Goal: Task Accomplishment & Management: Use online tool/utility

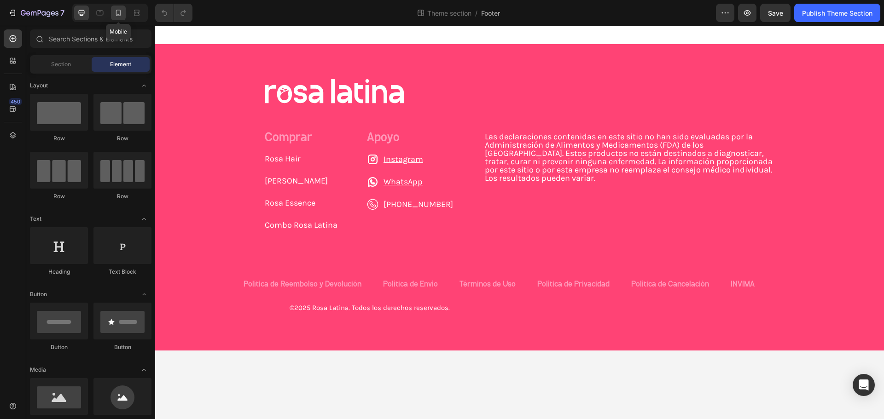
click at [122, 10] on icon at bounding box center [118, 12] width 9 height 9
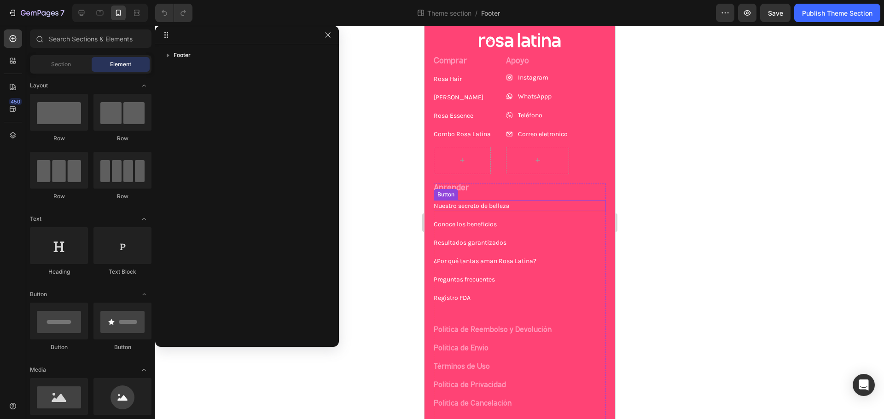
scroll to position [46, 0]
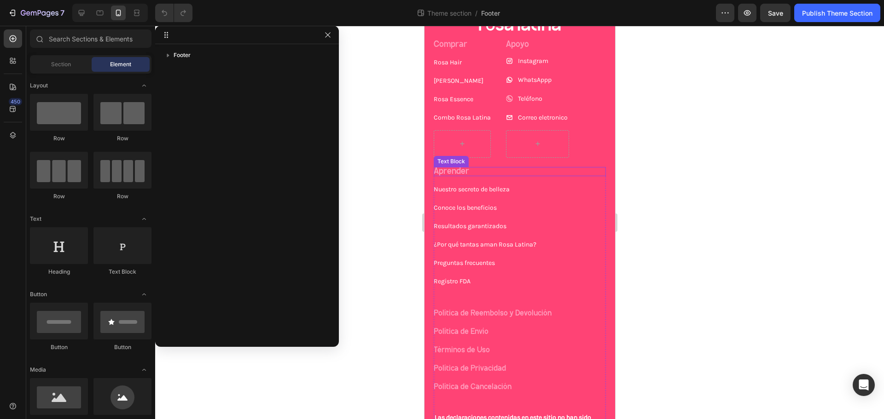
click at [554, 167] on div "Aprender" at bounding box center [519, 171] width 172 height 9
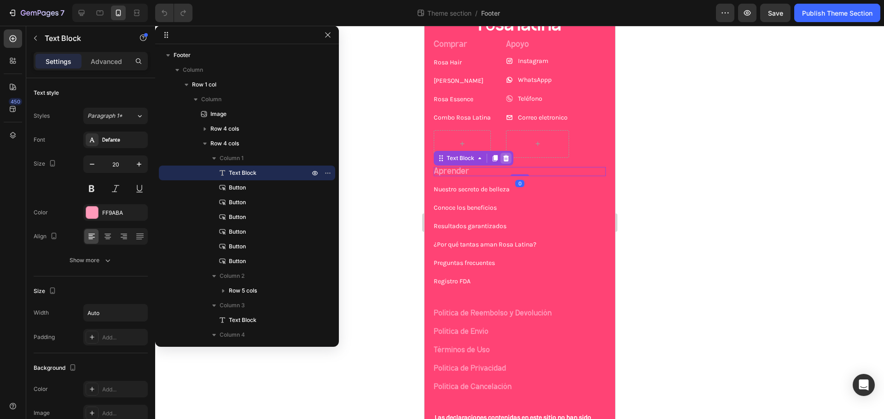
click at [506, 159] on icon at bounding box center [505, 158] width 7 height 7
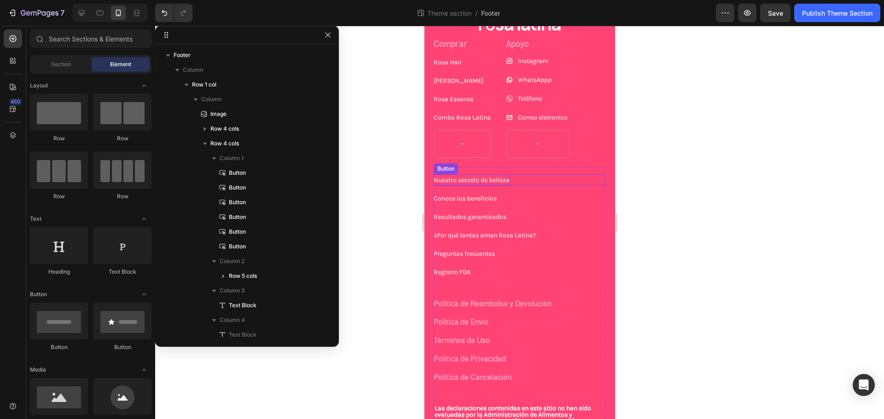
click at [537, 182] on div "Nuestro secreto de belleza Button" at bounding box center [519, 179] width 172 height 11
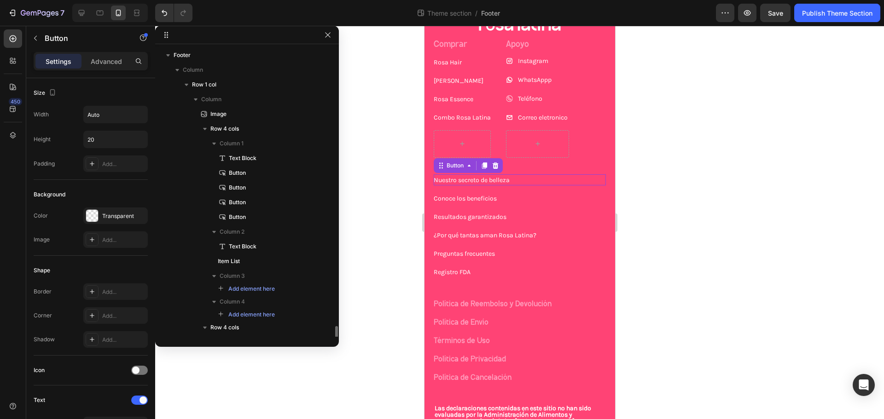
scroll to position [195, 0]
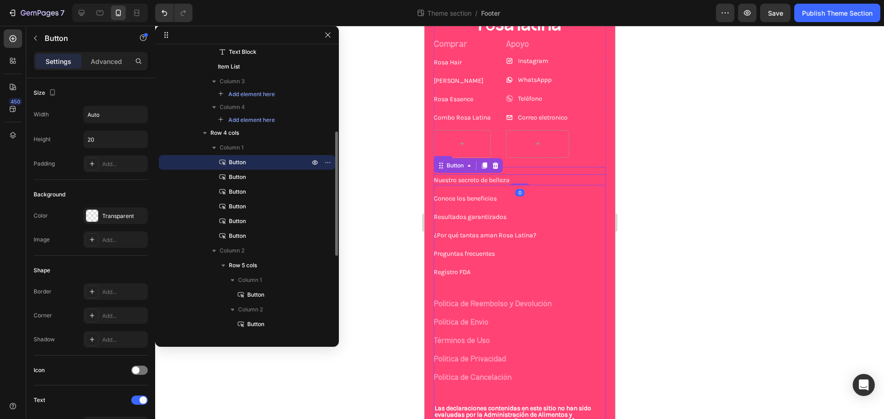
click at [522, 171] on div "Nuestro secreto de belleza Button 0" at bounding box center [519, 176] width 172 height 18
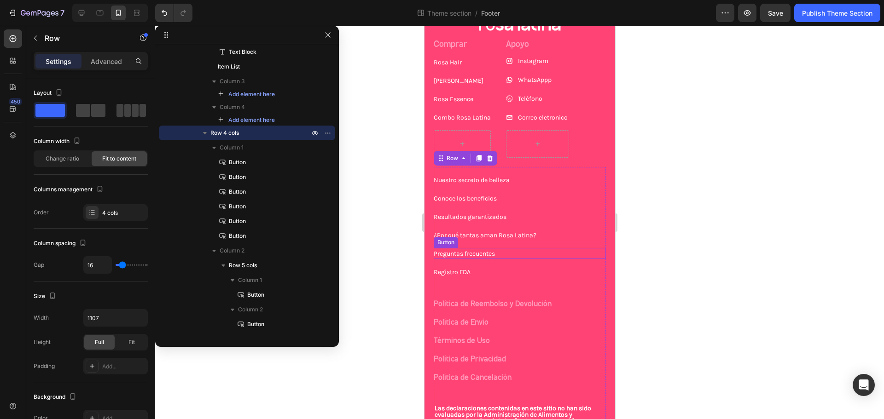
drag, startPoint x: 492, startPoint y: 159, endPoint x: 502, endPoint y: 258, distance: 99.5
click at [505, 258] on div "Nuestro secreto de belleza Button Conoce los beneficios Button Resultados garan…" at bounding box center [519, 316] width 172 height 298
click at [470, 272] on div "Registro FDA Button" at bounding box center [519, 272] width 172 height 11
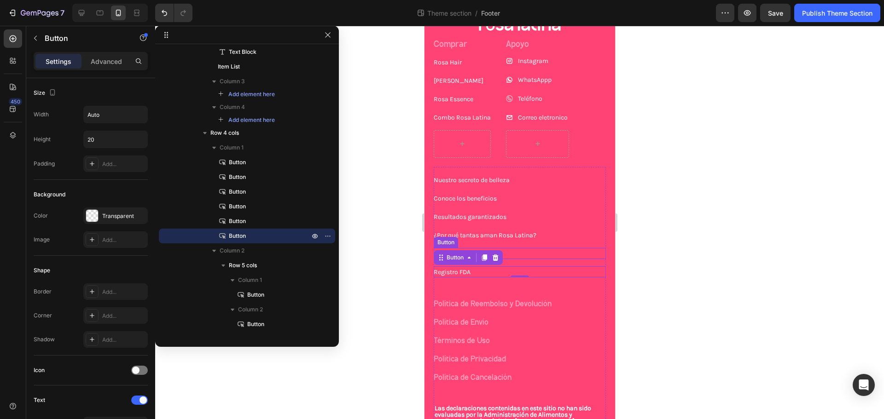
click at [522, 251] on div "Preguntas frecuentes Button" at bounding box center [519, 253] width 172 height 11
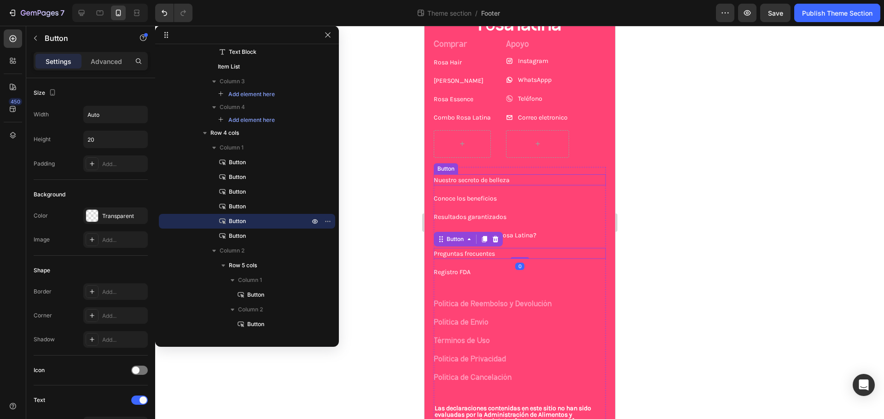
click at [522, 175] on div "Nuestro secreto de belleza Button" at bounding box center [519, 179] width 172 height 11
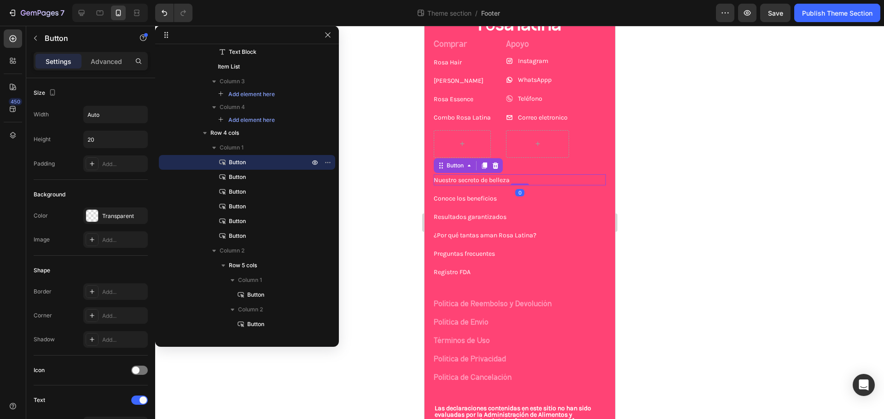
click at [495, 165] on icon at bounding box center [495, 166] width 6 height 6
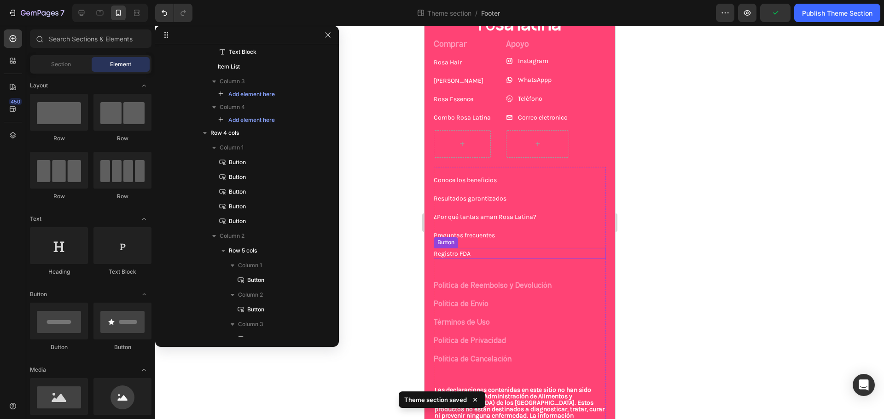
click at [487, 248] on div "Registro FDA Button" at bounding box center [519, 253] width 172 height 11
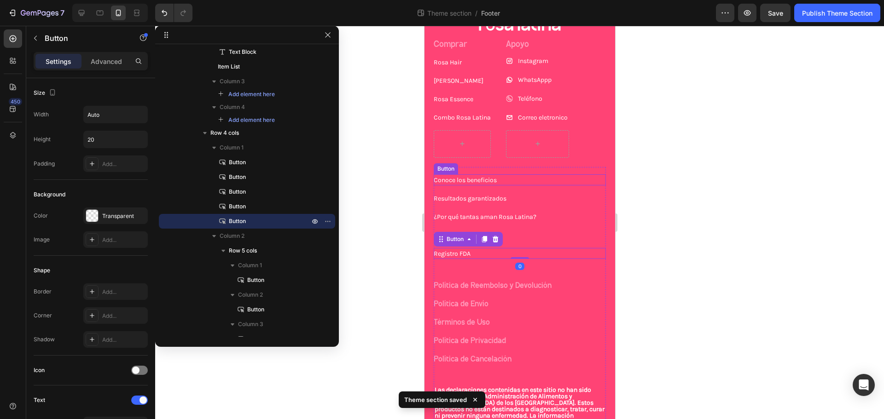
click at [540, 169] on div "Conoce los beneficios Button" at bounding box center [519, 176] width 172 height 18
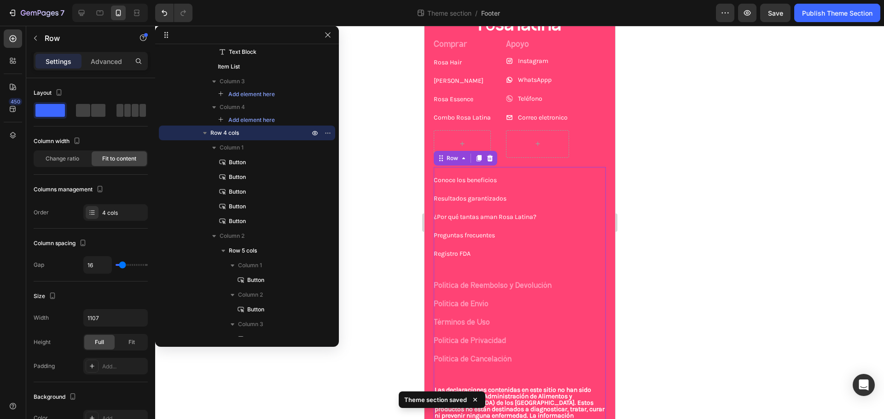
click at [466, 247] on div "Registro FDA Button" at bounding box center [519, 250] width 172 height 18
click at [465, 252] on p "Registro FDA" at bounding box center [451, 254] width 37 height 12
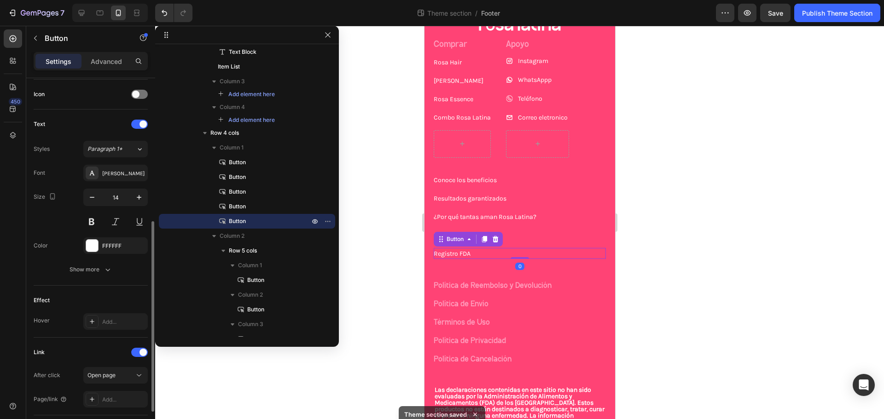
scroll to position [341, 0]
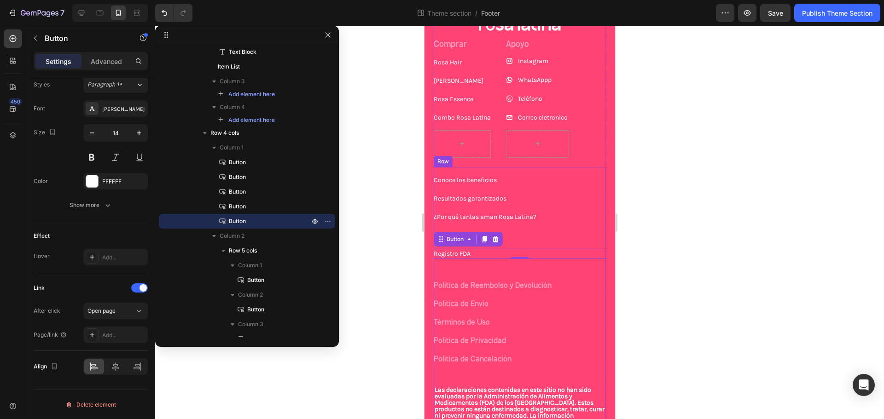
click at [560, 171] on div "Conoce los beneficios Button" at bounding box center [519, 176] width 172 height 18
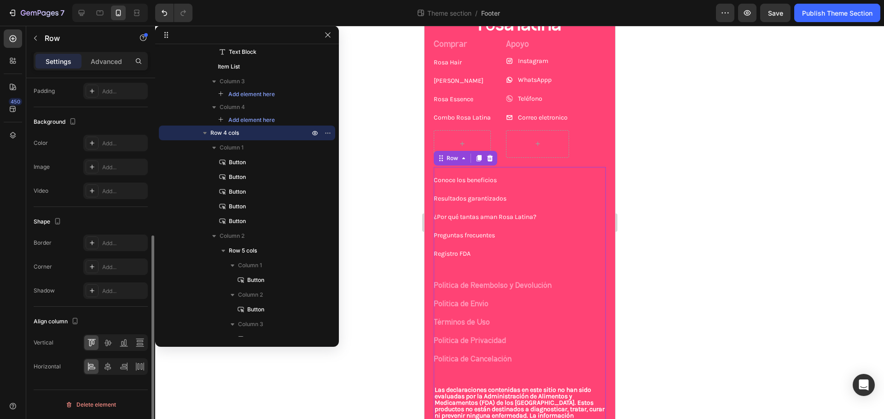
scroll to position [0, 0]
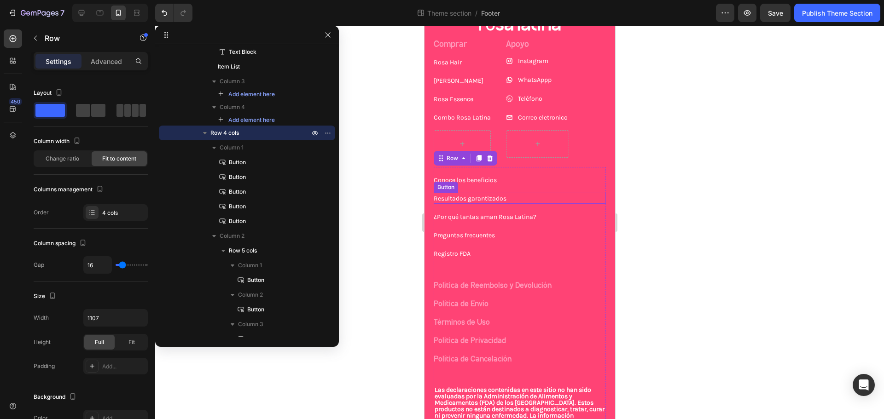
click at [504, 184] on div "Conoce los beneficios Button" at bounding box center [519, 179] width 172 height 11
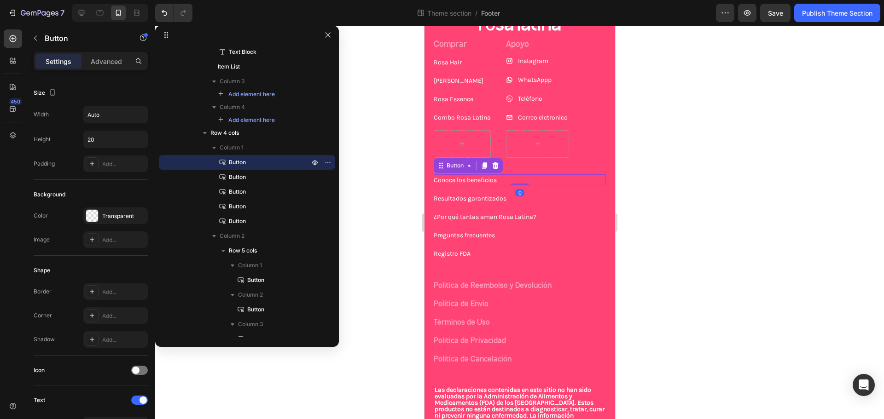
click at [502, 182] on div "Conoce los beneficios Button 0" at bounding box center [519, 179] width 172 height 11
click at [212, 236] on icon "button" at bounding box center [213, 236] width 9 height 9
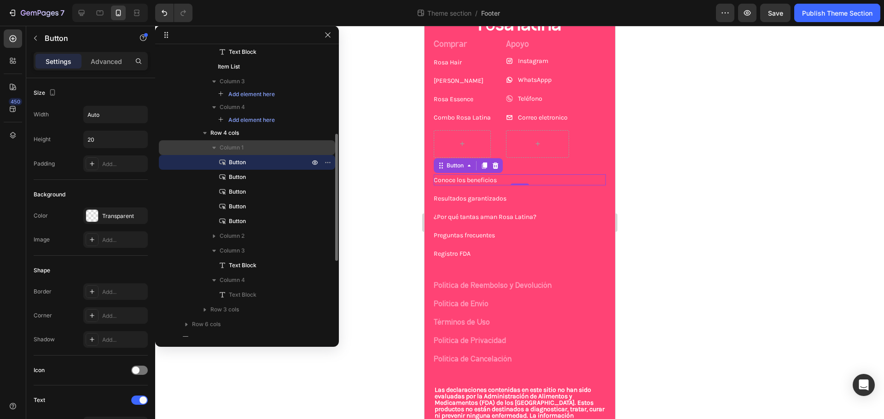
click at [233, 143] on div "Column 1" at bounding box center [247, 147] width 169 height 15
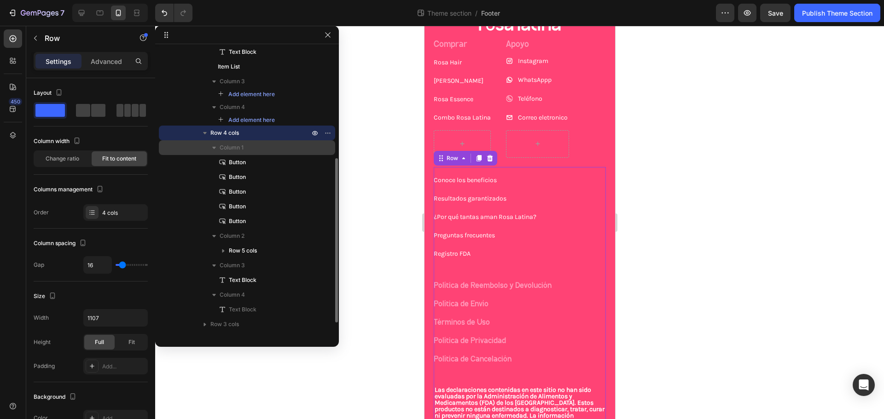
click at [213, 147] on icon "button" at bounding box center [214, 148] width 4 height 2
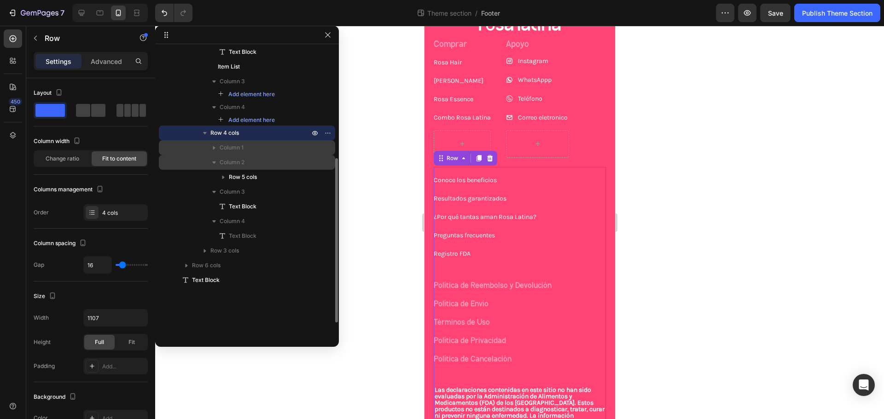
click at [212, 163] on icon "button" at bounding box center [213, 162] width 9 height 9
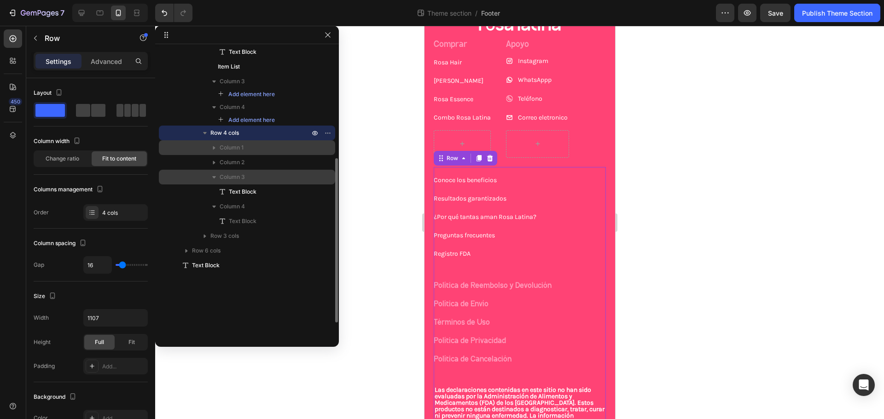
click at [213, 174] on icon "button" at bounding box center [213, 177] width 9 height 9
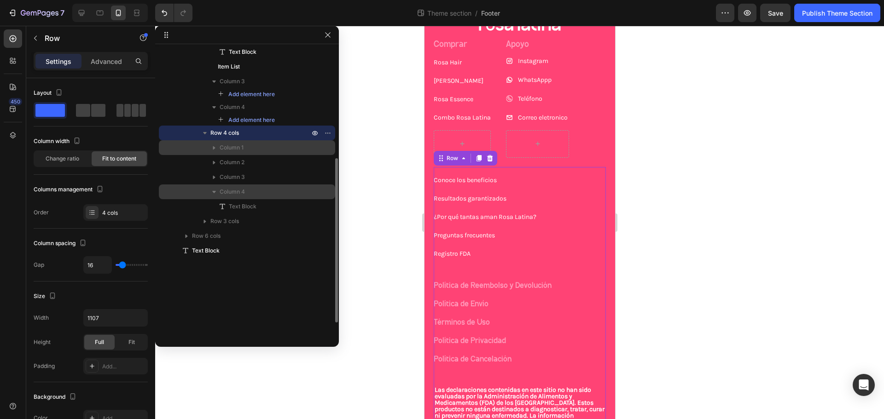
click at [212, 188] on icon "button" at bounding box center [213, 191] width 9 height 9
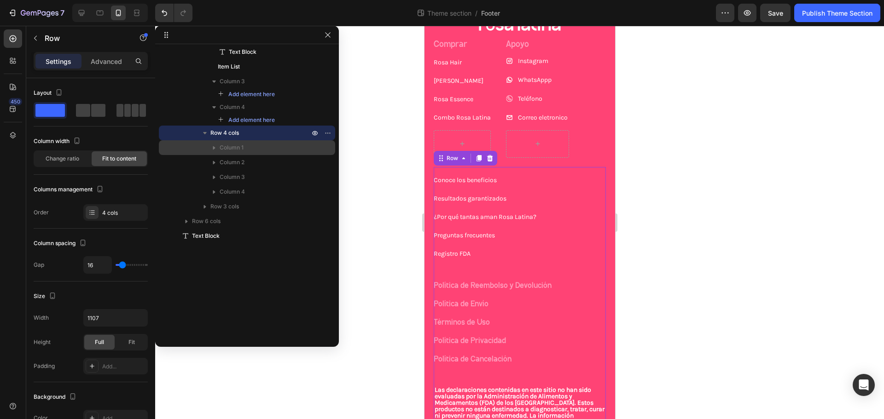
click at [243, 140] on div "Column 1" at bounding box center [247, 147] width 169 height 15
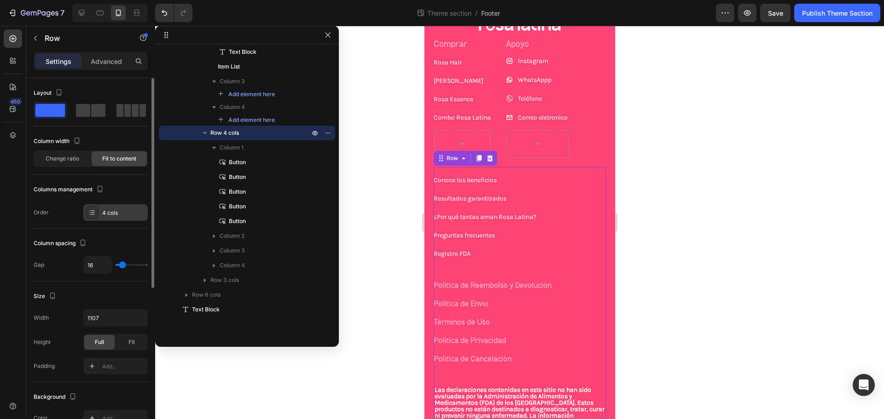
click at [110, 214] on div "4 cols" at bounding box center [123, 213] width 43 height 8
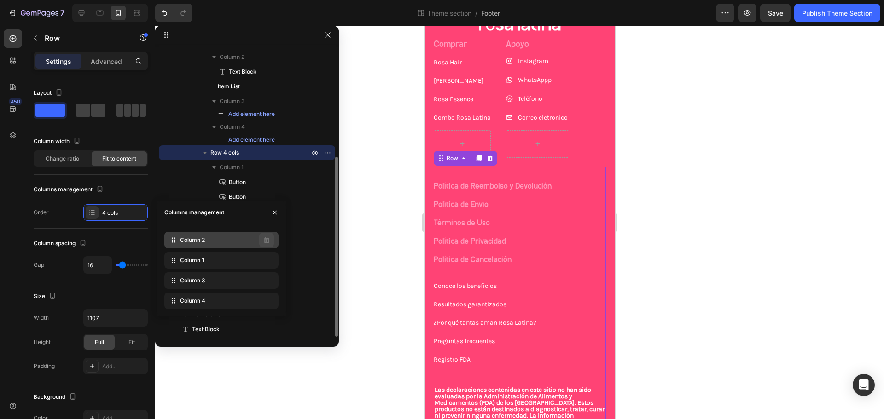
scroll to position [175, 0]
drag, startPoint x: 210, startPoint y: 260, endPoint x: 215, endPoint y: 236, distance: 24.4
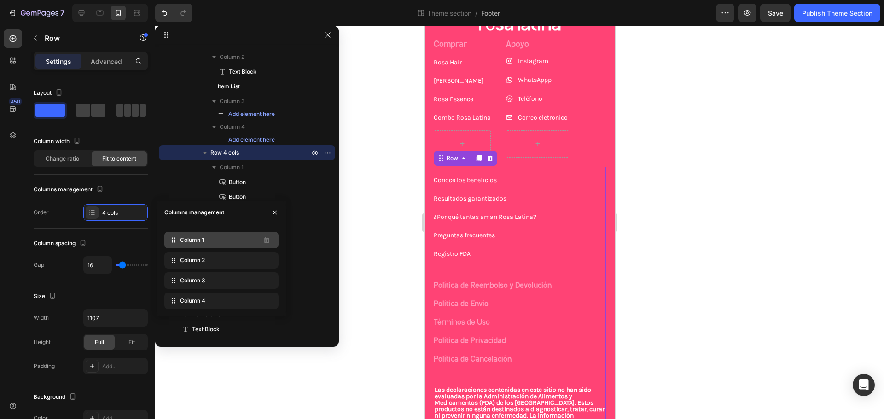
click at [240, 242] on div "Column 1" at bounding box center [221, 240] width 114 height 17
click at [531, 182] on div "Conoce los beneficios Button" at bounding box center [519, 179] width 172 height 11
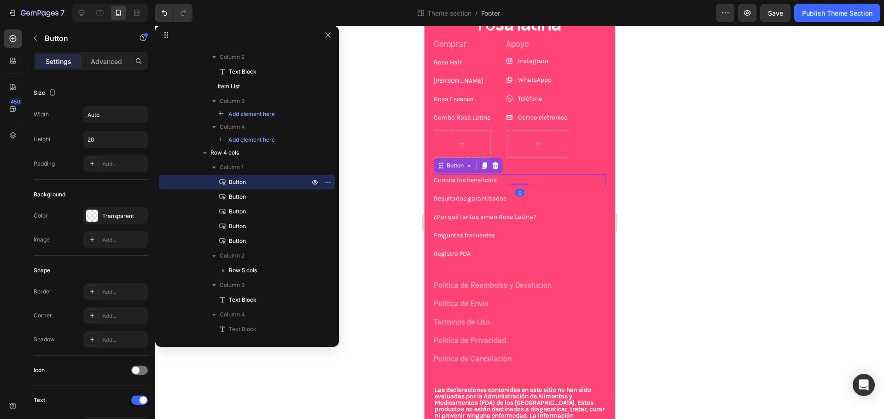
click at [498, 180] on div "Conoce los beneficios Button 0" at bounding box center [519, 179] width 172 height 11
click at [496, 167] on icon at bounding box center [495, 166] width 6 height 6
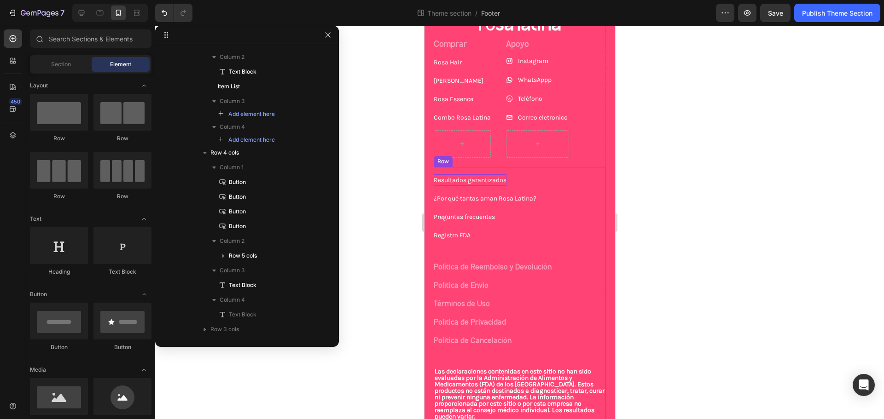
click at [499, 181] on p "Resultados garantizados" at bounding box center [469, 180] width 73 height 12
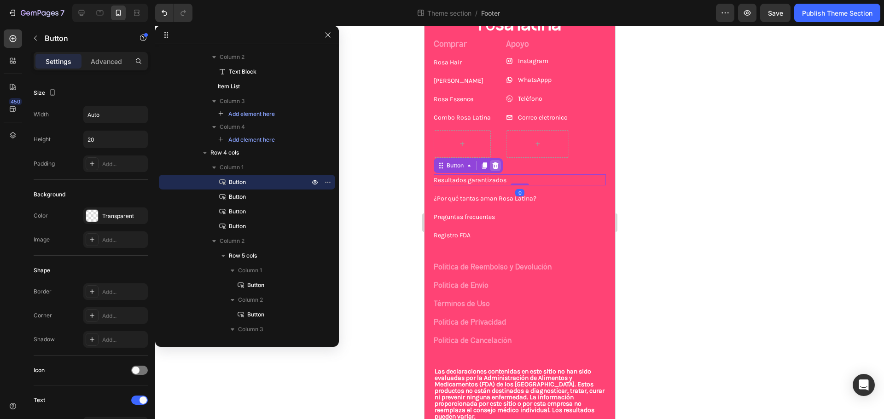
click at [495, 168] on icon at bounding box center [495, 166] width 6 height 6
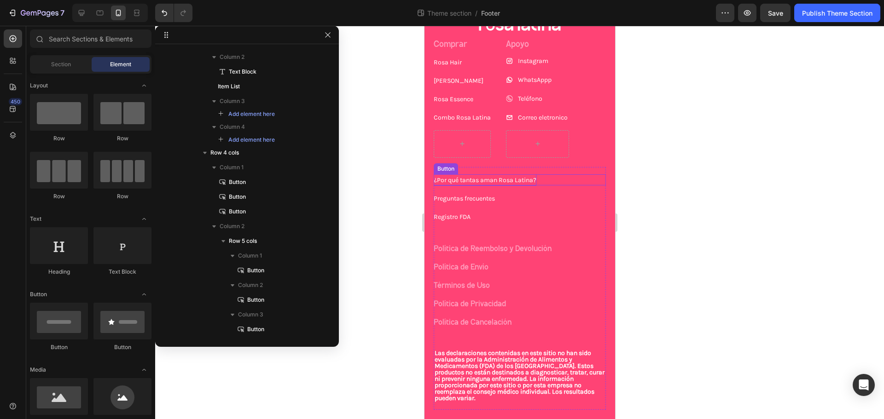
click at [498, 177] on p "¿Por qué tantas aman Rosa Latina?" at bounding box center [484, 180] width 103 height 12
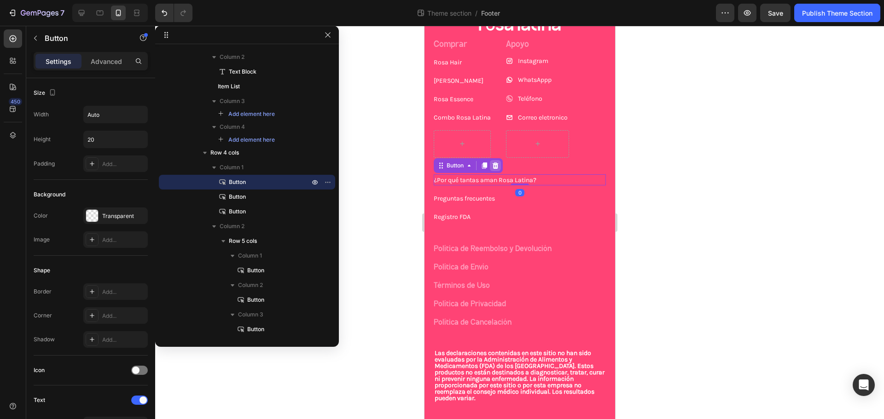
click at [496, 168] on icon at bounding box center [495, 166] width 6 height 6
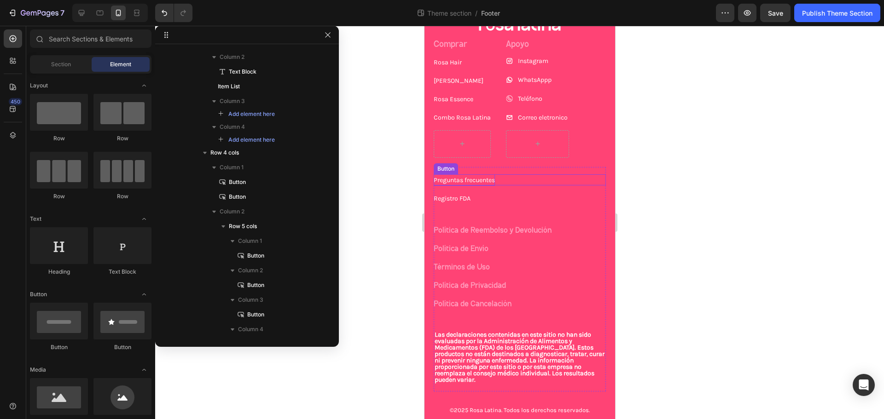
click at [498, 180] on div "Preguntas frecuentes Button" at bounding box center [519, 179] width 172 height 11
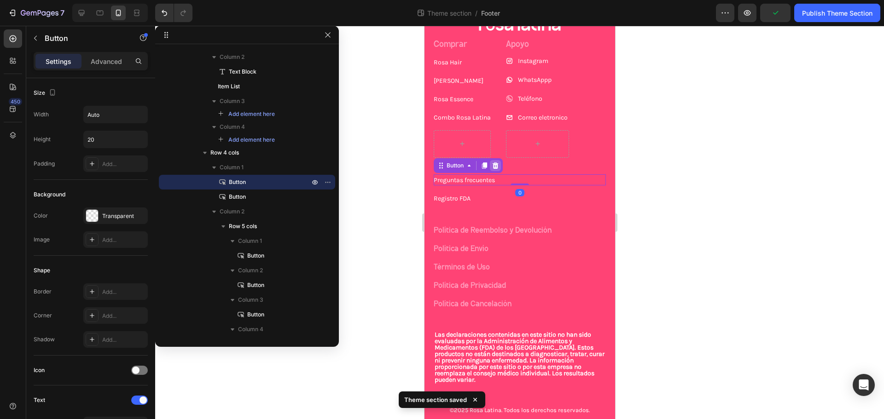
click at [499, 164] on div at bounding box center [494, 165] width 11 height 11
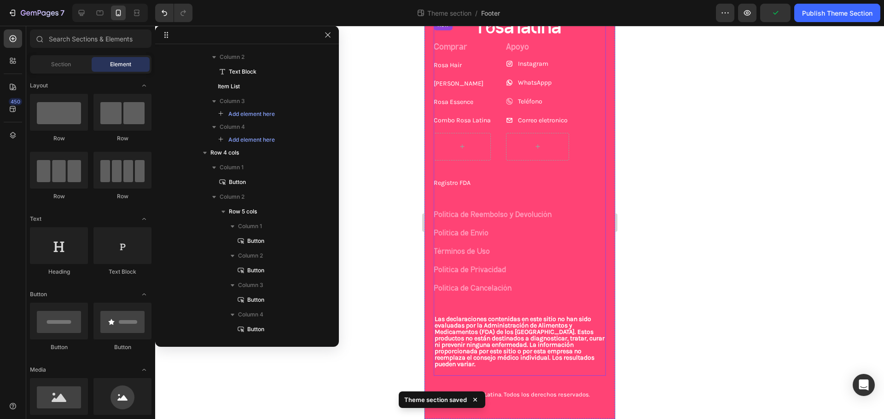
scroll to position [43, 0]
click at [464, 184] on p "Registro FDA" at bounding box center [451, 183] width 37 height 12
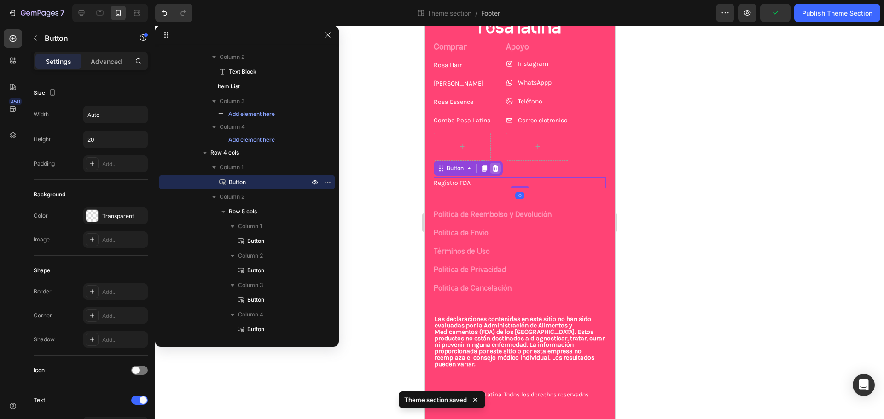
click at [492, 169] on icon at bounding box center [494, 168] width 7 height 7
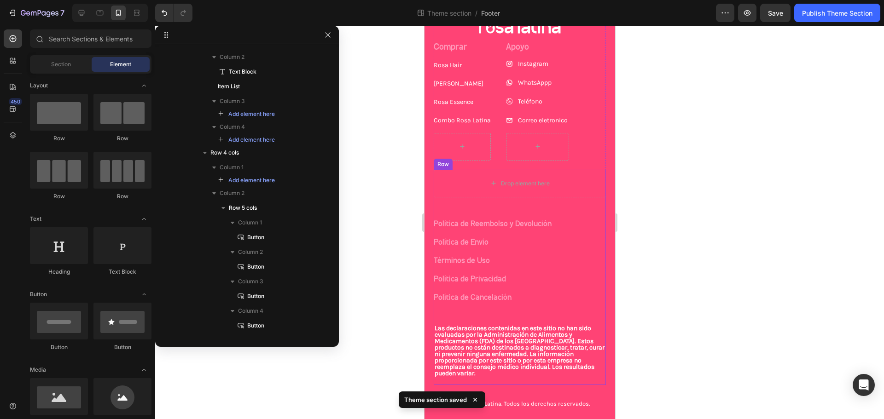
click at [471, 204] on div "Drop element here Política de Reembolso y Devolución Button Política de Envío B…" at bounding box center [519, 277] width 172 height 215
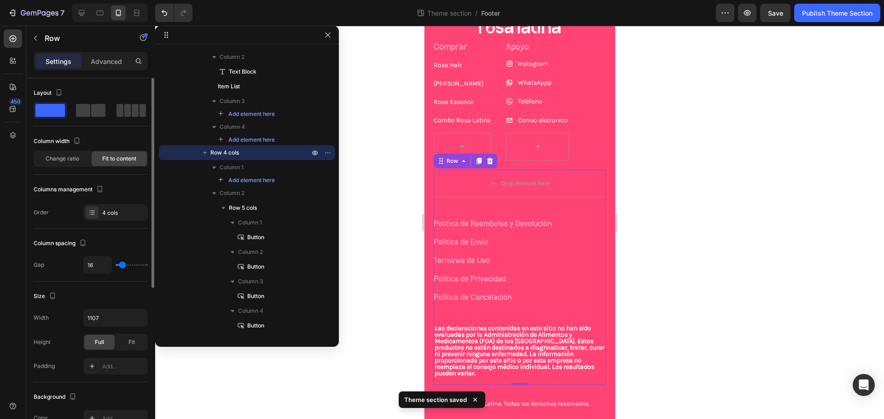
type input "0"
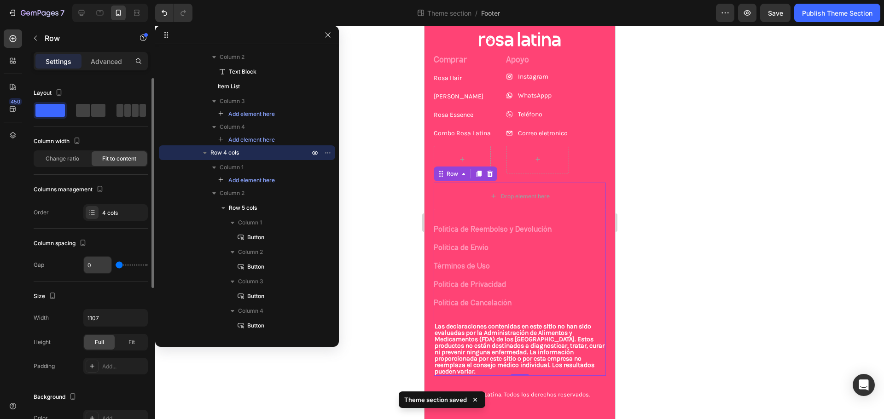
drag, startPoint x: 121, startPoint y: 262, endPoint x: 104, endPoint y: 262, distance: 17.5
type input "0"
click at [116, 264] on input "range" at bounding box center [132, 265] width 32 height 2
type input "2"
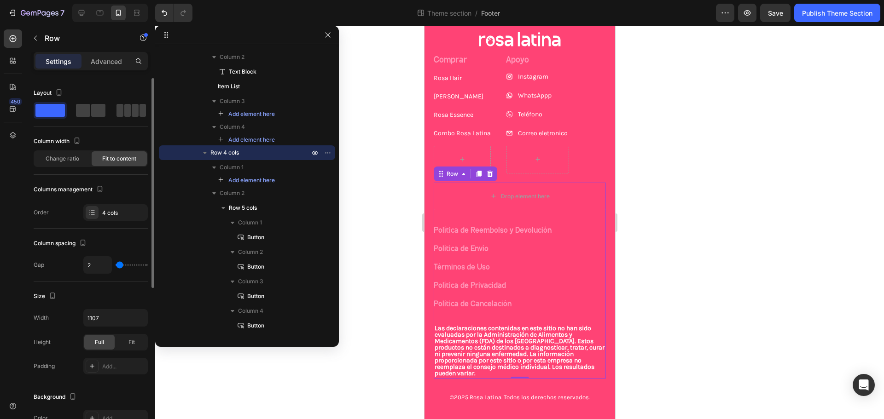
type input "4"
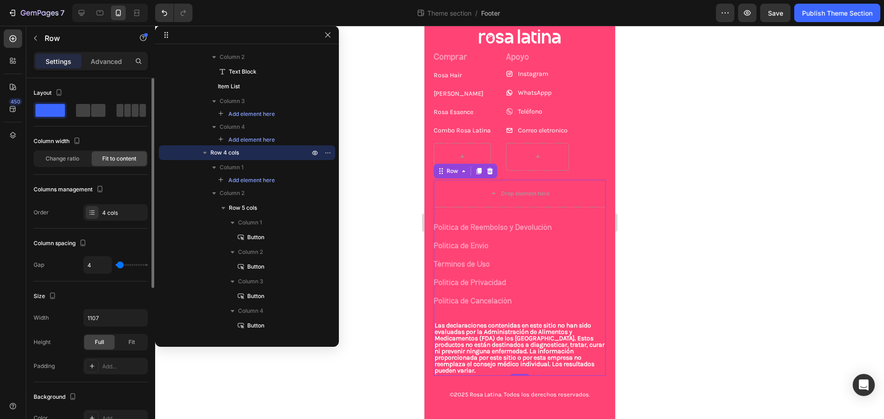
type input "7"
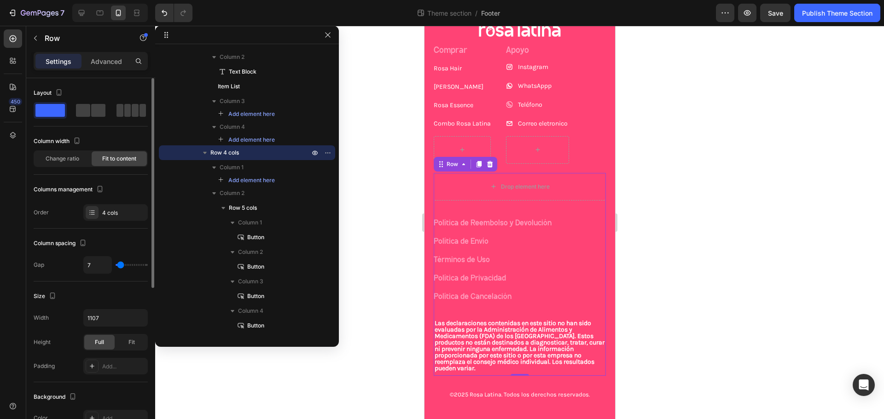
type input "4"
type input "2"
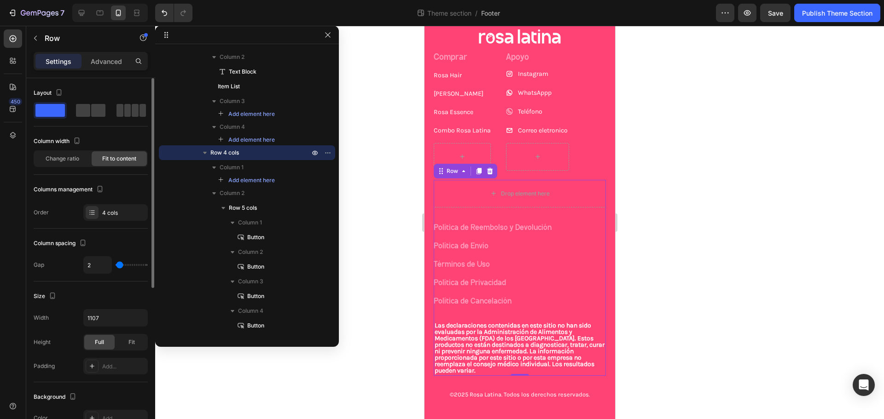
scroll to position [33, 0]
type input "2"
click at [120, 264] on input "range" at bounding box center [132, 265] width 32 height 2
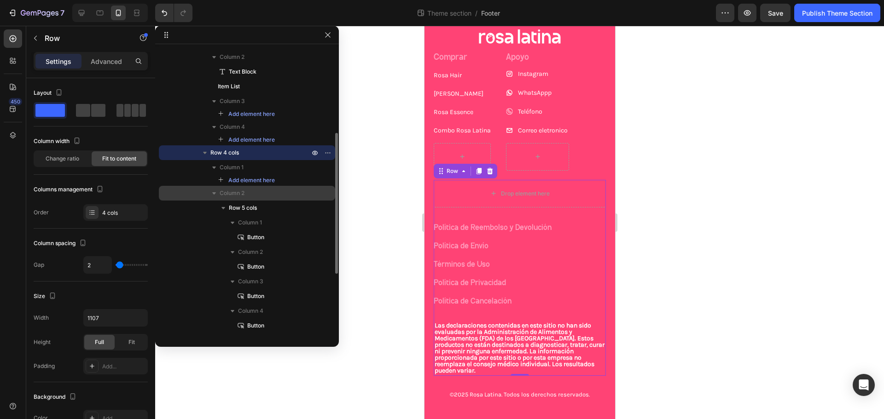
click at [213, 193] on icon "button" at bounding box center [214, 193] width 4 height 2
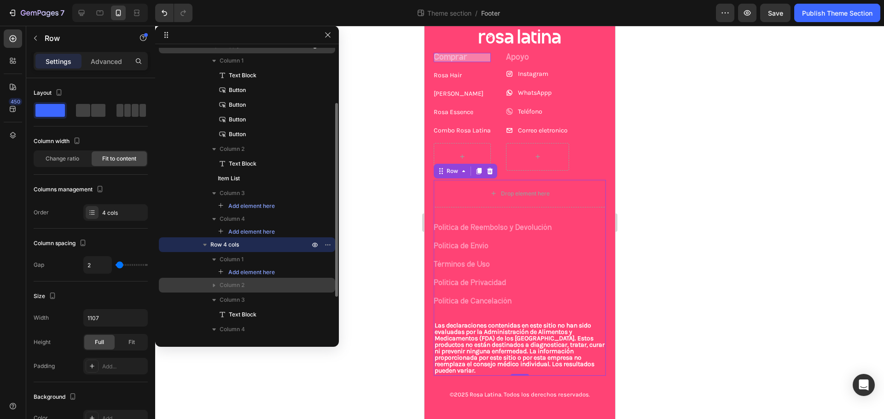
scroll to position [37, 0]
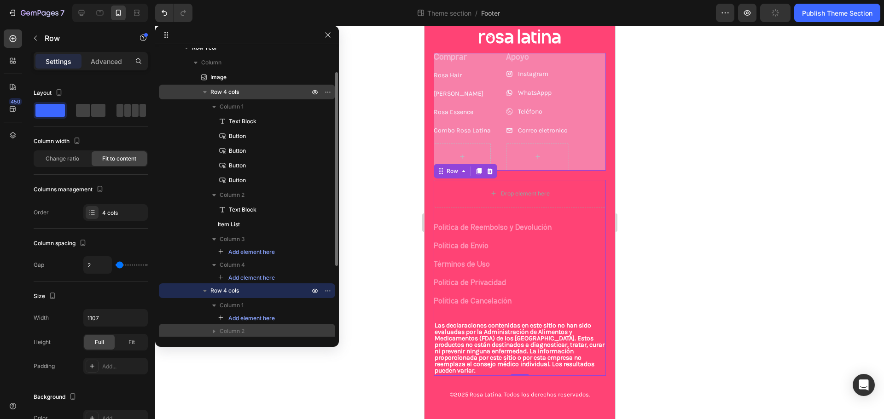
click at [205, 94] on icon "button" at bounding box center [204, 91] width 9 height 9
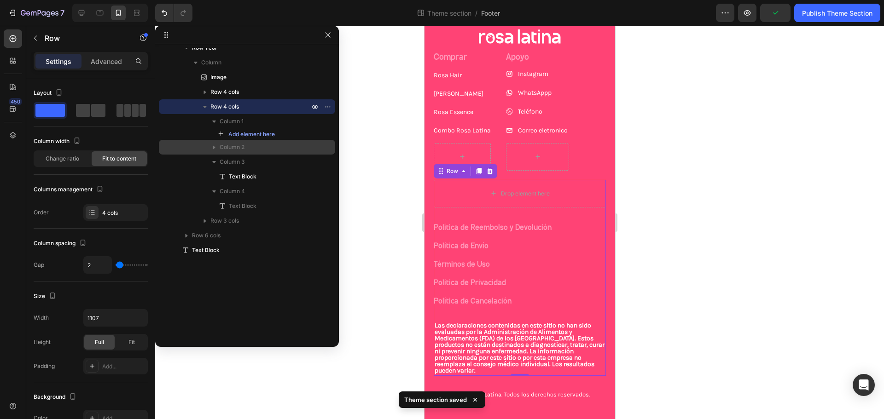
click at [204, 109] on icon "button" at bounding box center [204, 106] width 9 height 9
click at [230, 109] on span "Row 4 cols" at bounding box center [224, 106] width 29 height 9
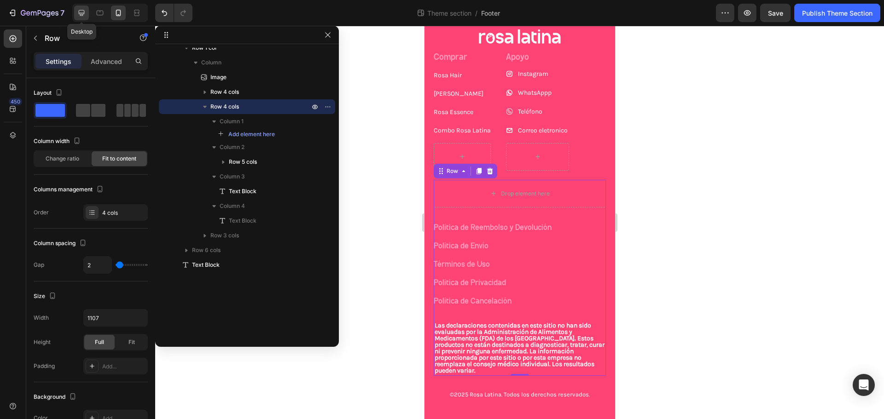
click at [75, 8] on div at bounding box center [81, 13] width 15 height 15
type input "64"
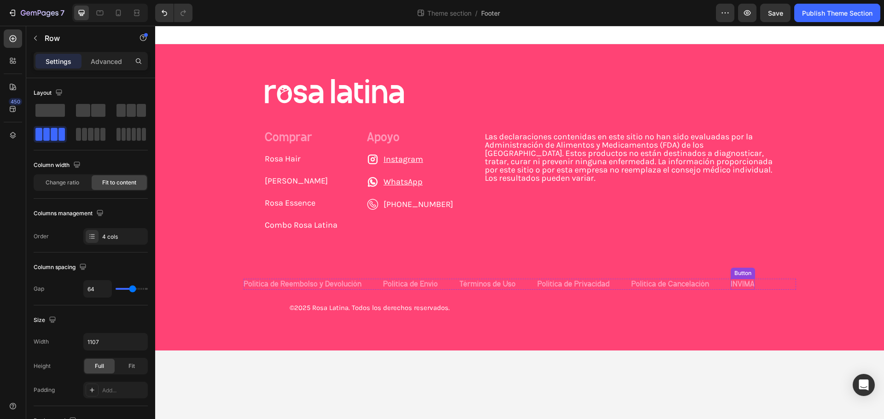
click at [738, 288] on link "INVIMA" at bounding box center [743, 284] width 24 height 9
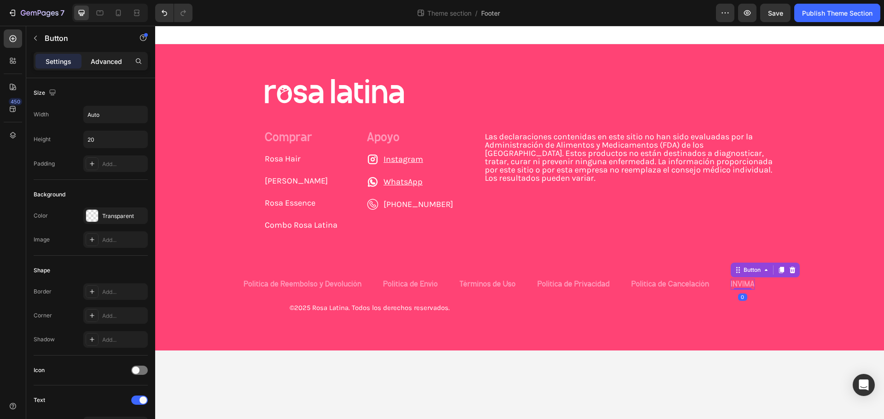
click at [114, 63] on p "Advanced" at bounding box center [106, 62] width 31 height 10
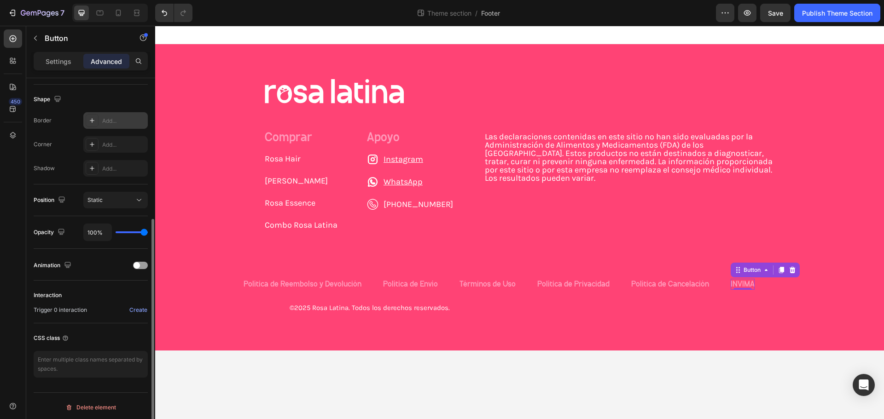
scroll to position [233, 0]
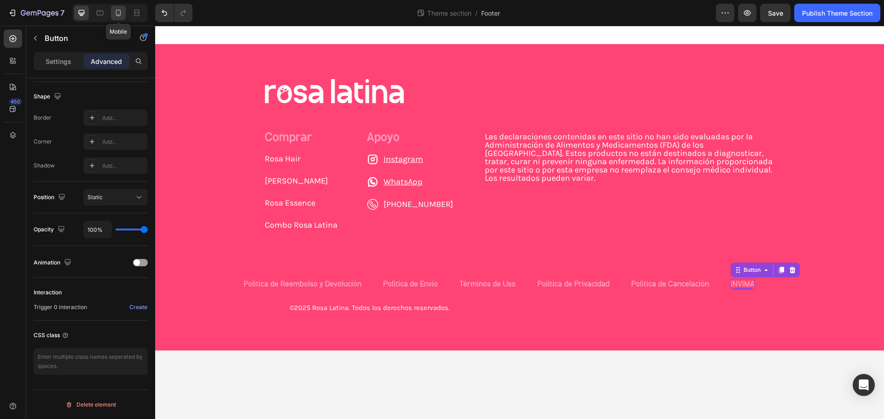
drag, startPoint x: 137, startPoint y: 13, endPoint x: 124, endPoint y: 13, distance: 13.4
click at [125, 13] on div "Mobile" at bounding box center [109, 13] width 75 height 18
click at [124, 13] on div at bounding box center [118, 13] width 15 height 15
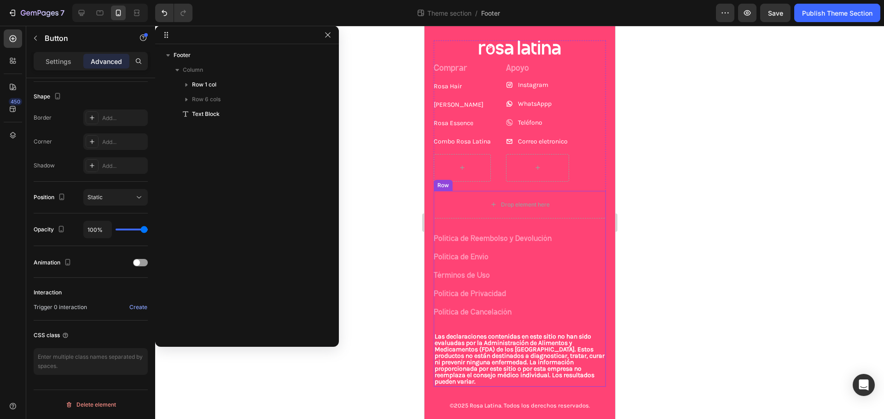
scroll to position [33, 0]
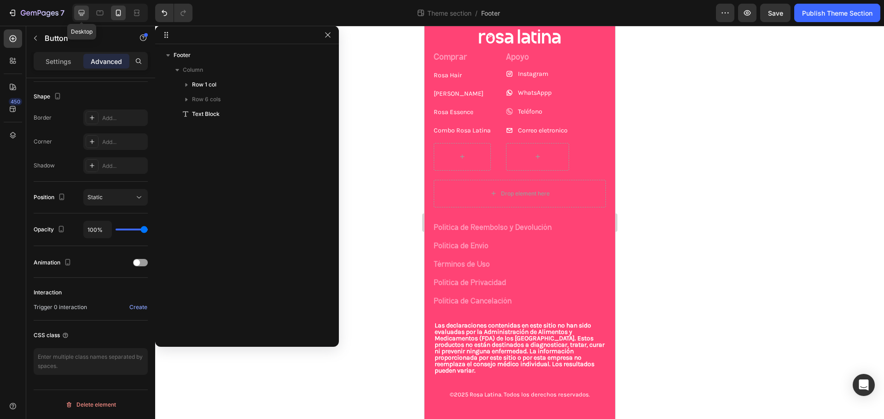
click at [81, 16] on icon at bounding box center [81, 12] width 9 height 9
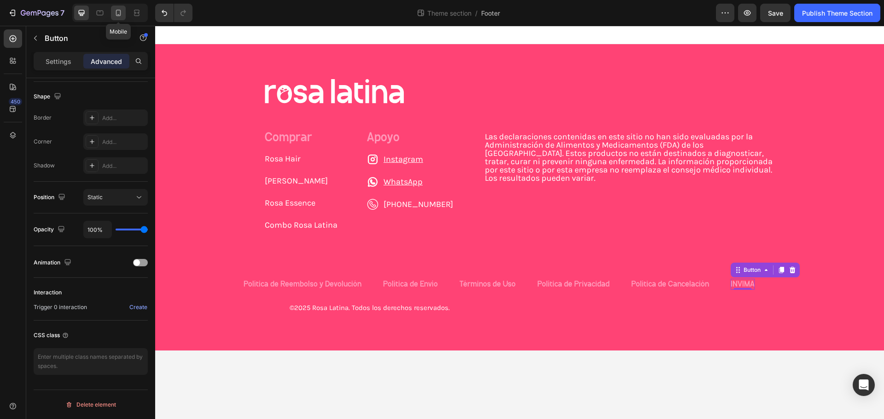
click at [121, 8] on icon at bounding box center [118, 12] width 9 height 9
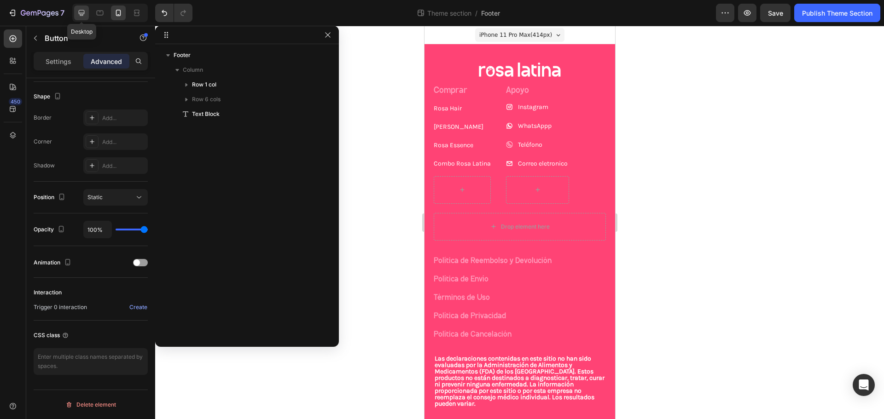
click at [81, 11] on icon at bounding box center [81, 12] width 9 height 9
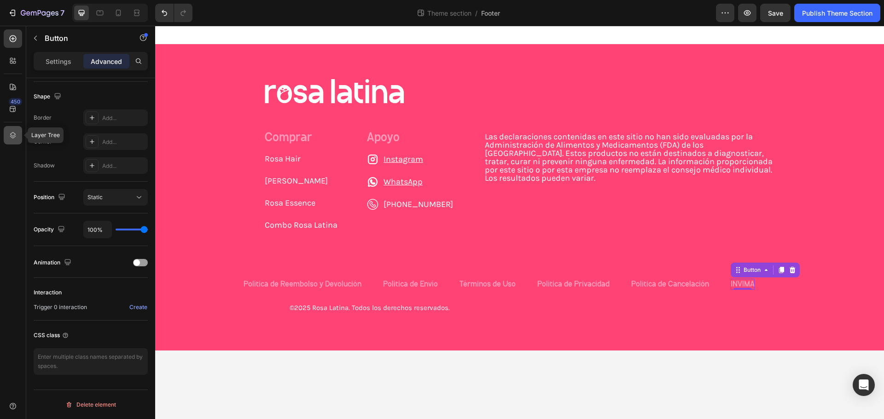
click at [10, 133] on icon at bounding box center [12, 135] width 9 height 9
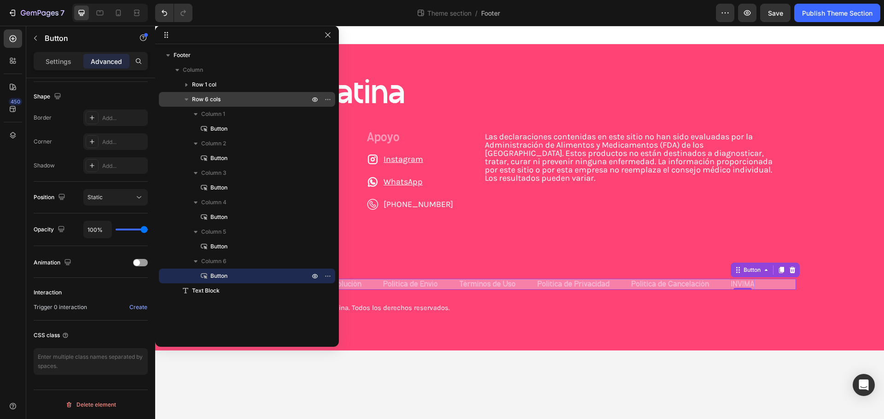
click at [187, 100] on icon "button" at bounding box center [187, 100] width 4 height 2
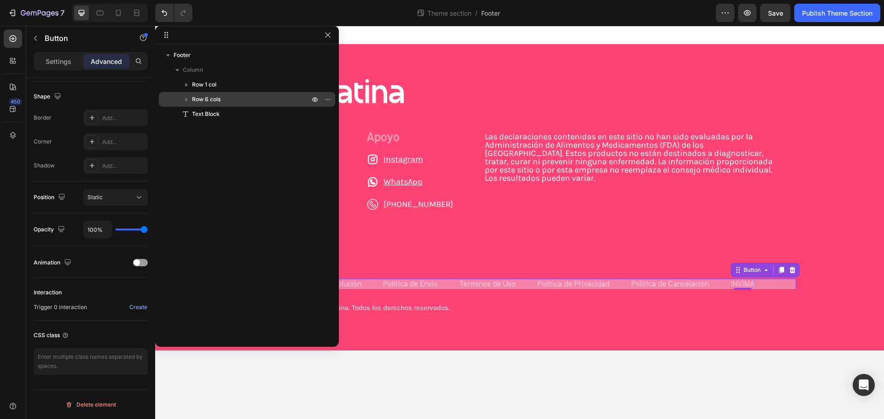
click at [227, 101] on p "Row 6 cols" at bounding box center [251, 99] width 119 height 9
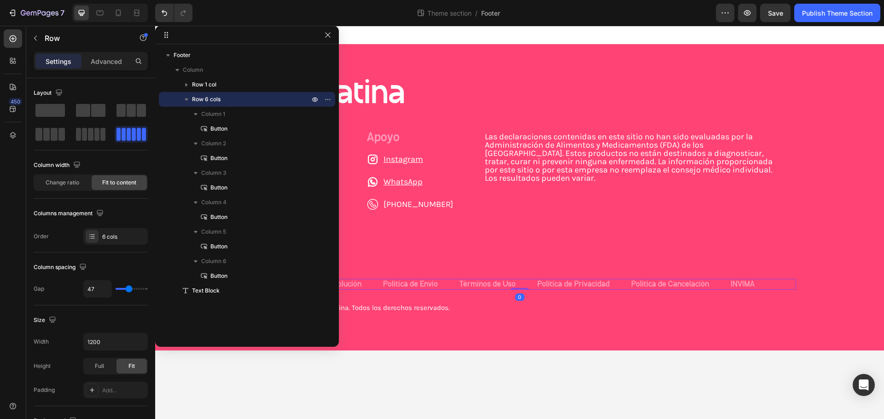
click at [224, 100] on p "Row 6 cols" at bounding box center [251, 99] width 119 height 9
click at [316, 99] on icon "button" at bounding box center [314, 99] width 7 height 7
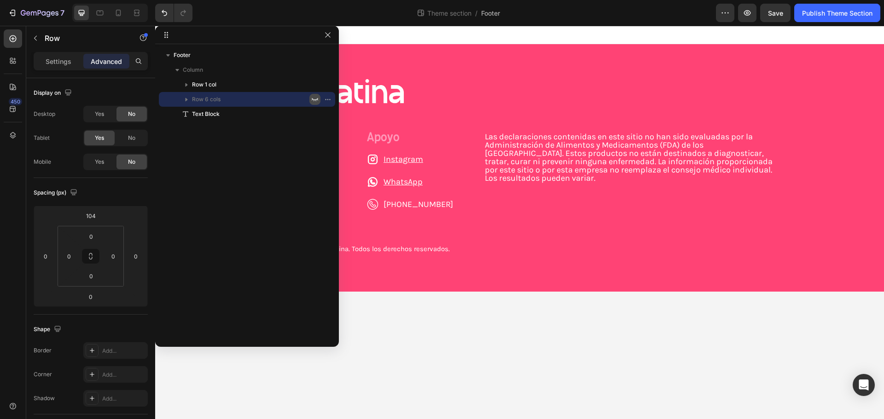
click at [316, 99] on icon "button" at bounding box center [314, 99] width 7 height 7
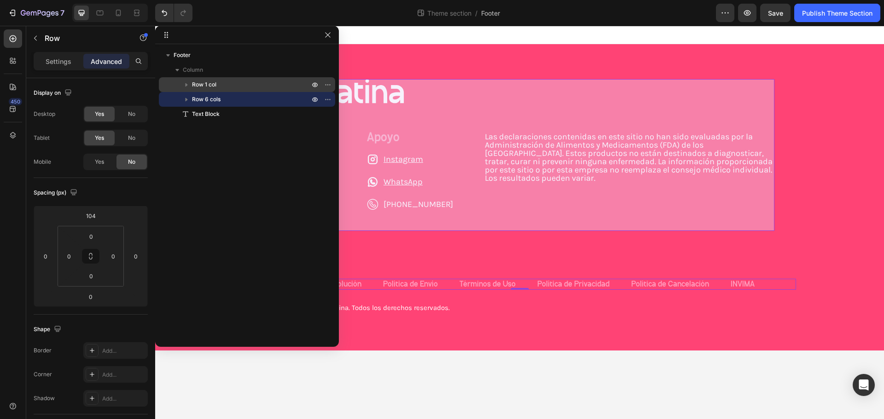
click at [242, 86] on p "Row 1 col" at bounding box center [251, 84] width 119 height 9
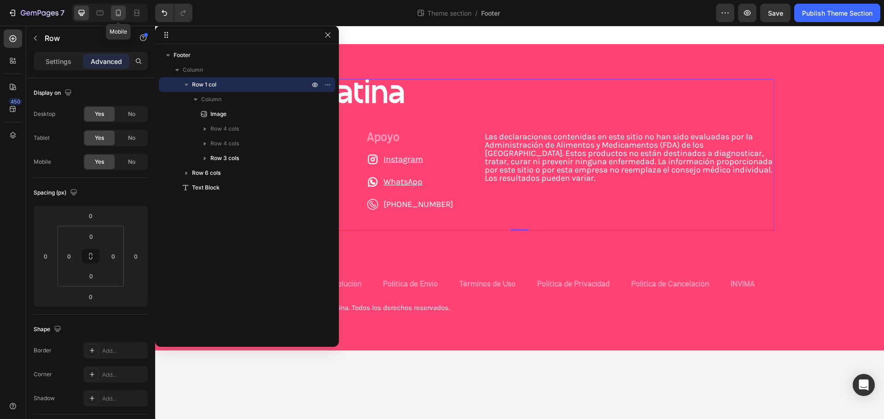
click at [120, 11] on icon at bounding box center [118, 13] width 5 height 6
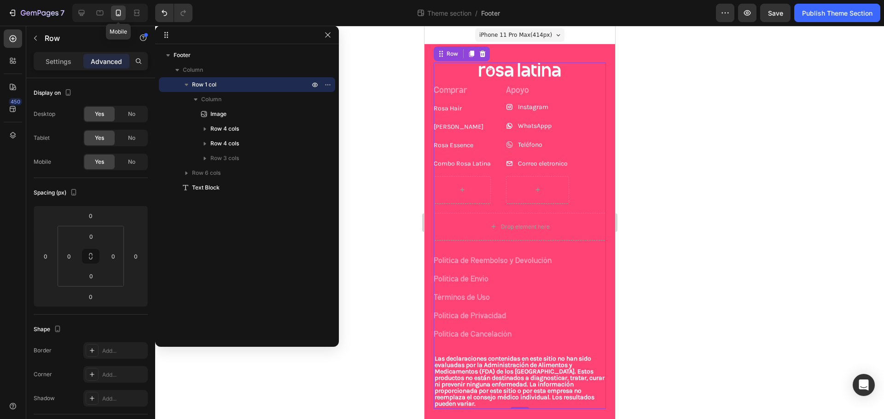
scroll to position [5, 0]
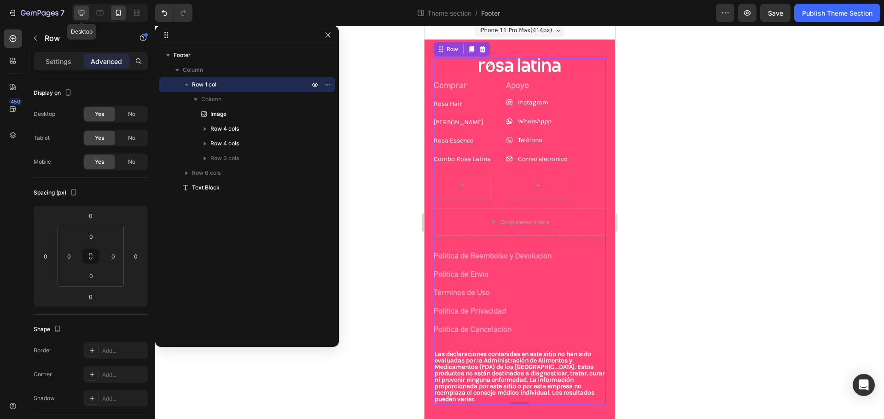
click at [78, 12] on icon at bounding box center [81, 12] width 9 height 9
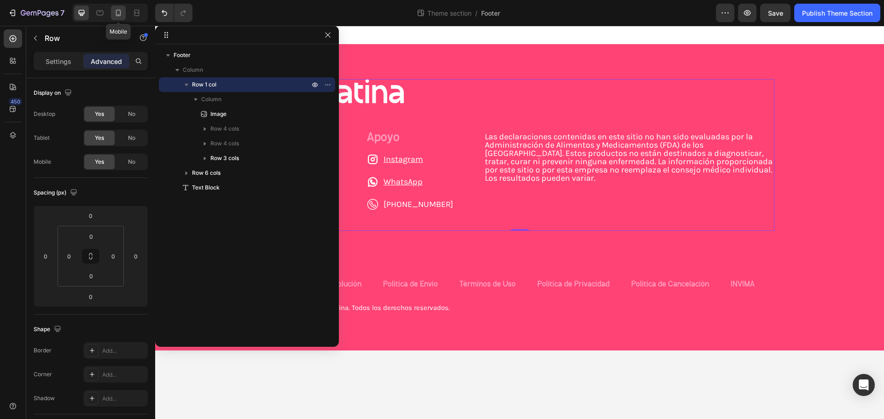
click at [116, 14] on icon at bounding box center [118, 13] width 5 height 6
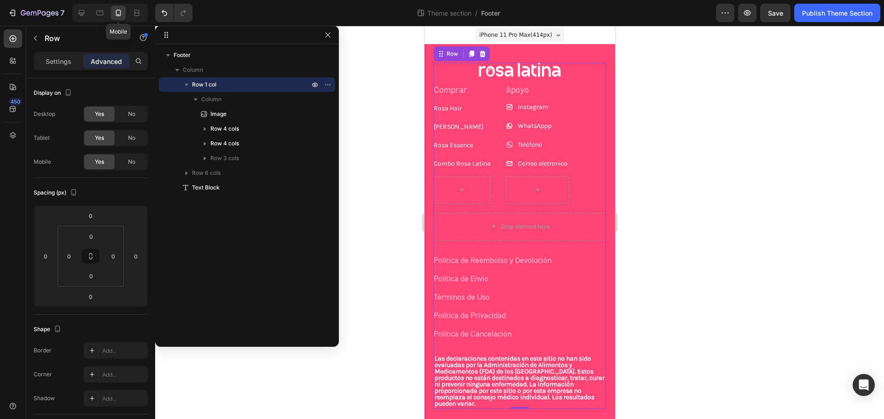
scroll to position [5, 0]
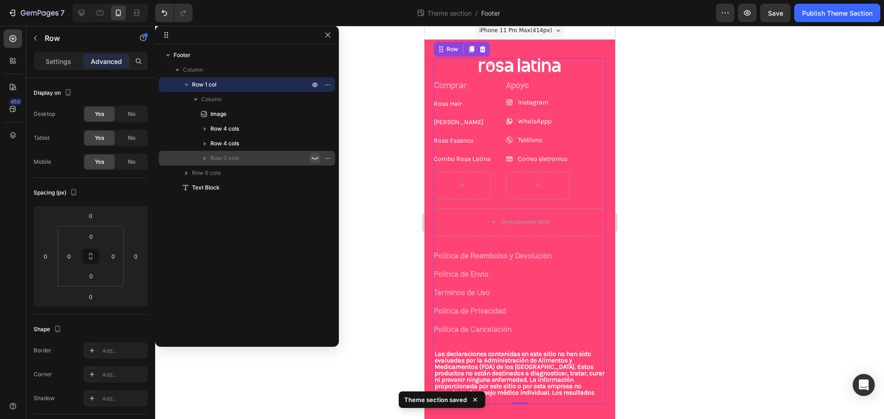
click at [319, 157] on button "button" at bounding box center [314, 158] width 11 height 11
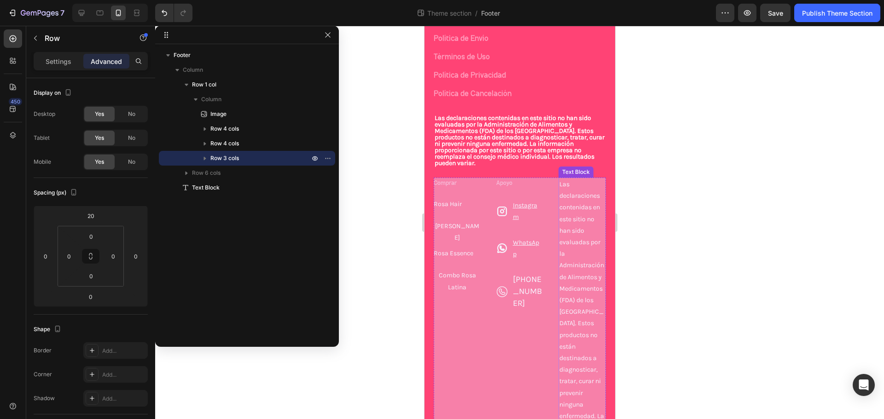
scroll to position [281, 0]
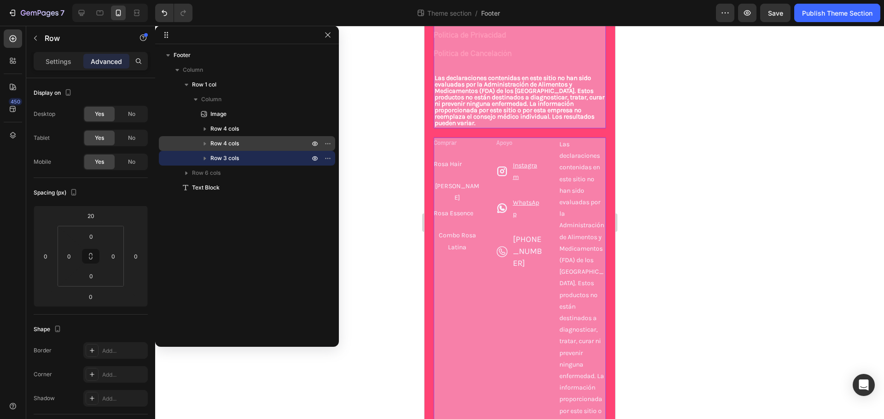
drag, startPoint x: 108, startPoint y: 9, endPoint x: 314, endPoint y: 138, distance: 243.6
click at [316, 144] on icon "button" at bounding box center [315, 144] width 2 height 2
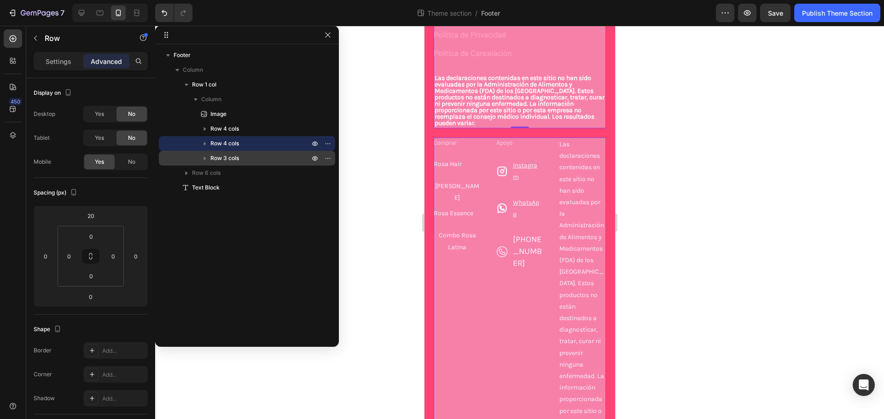
click at [244, 157] on p "Row 3 cols" at bounding box center [260, 158] width 101 height 9
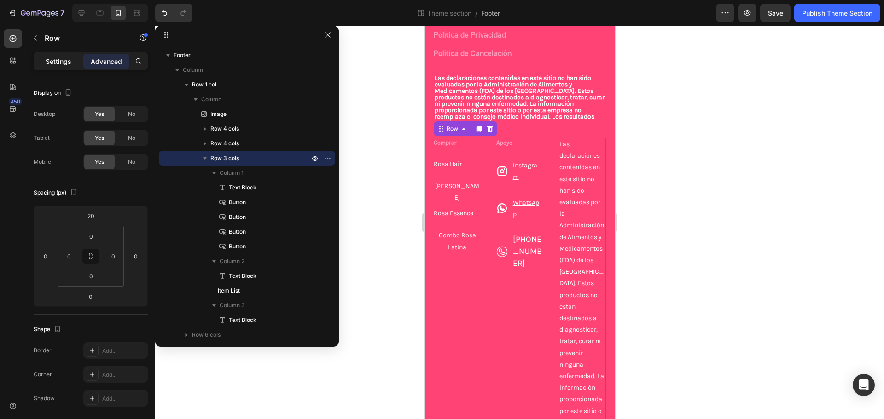
click at [73, 68] on div "Settings" at bounding box center [58, 61] width 46 height 15
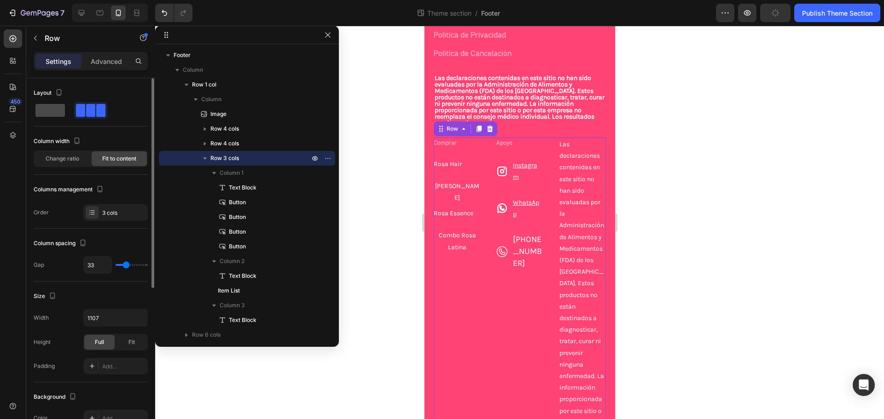
click at [61, 107] on span at bounding box center [49, 110] width 29 height 13
type input "16"
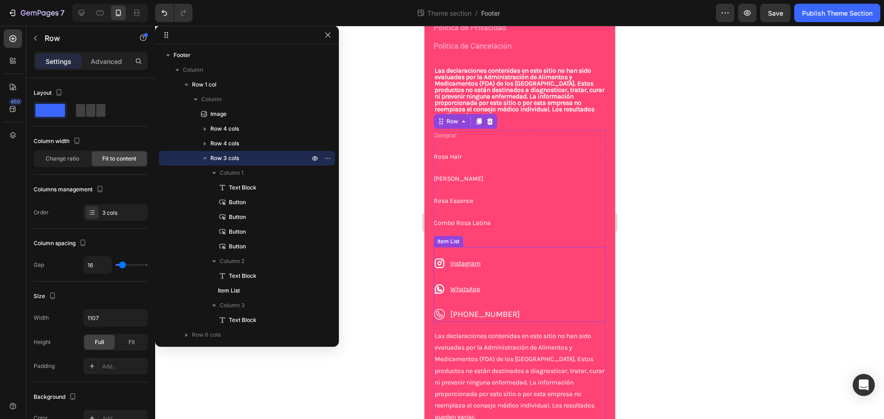
scroll to position [198, 0]
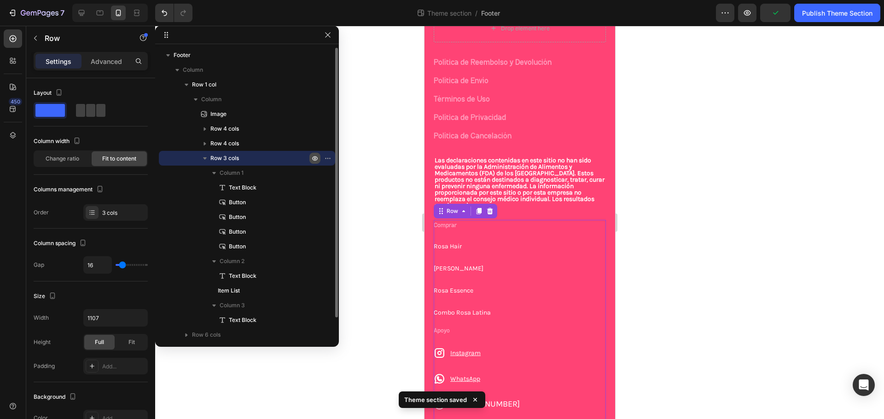
click at [318, 157] on icon "button" at bounding box center [314, 158] width 7 height 7
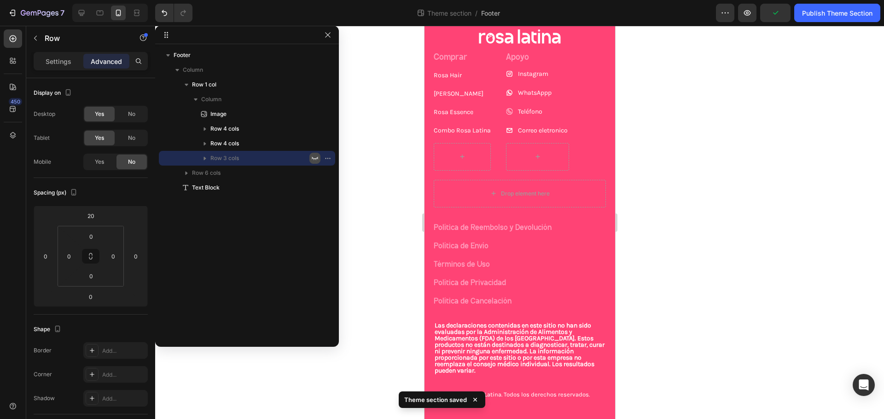
scroll to position [33, 0]
click at [187, 175] on icon "button" at bounding box center [186, 172] width 9 height 9
click at [185, 173] on icon "button" at bounding box center [186, 172] width 9 height 9
click at [508, 300] on p "Política de Cancelación" at bounding box center [472, 302] width 78 height 15
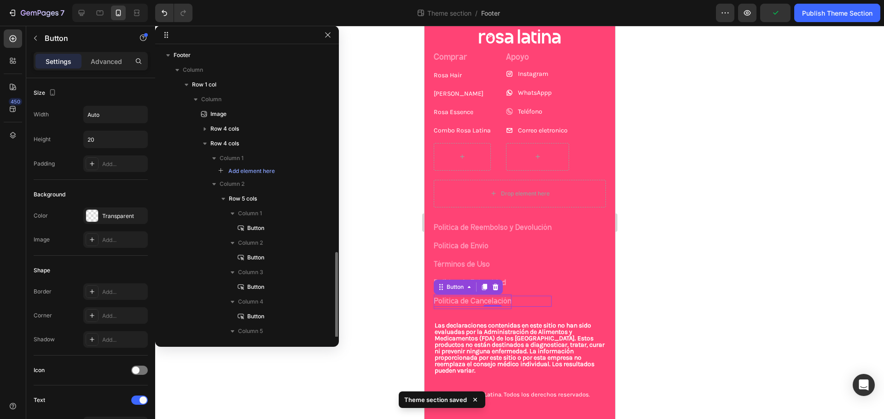
scroll to position [120, 0]
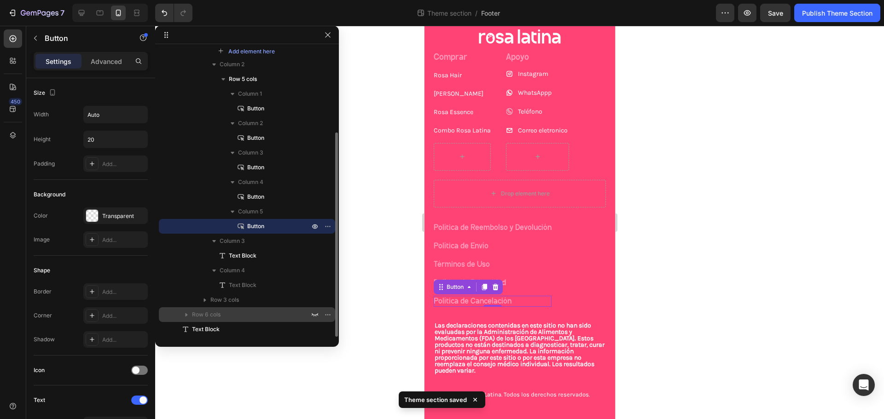
click at [188, 313] on icon "button" at bounding box center [186, 314] width 9 height 9
click at [314, 315] on icon "button" at bounding box center [315, 315] width 6 height 3
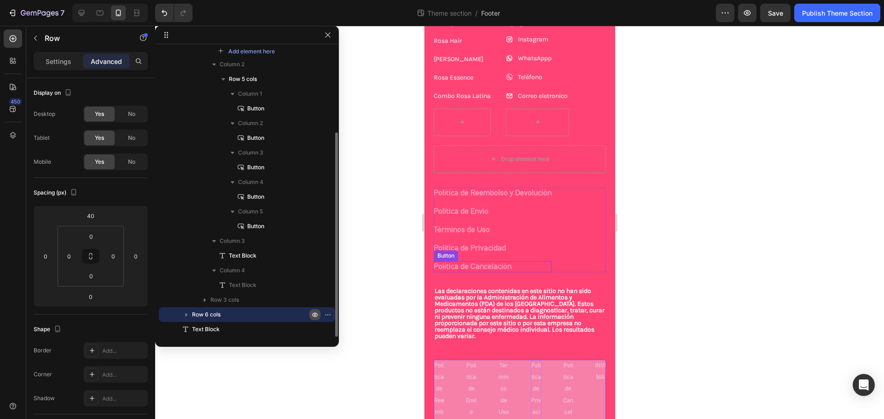
scroll to position [147, 0]
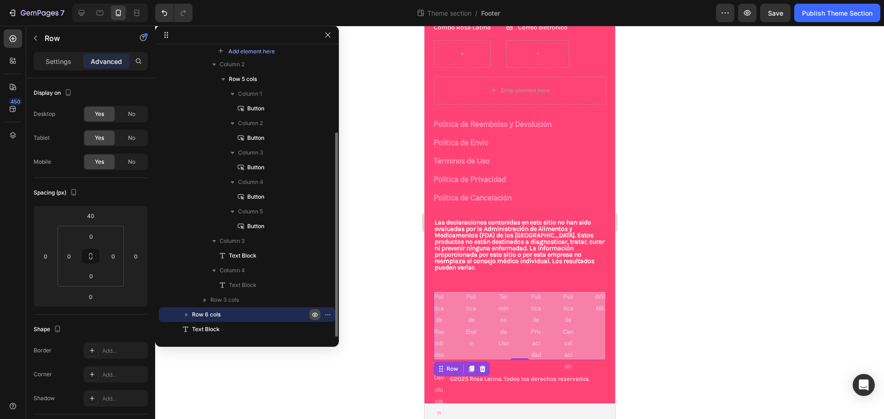
click at [183, 315] on icon "button" at bounding box center [186, 314] width 9 height 9
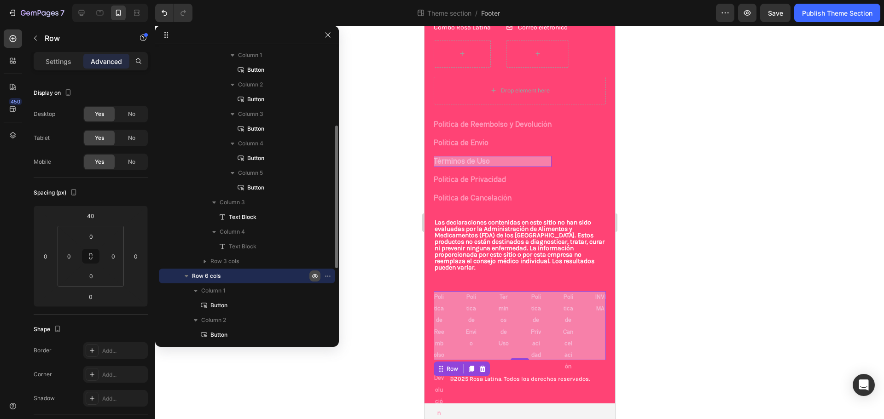
scroll to position [66, 0]
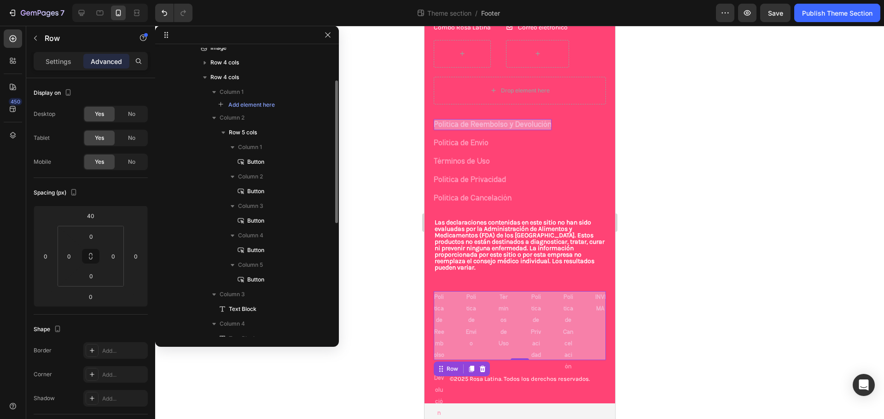
click at [263, 165] on span "Button" at bounding box center [255, 161] width 17 height 9
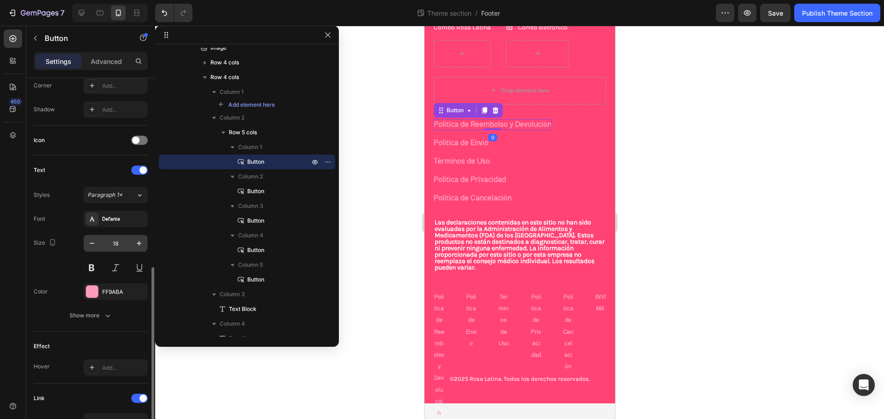
scroll to position [341, 0]
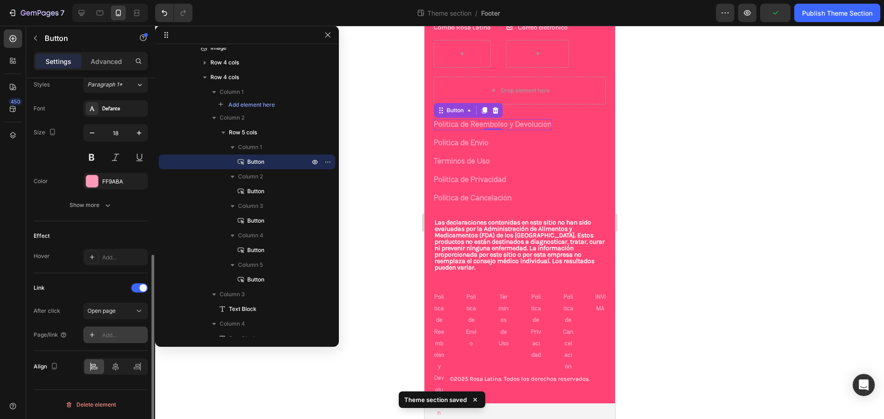
click at [110, 338] on div "Add..." at bounding box center [123, 335] width 43 height 8
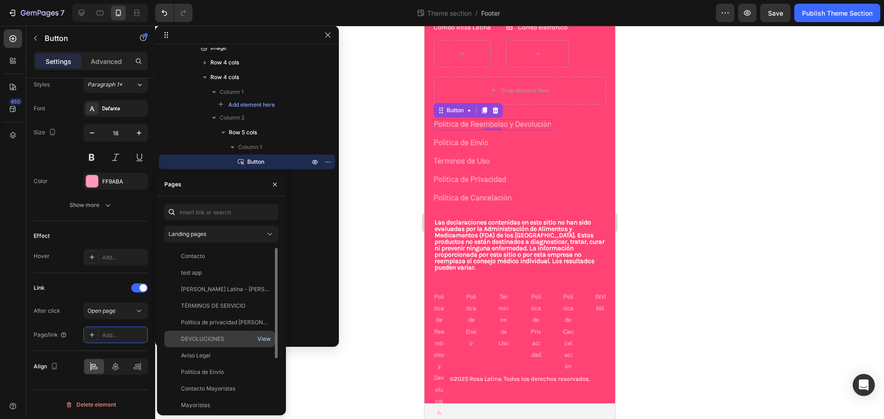
click at [263, 338] on div "View" at bounding box center [263, 339] width 13 height 8
click at [219, 338] on div "DEVOLUCIONES" at bounding box center [202, 339] width 43 height 8
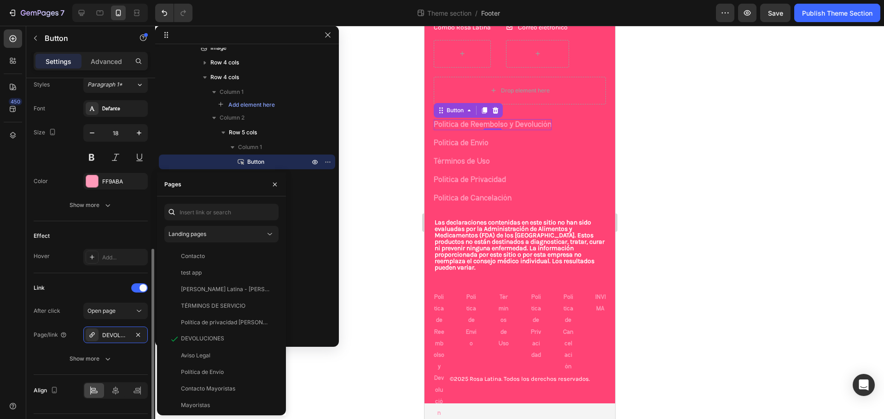
click at [108, 294] on div "Link" at bounding box center [91, 288] width 114 height 15
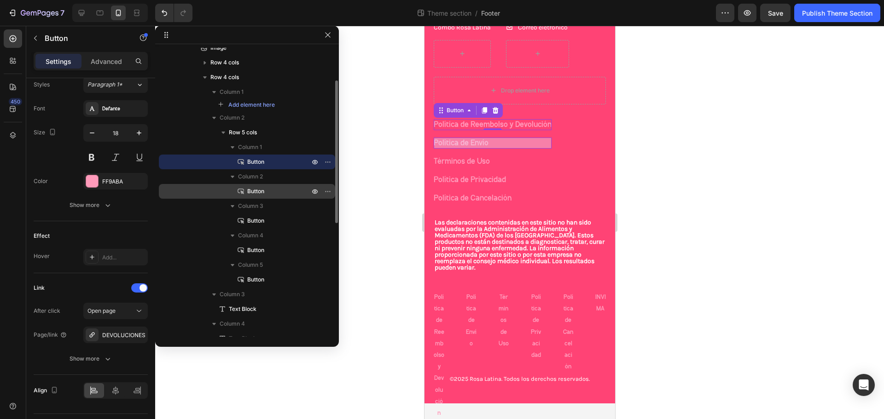
click at [259, 188] on span "Button" at bounding box center [255, 191] width 17 height 9
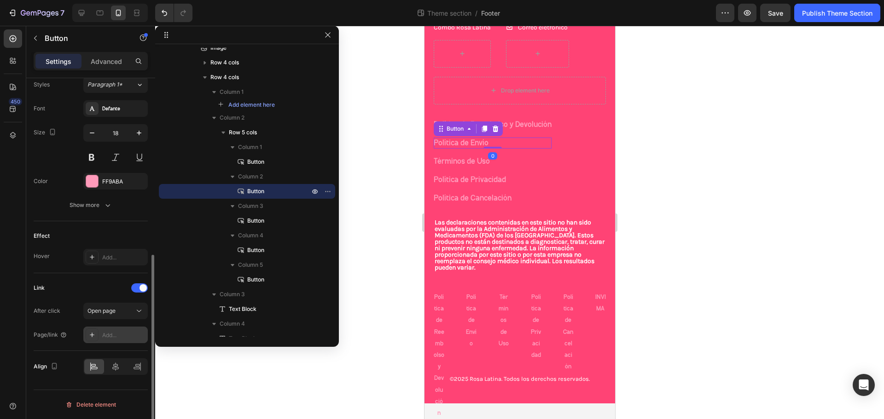
click at [102, 342] on div "Add..." at bounding box center [115, 335] width 64 height 17
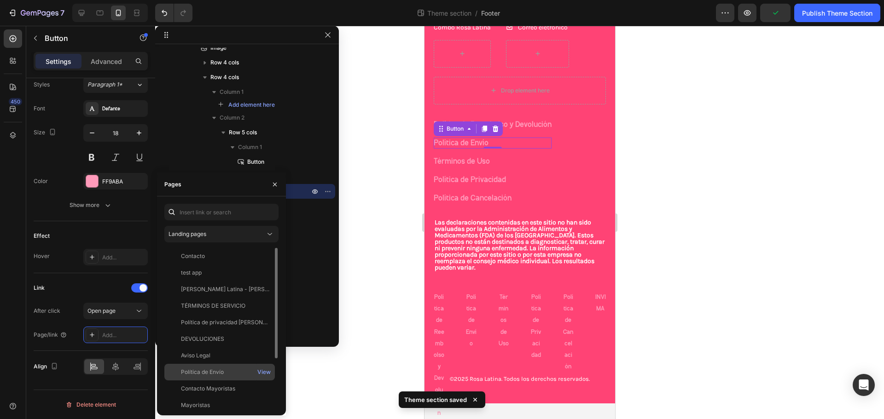
click at [219, 371] on div "Política de Envío" at bounding box center [202, 372] width 43 height 8
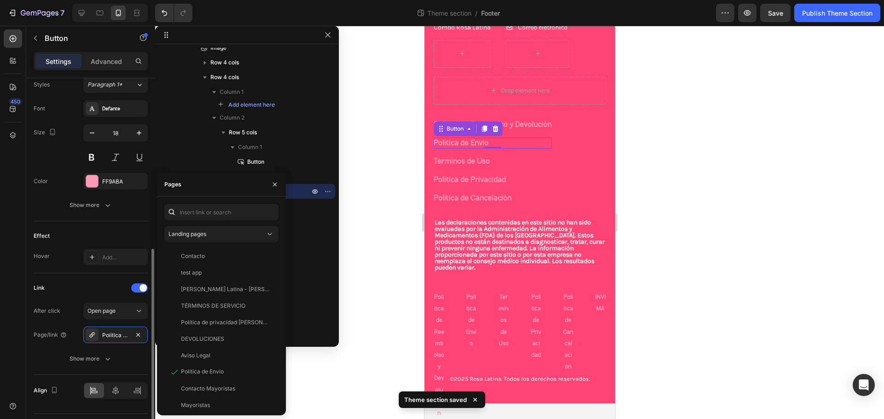
click at [104, 283] on div "Link" at bounding box center [91, 288] width 114 height 15
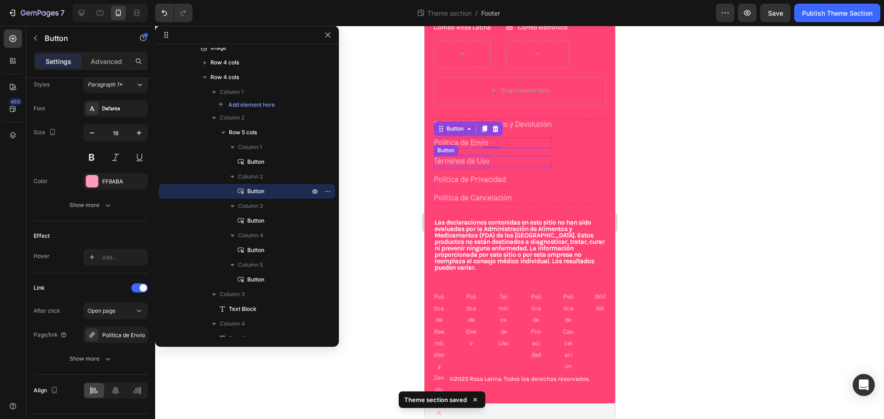
click at [457, 155] on p "Términos de Uso" at bounding box center [461, 162] width 56 height 15
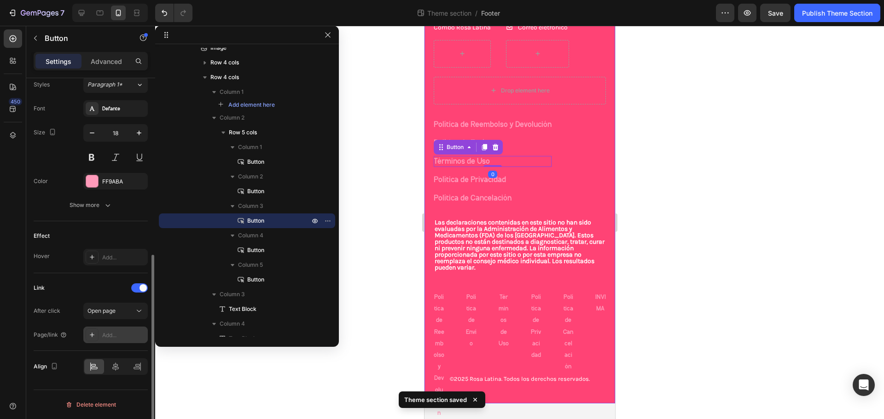
click at [109, 329] on div "Add..." at bounding box center [115, 335] width 64 height 17
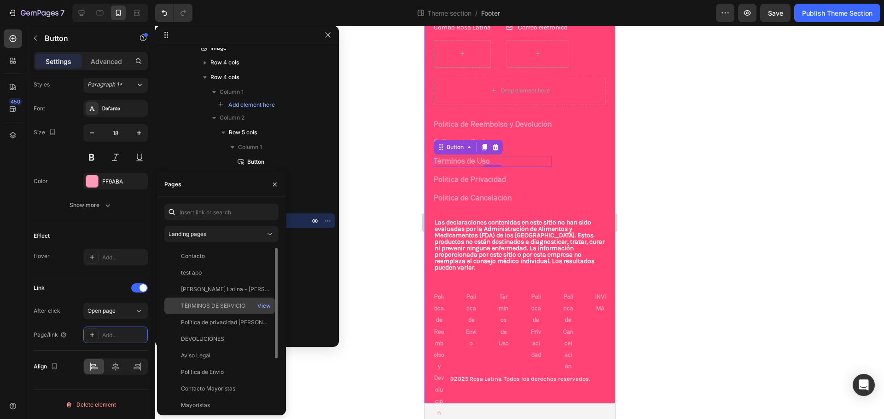
click at [216, 304] on div "TÉRMINOS DE SERVICIO" at bounding box center [213, 306] width 64 height 8
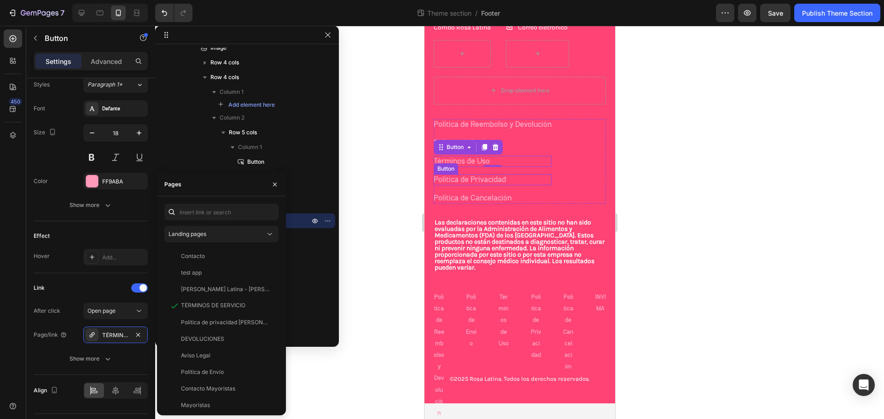
click at [505, 174] on div "Política de Privacidad Button" at bounding box center [492, 179] width 118 height 11
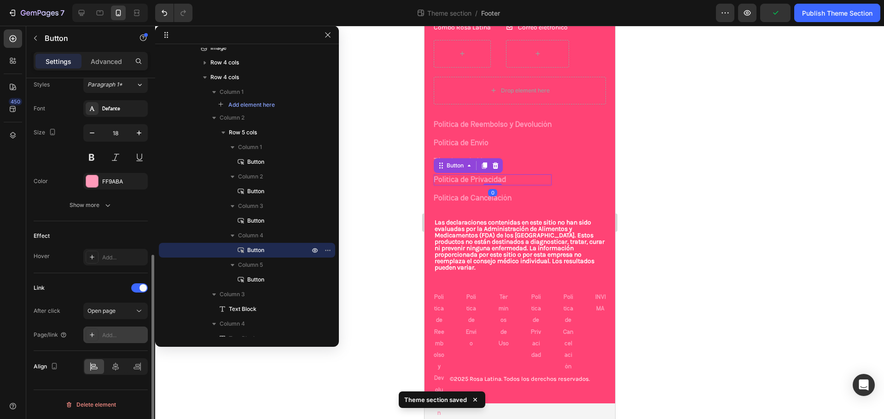
click at [112, 331] on div "Add..." at bounding box center [123, 335] width 43 height 8
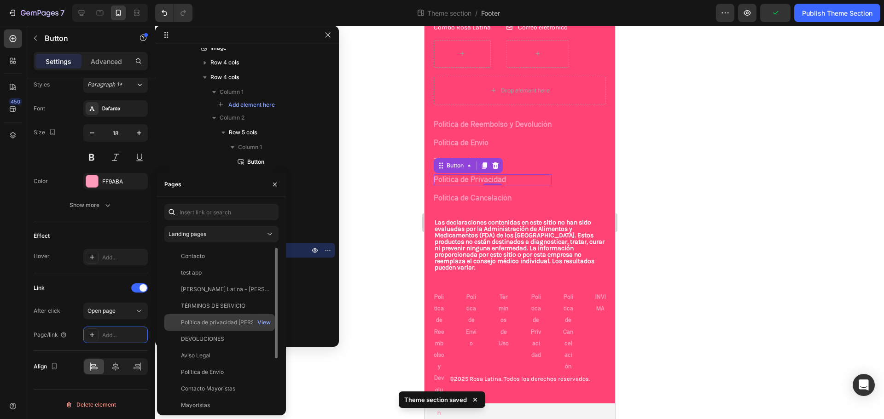
click at [222, 322] on div "Política de privacidad [PERSON_NAME] Latina" at bounding box center [225, 323] width 88 height 8
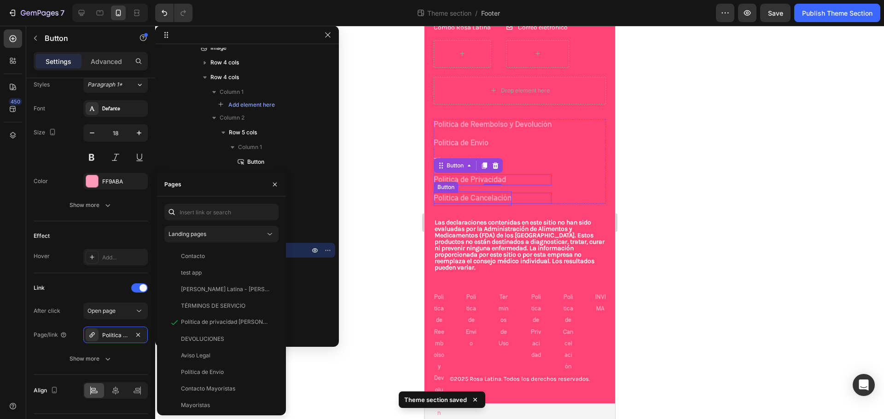
click at [480, 192] on p "Política de Cancelación" at bounding box center [472, 199] width 78 height 15
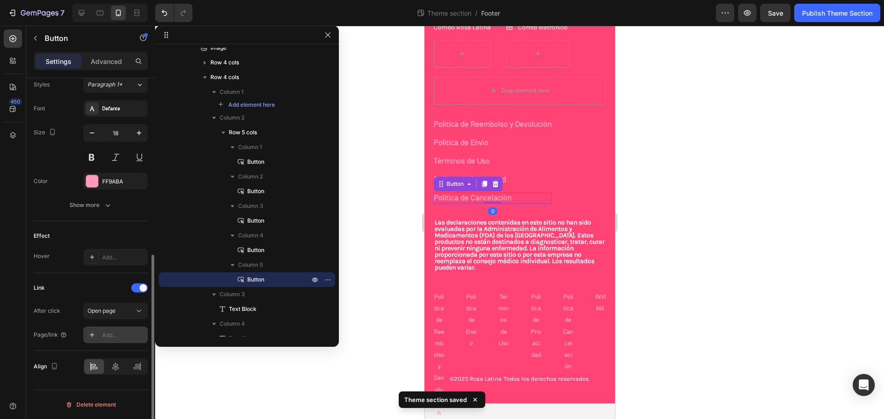
click at [111, 333] on div "Add..." at bounding box center [123, 335] width 43 height 8
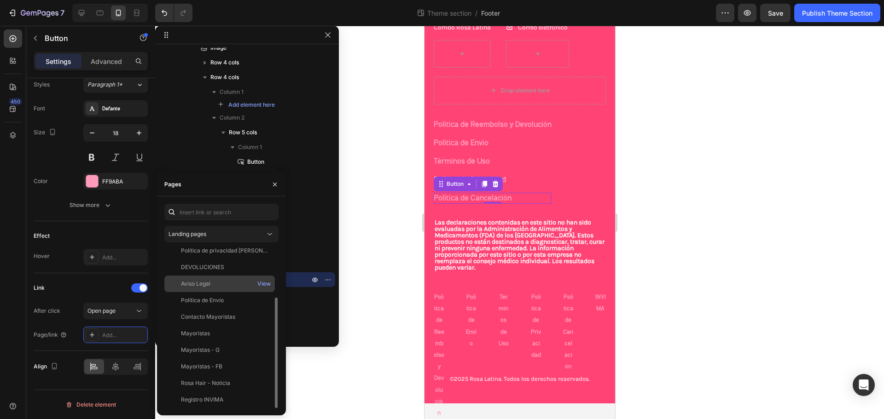
scroll to position [0, 0]
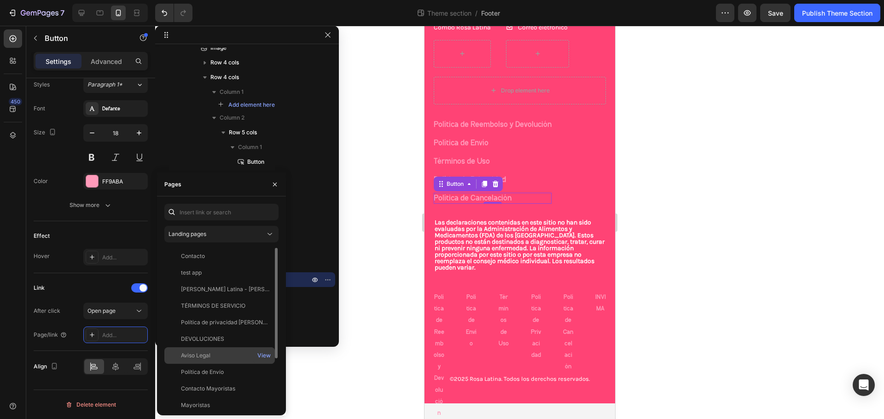
click at [225, 356] on div "Aviso Legal" at bounding box center [219, 356] width 103 height 8
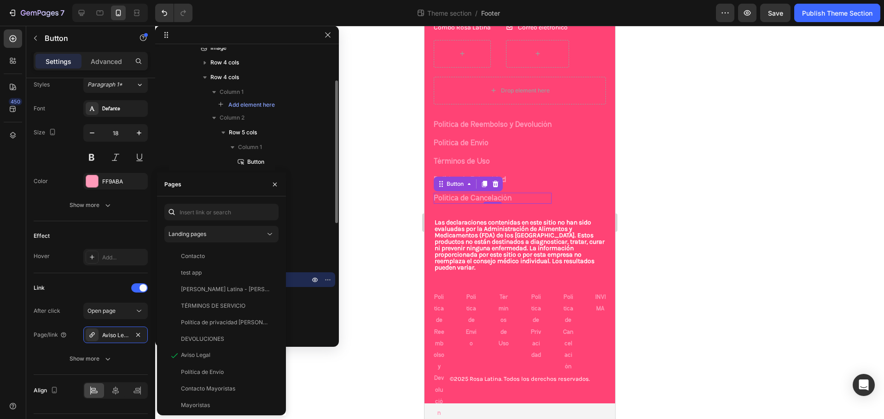
click at [298, 283] on p "Button" at bounding box center [268, 279] width 64 height 9
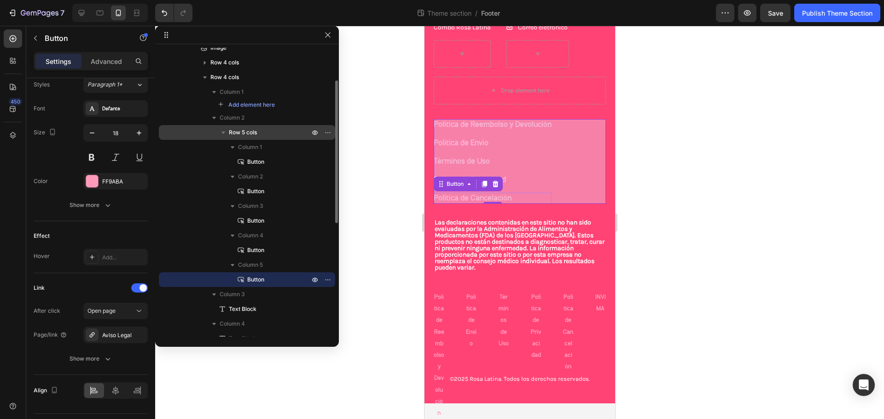
click at [272, 133] on p "Row 5 cols" at bounding box center [270, 132] width 82 height 9
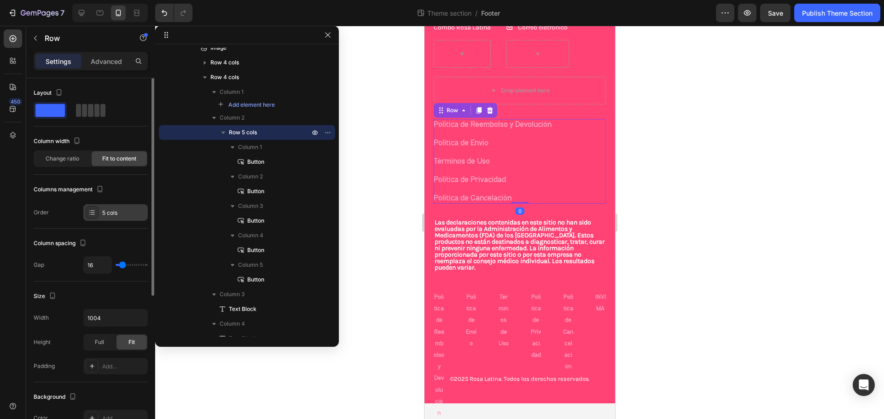
click at [119, 221] on div "5 cols" at bounding box center [115, 212] width 64 height 17
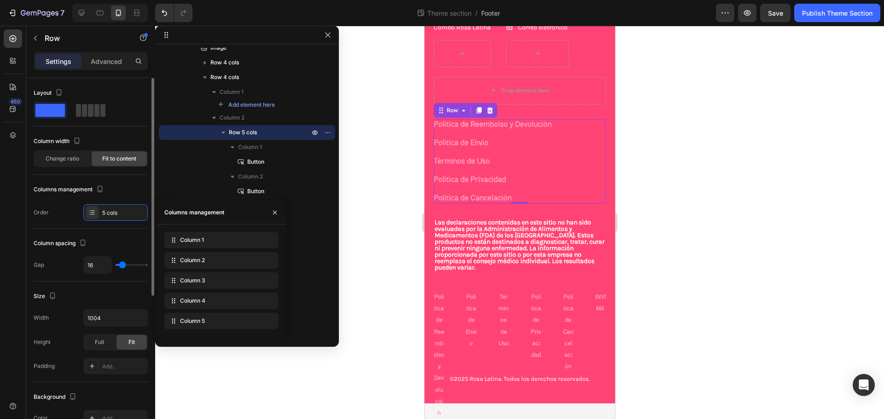
click at [136, 116] on div at bounding box center [91, 110] width 114 height 17
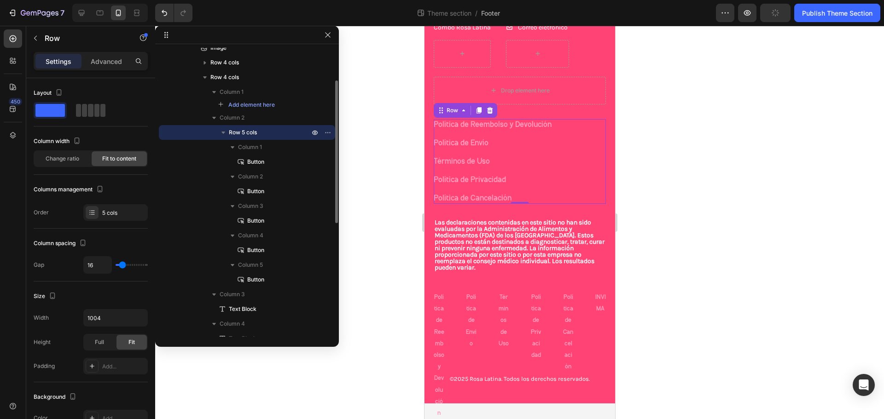
click at [264, 135] on p "Row 5 cols" at bounding box center [270, 132] width 82 height 9
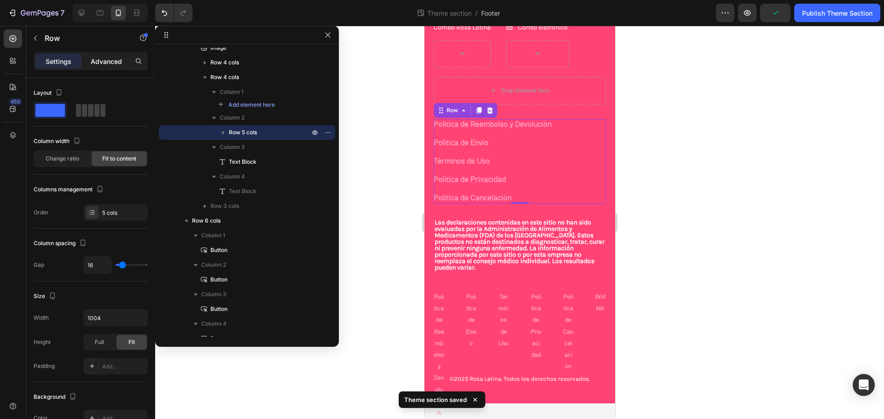
click at [111, 57] on p "Advanced" at bounding box center [106, 62] width 31 height 10
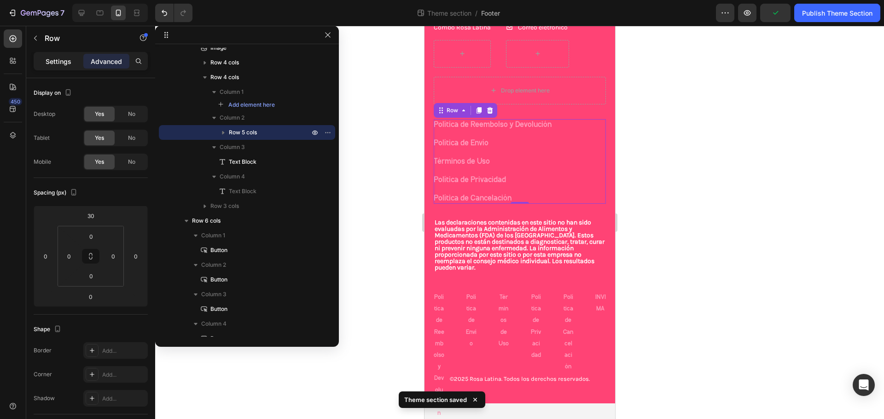
click at [68, 57] on p "Settings" at bounding box center [59, 62] width 26 height 10
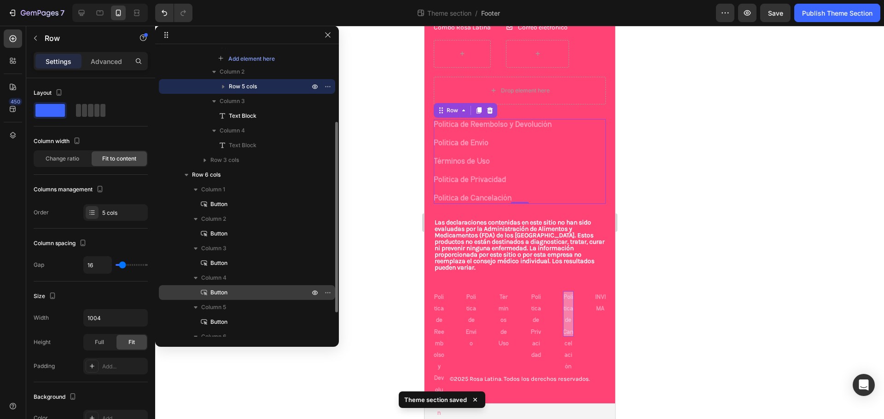
scroll to position [149, 0]
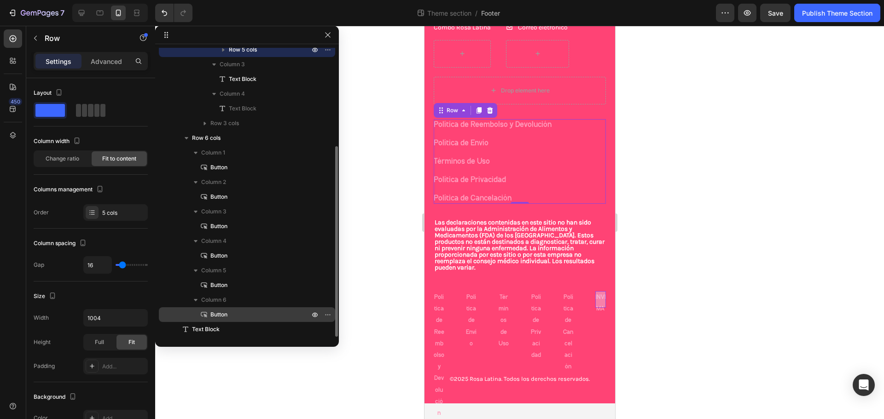
click at [235, 312] on p "Button" at bounding box center [249, 314] width 101 height 9
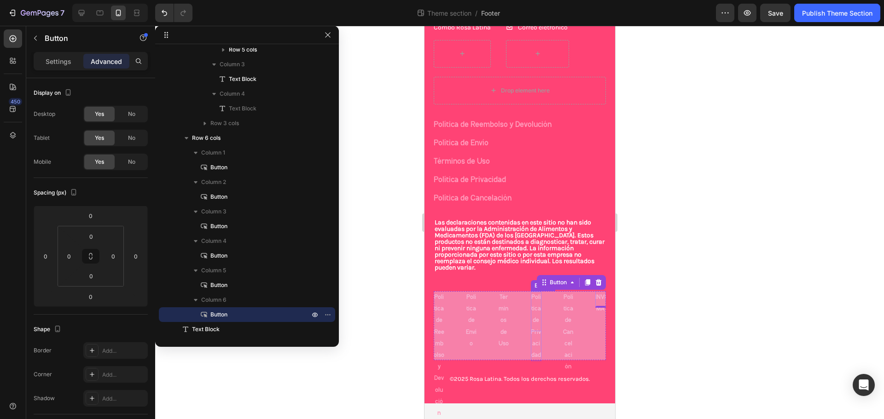
click at [530, 292] on p "Política de Privacidad" at bounding box center [535, 327] width 11 height 70
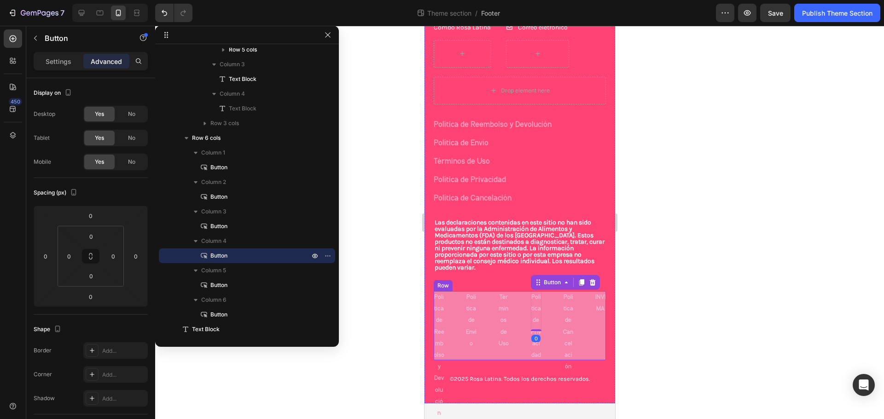
click at [517, 292] on div "Política de Reembolso y Devolución Button Política de Envío Button Términos de …" at bounding box center [519, 325] width 172 height 69
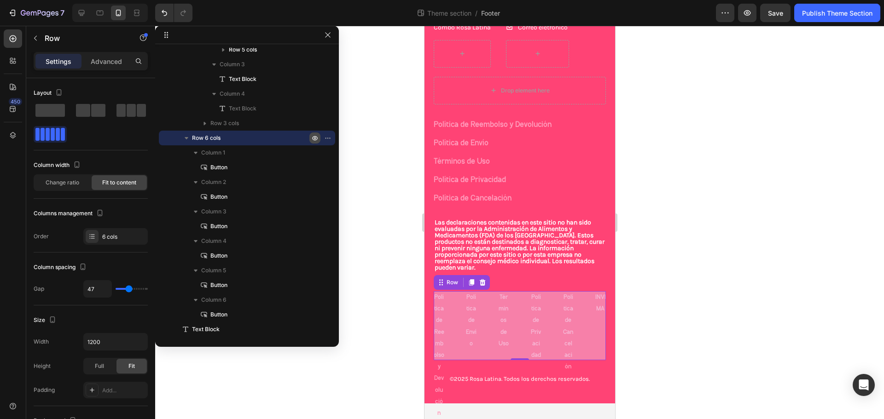
click at [313, 138] on icon "button" at bounding box center [315, 138] width 6 height 5
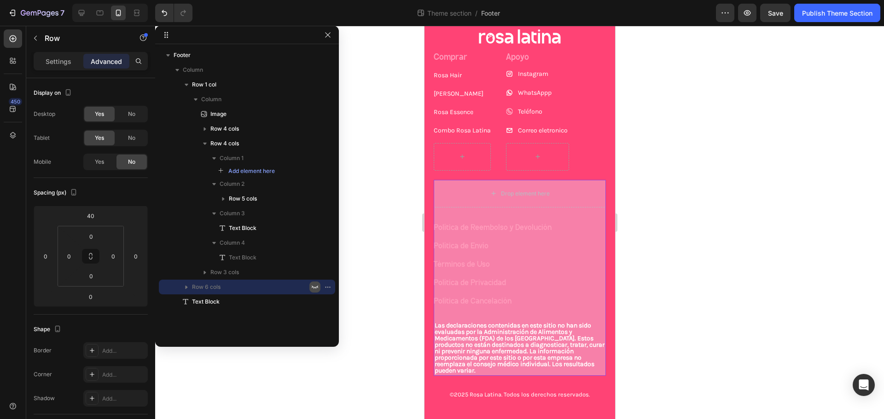
scroll to position [33, 0]
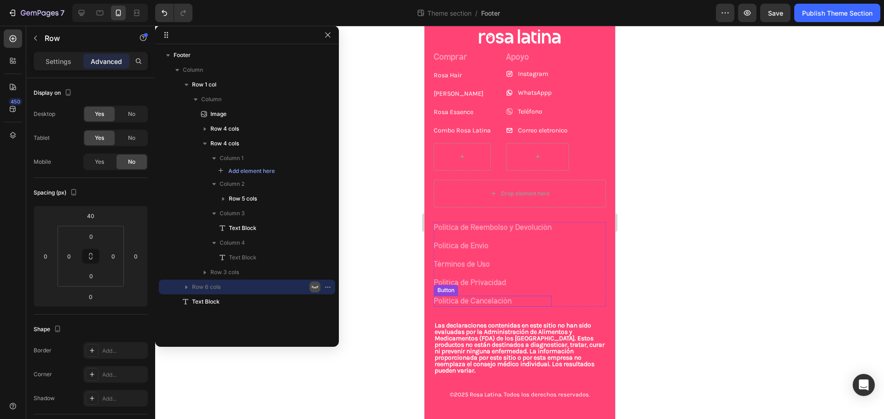
click at [532, 298] on div "Política de Cancelación Button" at bounding box center [492, 301] width 118 height 11
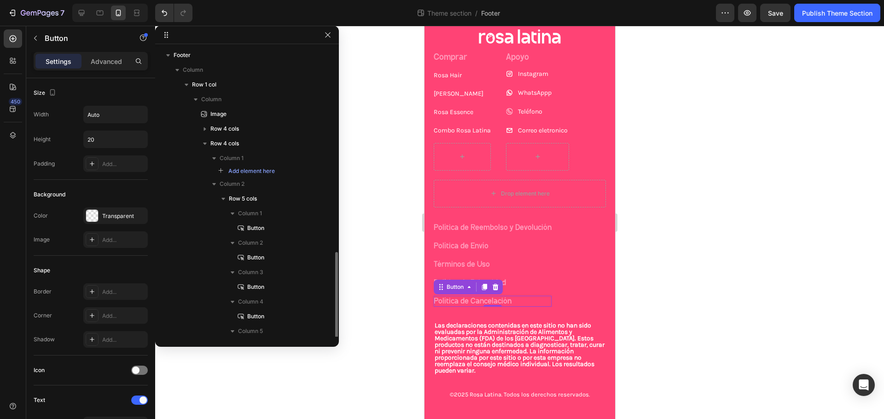
scroll to position [120, 0]
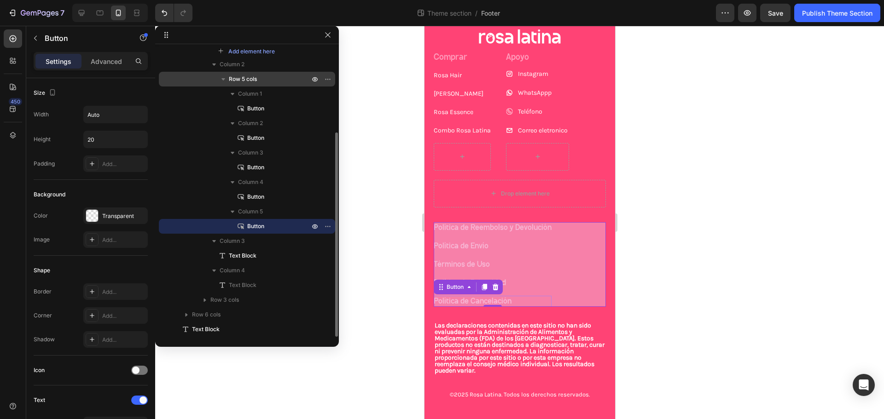
click at [253, 80] on span "Row 5 cols" at bounding box center [243, 79] width 28 height 9
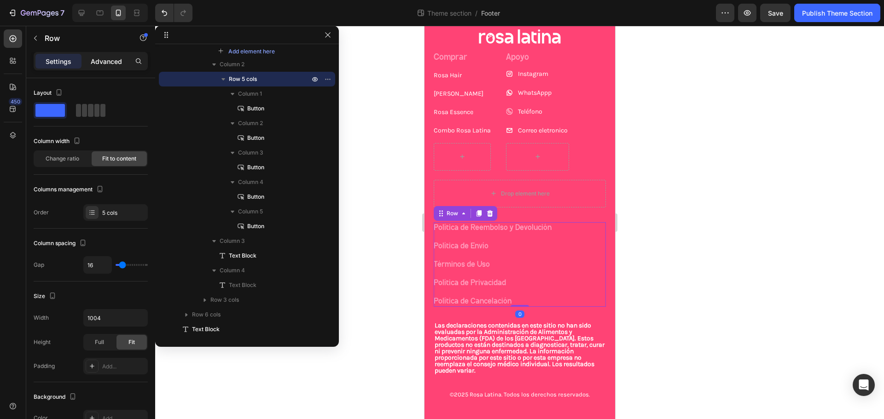
click at [96, 58] on p "Advanced" at bounding box center [106, 62] width 31 height 10
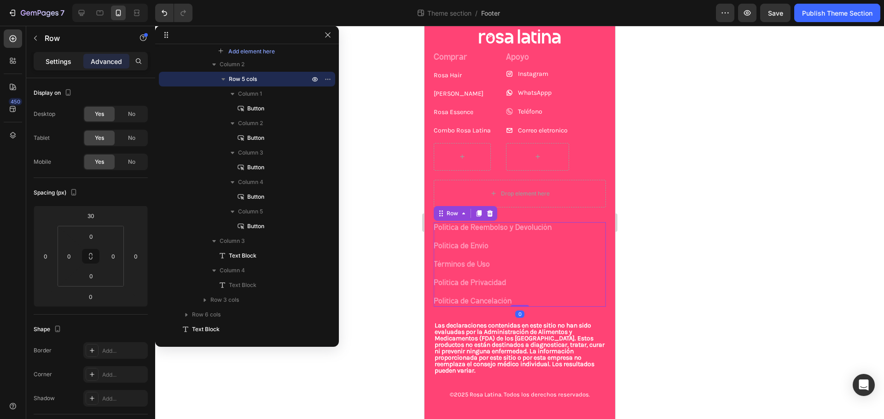
click at [60, 58] on p "Settings" at bounding box center [59, 62] width 26 height 10
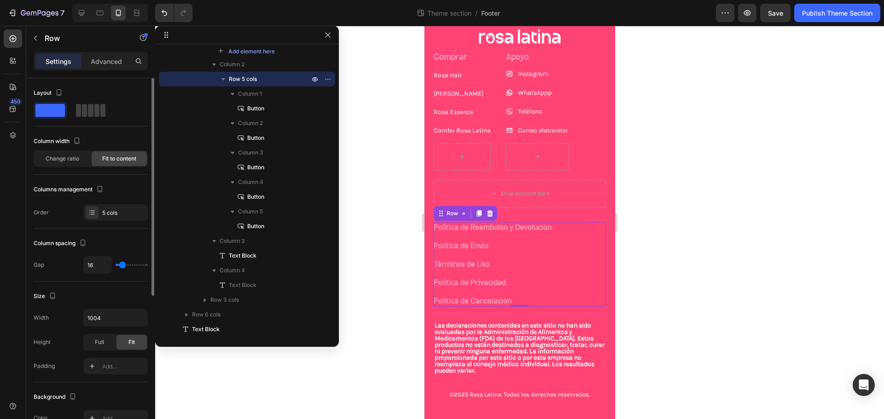
click at [52, 110] on span at bounding box center [49, 110] width 29 height 13
click at [114, 215] on div "5 cols" at bounding box center [123, 213] width 43 height 8
click at [118, 234] on div "Column spacing Gap 16" at bounding box center [91, 255] width 114 height 53
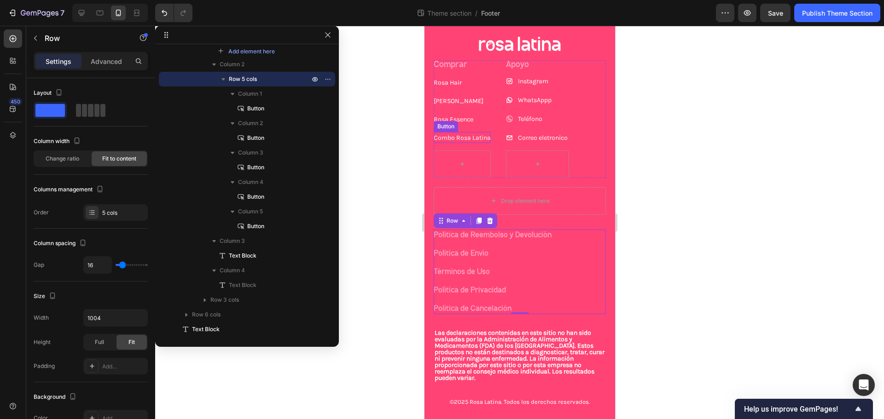
scroll to position [33, 0]
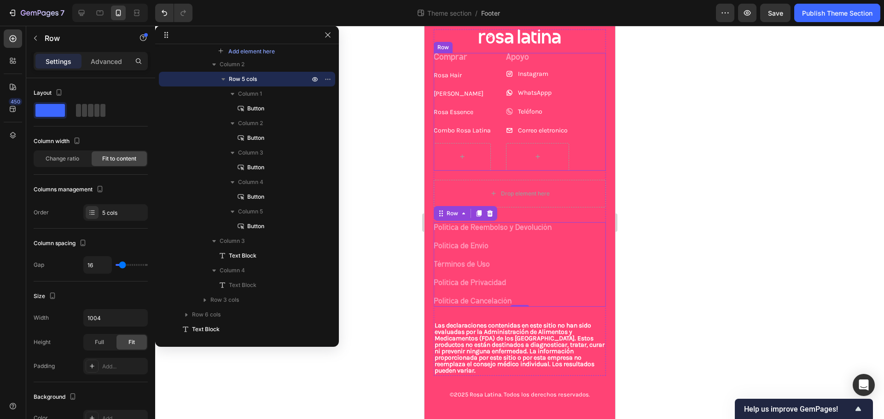
click at [499, 163] on div "Comprar Text Block [PERSON_NAME] Hair Button [PERSON_NAME] Button [PERSON_NAME]…" at bounding box center [519, 112] width 172 height 118
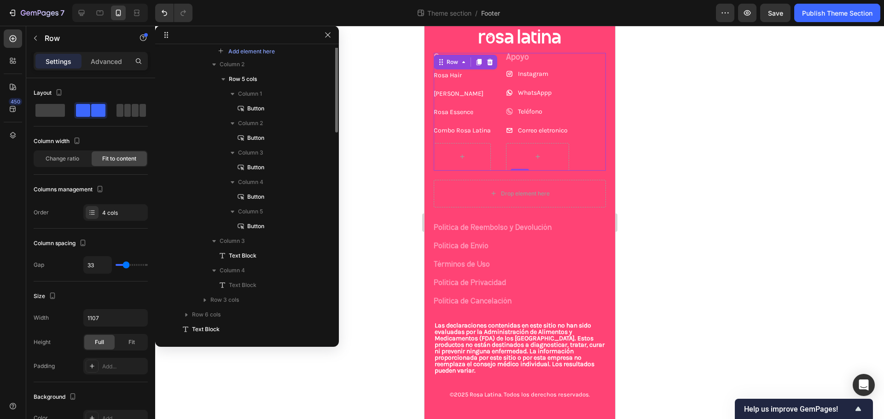
scroll to position [0, 0]
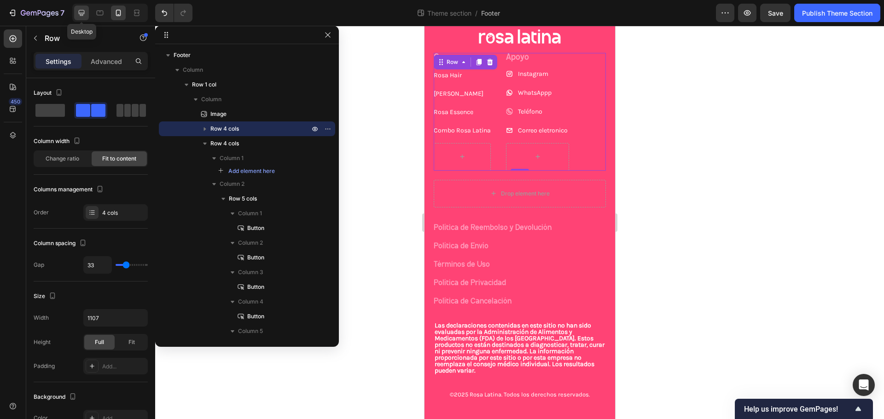
click at [86, 15] on icon at bounding box center [81, 12] width 9 height 9
type input "64"
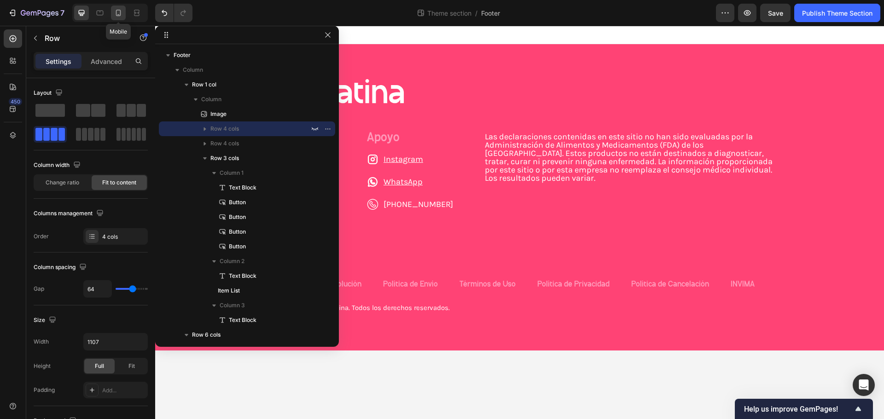
click at [117, 7] on div at bounding box center [118, 13] width 15 height 15
type input "33"
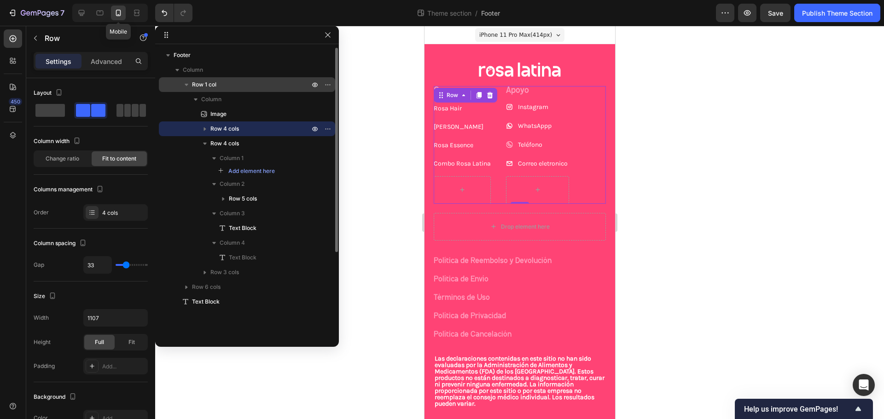
scroll to position [28, 0]
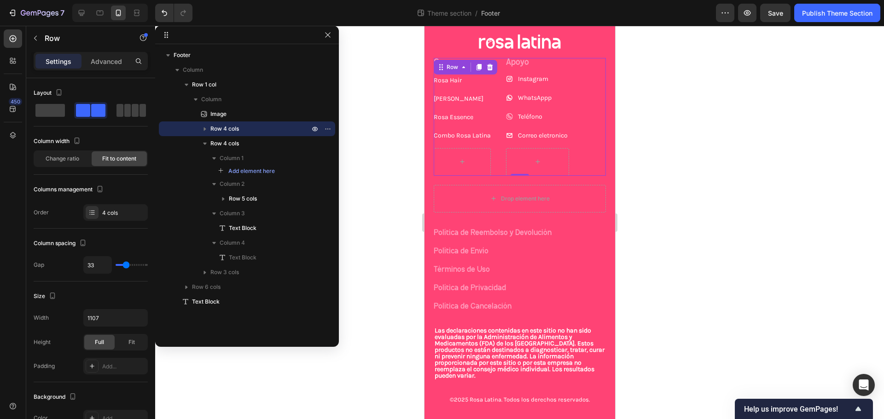
click at [741, 156] on div at bounding box center [519, 223] width 729 height 394
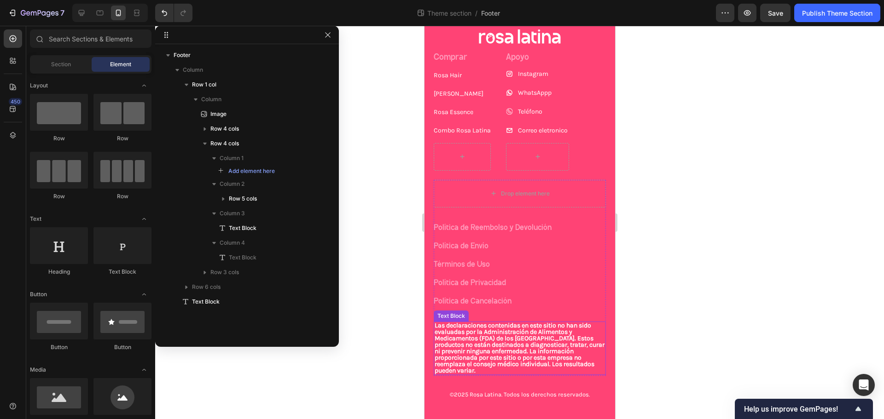
scroll to position [0, 0]
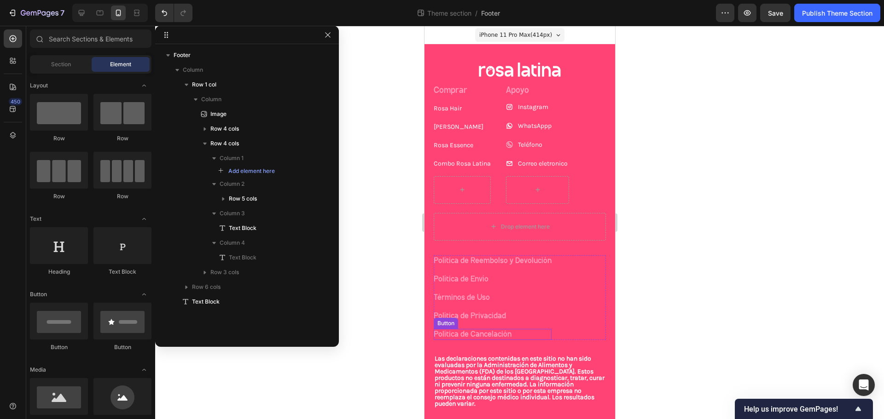
click at [515, 332] on div "Política de Cancelación Button" at bounding box center [492, 334] width 118 height 11
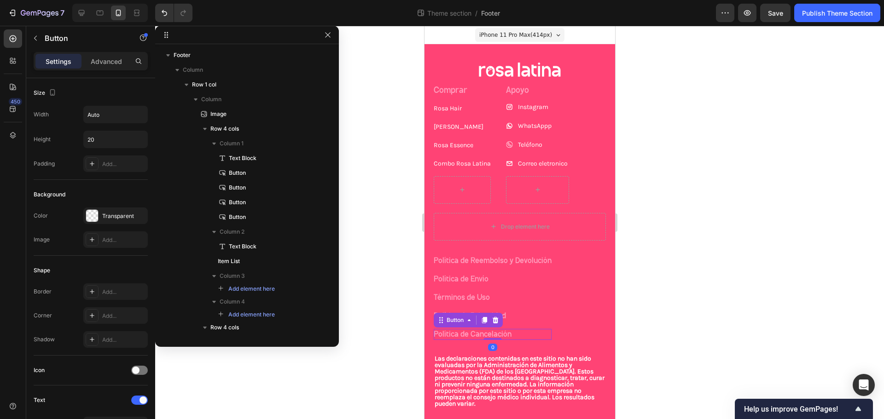
scroll to position [304, 0]
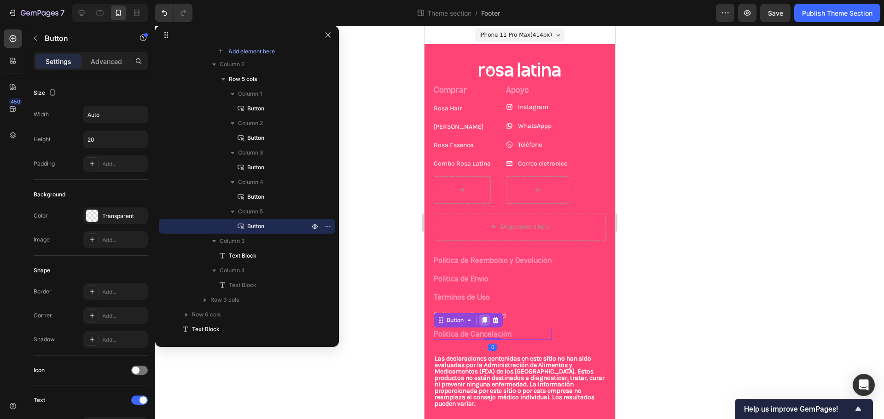
click at [486, 319] on icon at bounding box center [484, 320] width 5 height 6
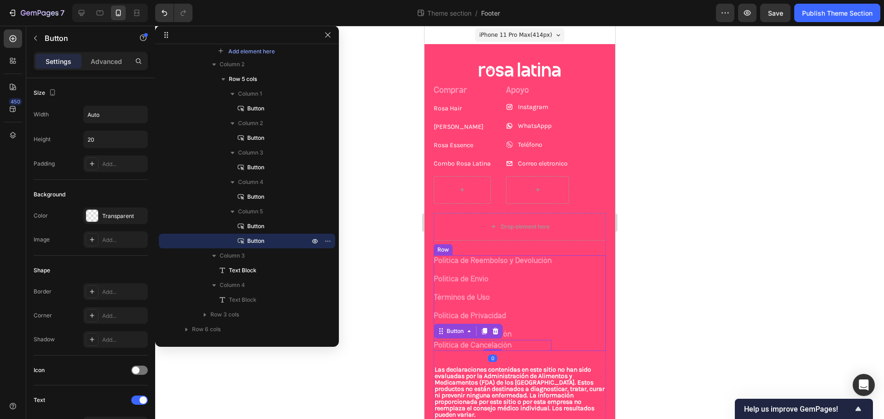
click at [558, 322] on div "Política de Reembolso y Devolución Button Política de Envío Button Términos de …" at bounding box center [519, 304] width 172 height 96
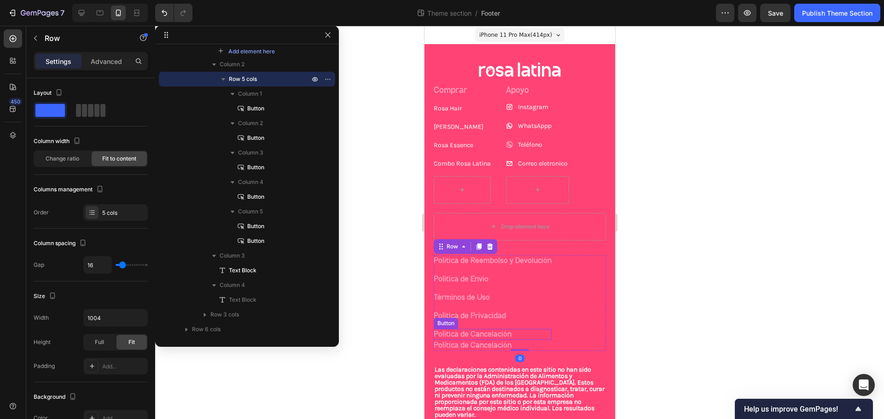
click at [519, 333] on div "Política de Cancelación Button" at bounding box center [492, 334] width 118 height 11
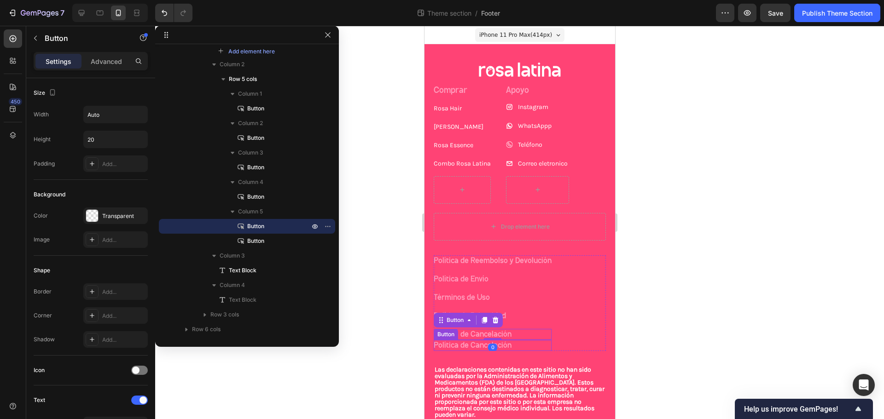
click at [519, 342] on div "Política de Cancelación Button" at bounding box center [492, 345] width 118 height 11
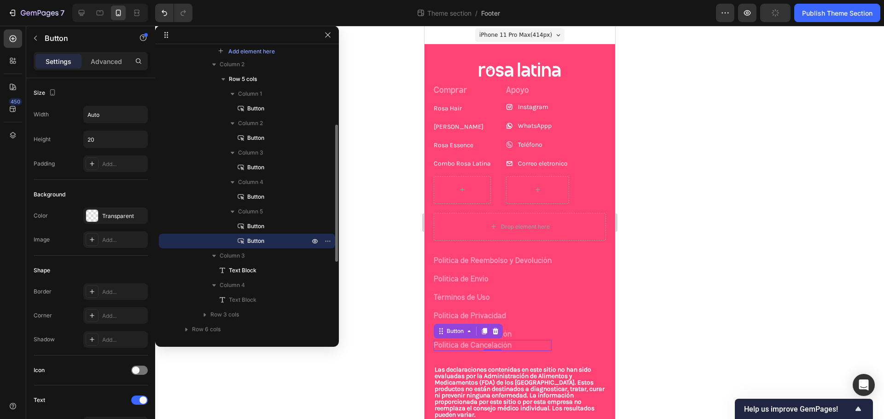
scroll to position [258, 0]
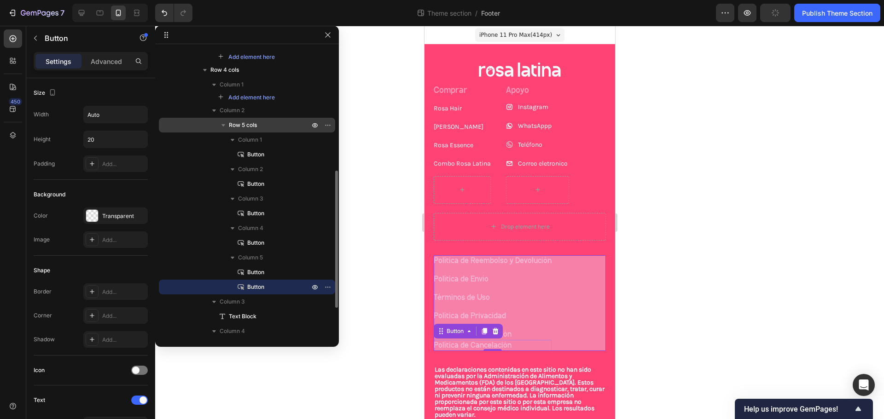
click at [256, 129] on span "Row 5 cols" at bounding box center [243, 125] width 28 height 9
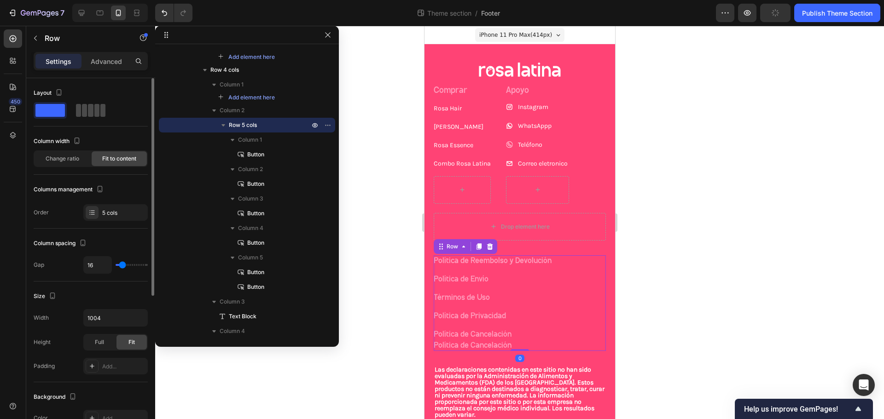
click at [75, 109] on div at bounding box center [90, 110] width 33 height 17
type input "47"
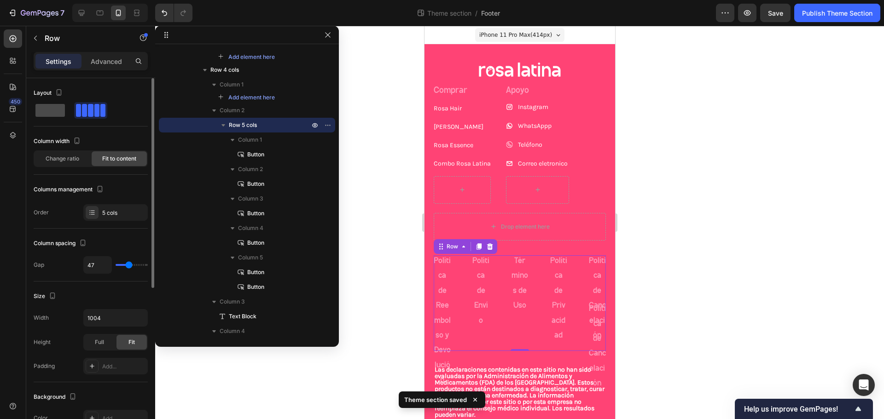
click at [57, 109] on span at bounding box center [49, 110] width 29 height 13
type input "16"
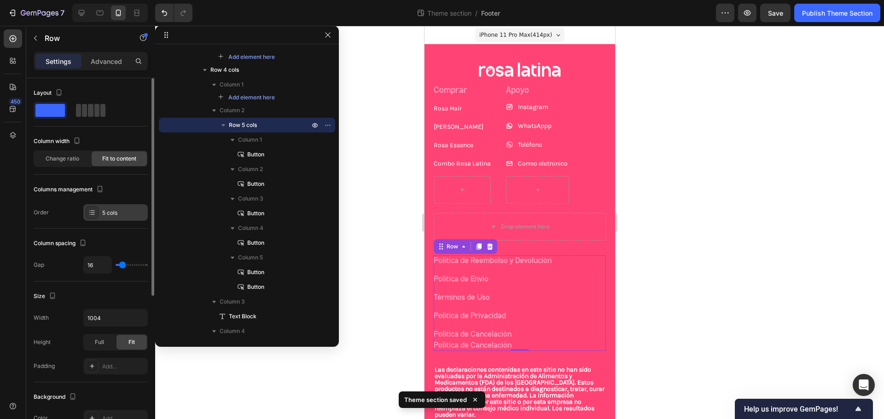
click at [120, 211] on div "5 cols" at bounding box center [123, 213] width 43 height 8
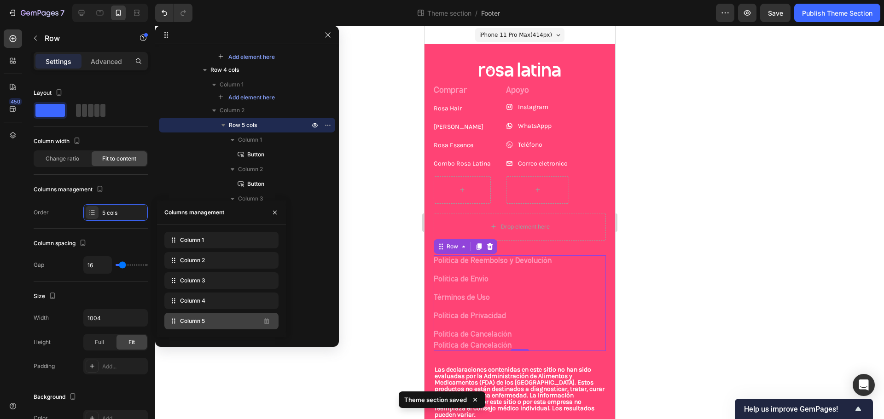
click at [227, 328] on div "Column 5" at bounding box center [221, 321] width 114 height 17
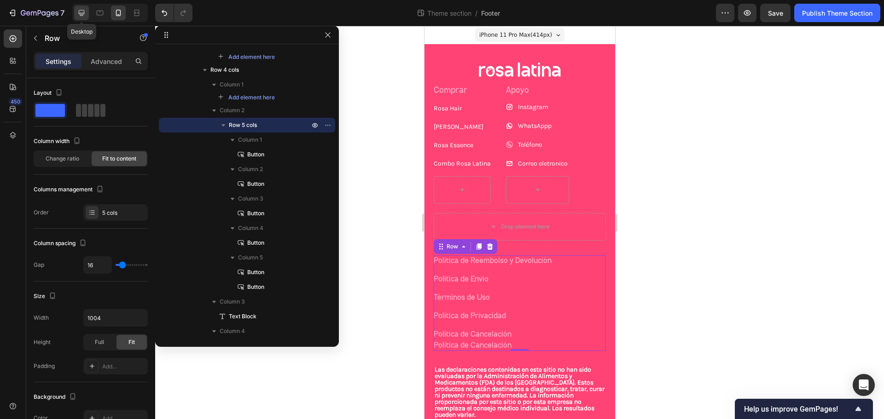
drag, startPoint x: 227, startPoint y: 328, endPoint x: 85, endPoint y: 12, distance: 347.2
click at [85, 12] on icon at bounding box center [81, 12] width 9 height 9
type input "47"
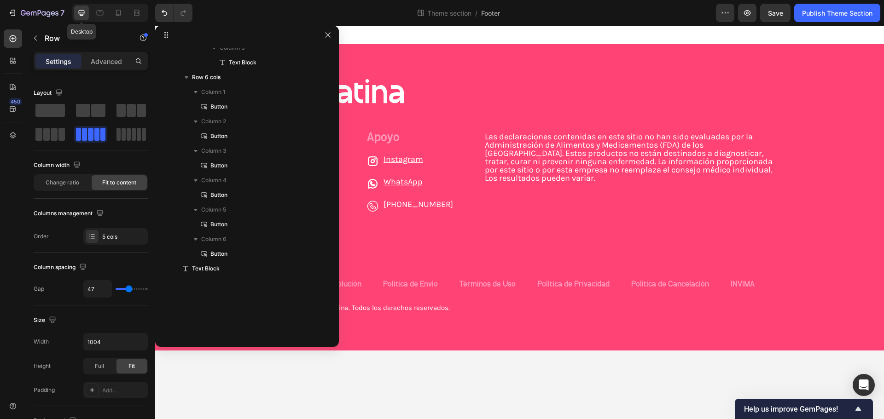
click at [83, 12] on icon at bounding box center [81, 12] width 9 height 9
click at [127, 136] on span at bounding box center [129, 134] width 4 height 13
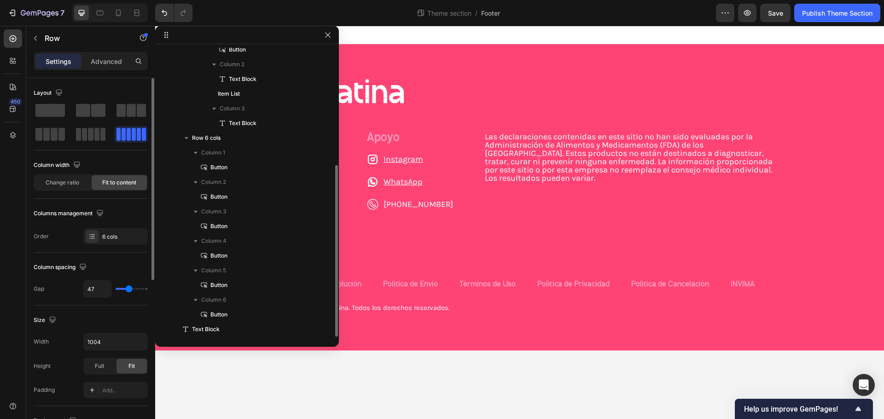
scroll to position [197, 0]
click at [138, 134] on span at bounding box center [139, 134] width 4 height 13
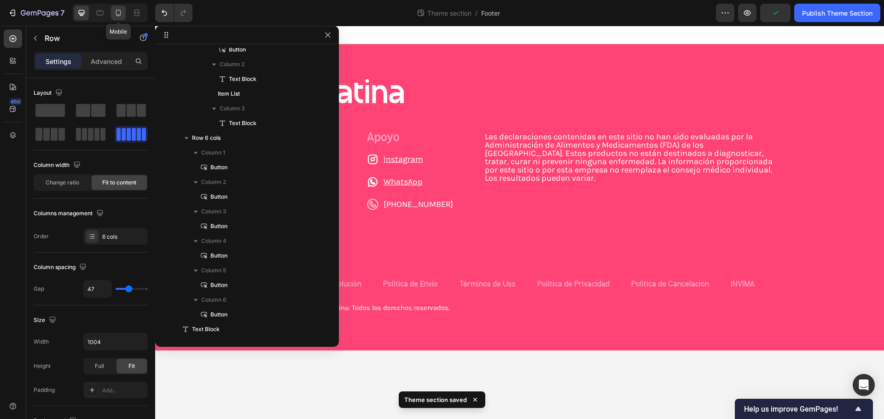
click at [122, 16] on icon at bounding box center [118, 12] width 9 height 9
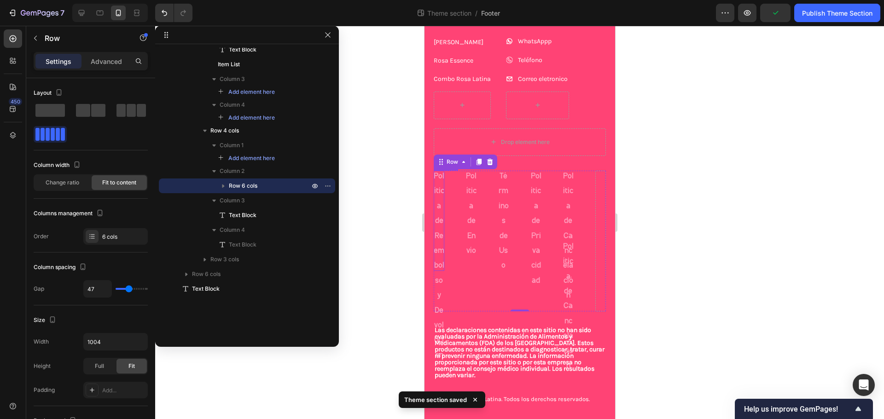
scroll to position [101, 0]
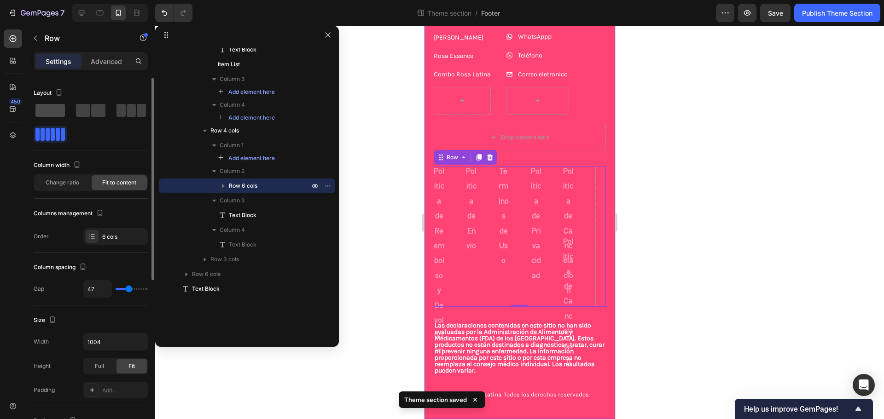
drag, startPoint x: 53, startPoint y: 113, endPoint x: 58, endPoint y: 113, distance: 5.5
click at [53, 113] on span at bounding box center [49, 110] width 29 height 13
type input "16"
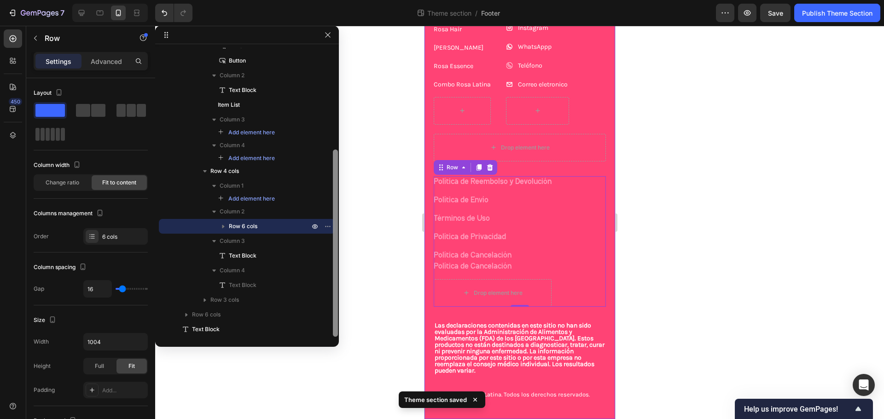
scroll to position [79, 0]
click at [495, 263] on p "Política de Cancelación" at bounding box center [472, 267] width 78 height 15
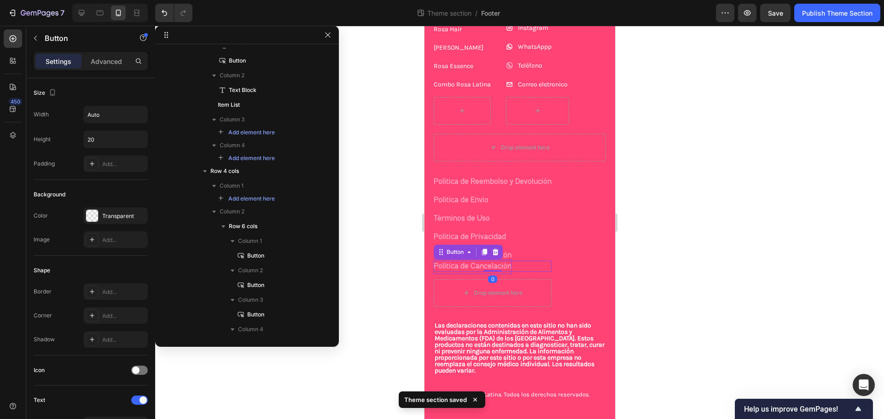
scroll to position [344, 0]
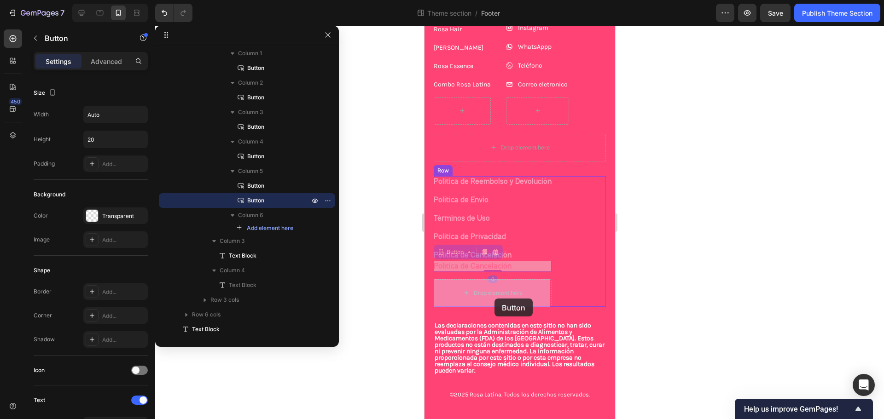
drag, startPoint x: 442, startPoint y: 256, endPoint x: 494, endPoint y: 299, distance: 67.7
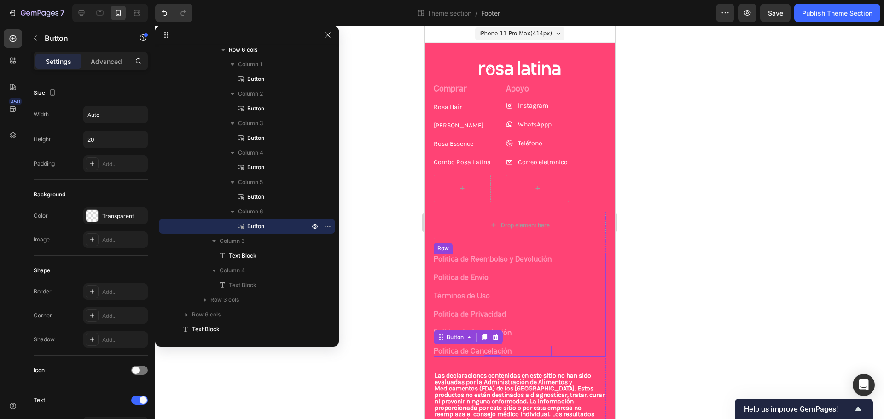
scroll to position [0, 0]
click at [459, 105] on button "Rosa Hair" at bounding box center [447, 108] width 28 height 9
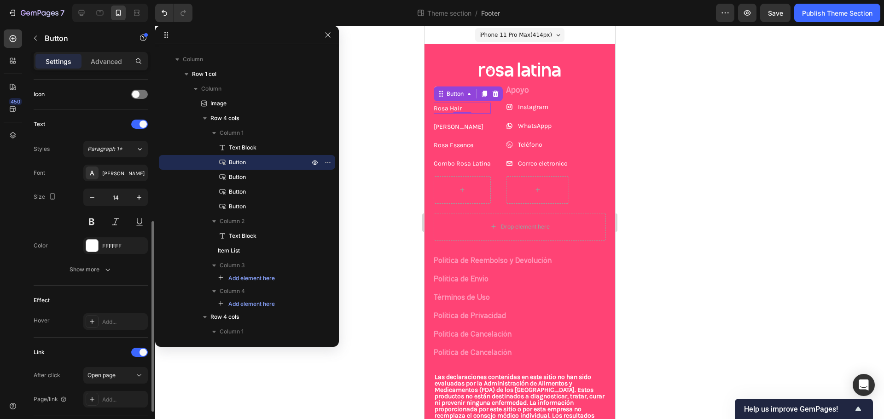
scroll to position [341, 0]
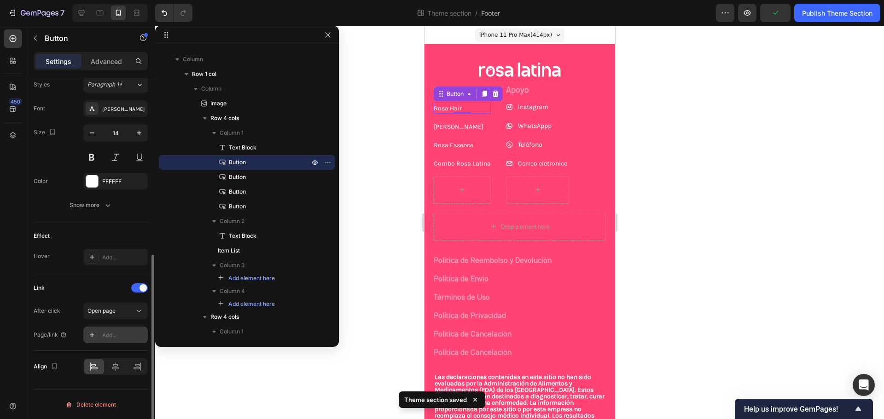
click at [116, 340] on div "Add..." at bounding box center [115, 335] width 64 height 17
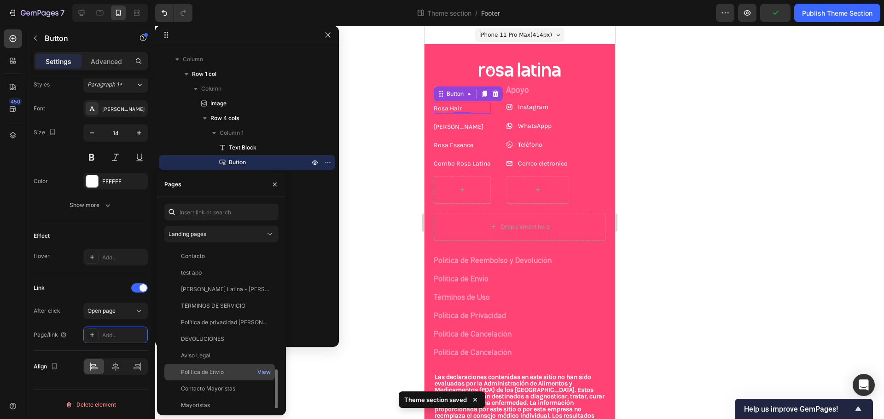
scroll to position [72, 0]
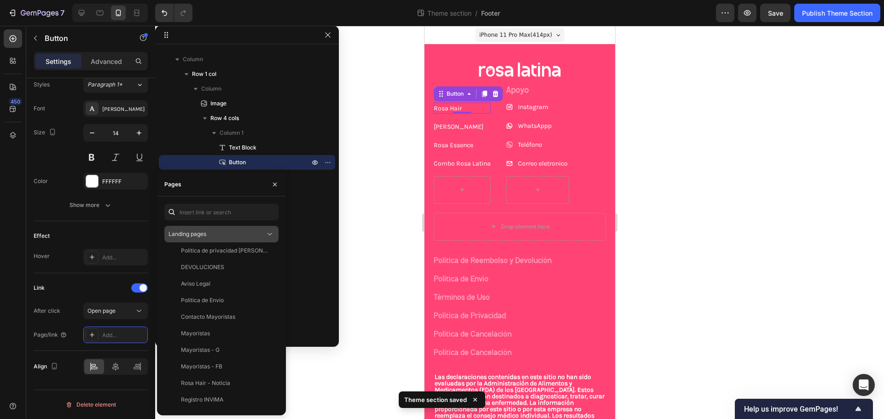
click at [220, 228] on button "Landing pages" at bounding box center [221, 234] width 114 height 17
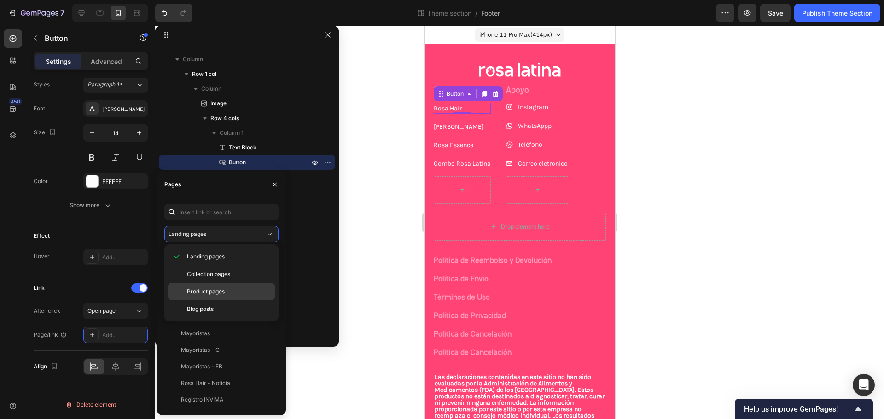
click at [206, 295] on span "Product pages" at bounding box center [206, 292] width 38 height 8
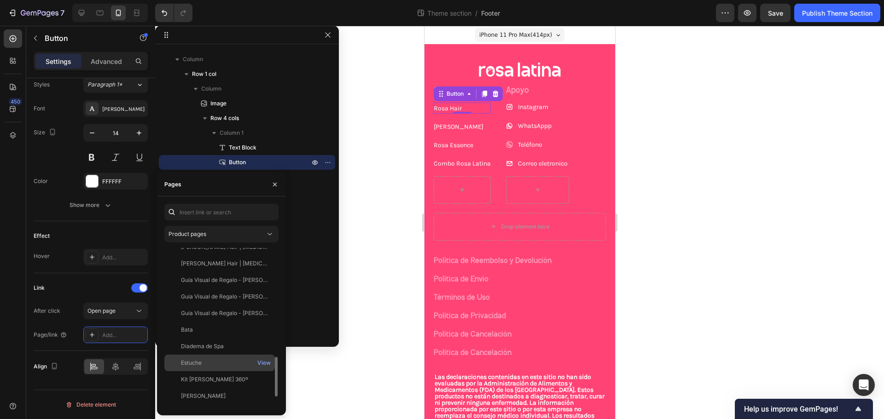
scroll to position [394, 0]
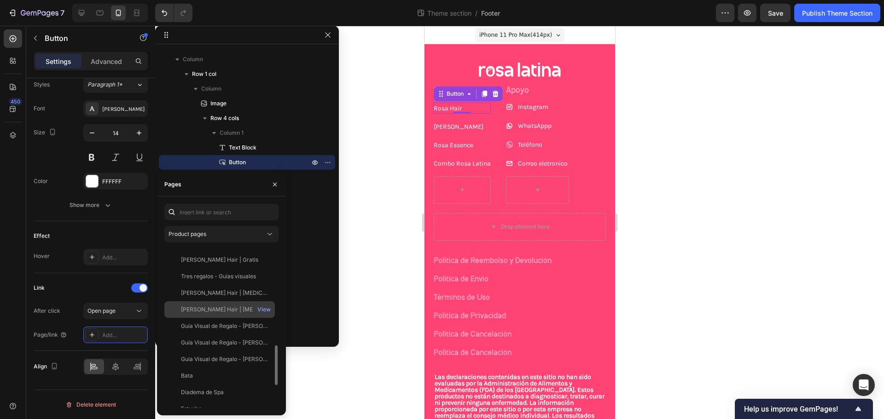
click at [231, 307] on div "[PERSON_NAME] Hair | [MEDICAL_DATA] + Vitaminas para Cabello, Piel y Uñas" at bounding box center [225, 310] width 88 height 8
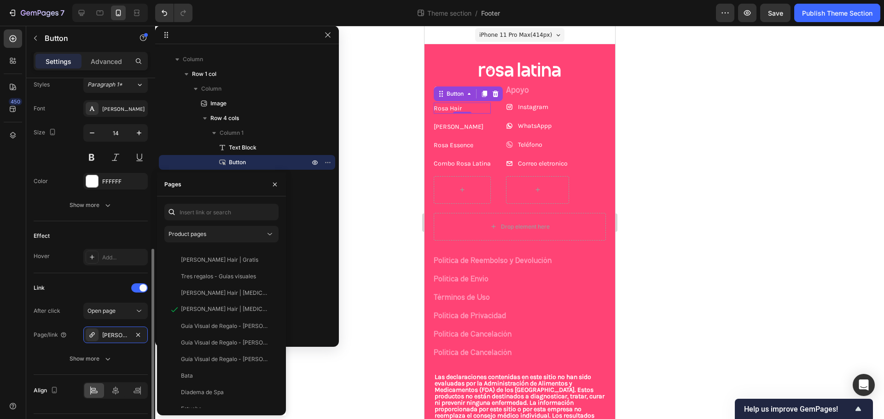
click at [91, 289] on div "Link" at bounding box center [91, 288] width 114 height 15
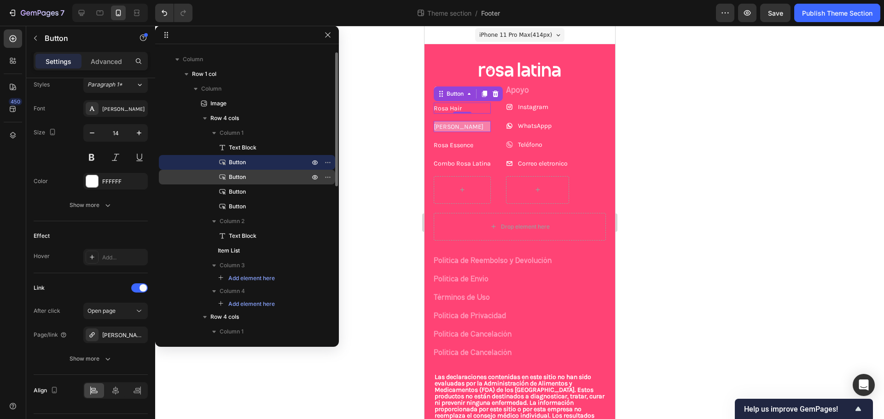
click at [241, 175] on span "Button" at bounding box center [237, 177] width 17 height 9
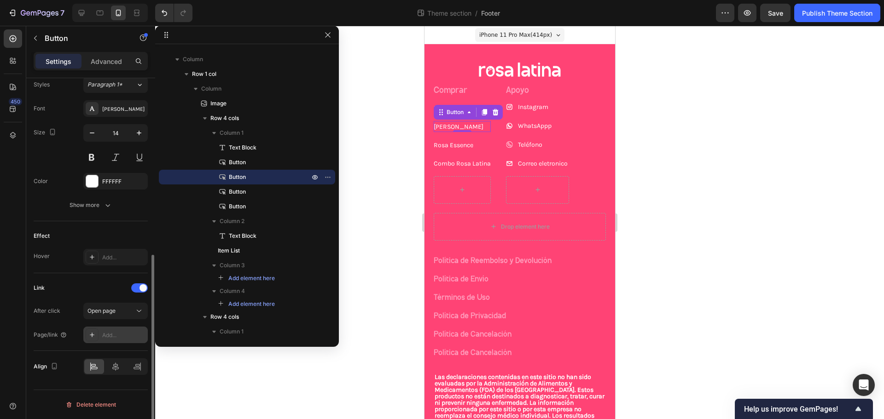
click at [104, 332] on div "Add..." at bounding box center [123, 335] width 43 height 8
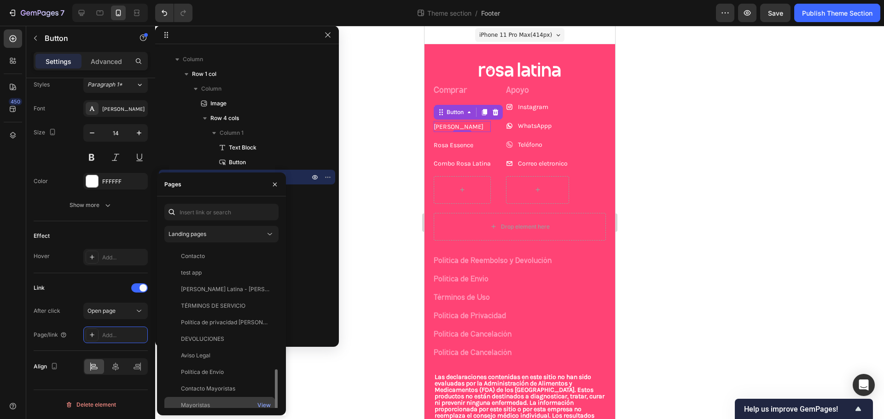
scroll to position [72, 0]
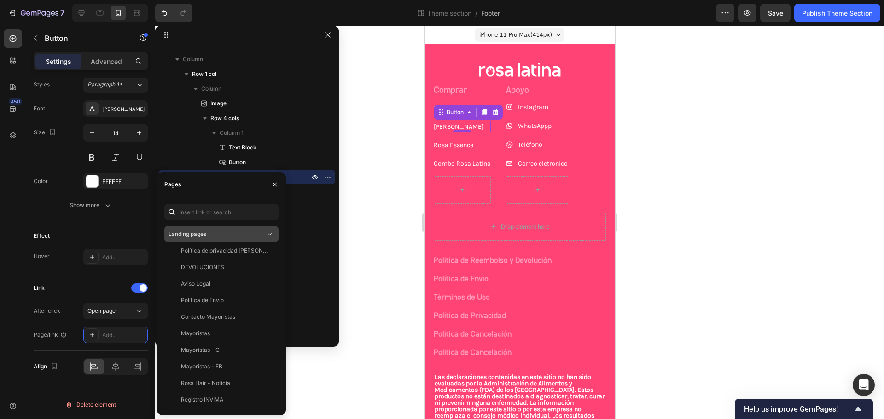
click at [215, 239] on button "Landing pages" at bounding box center [221, 234] width 114 height 17
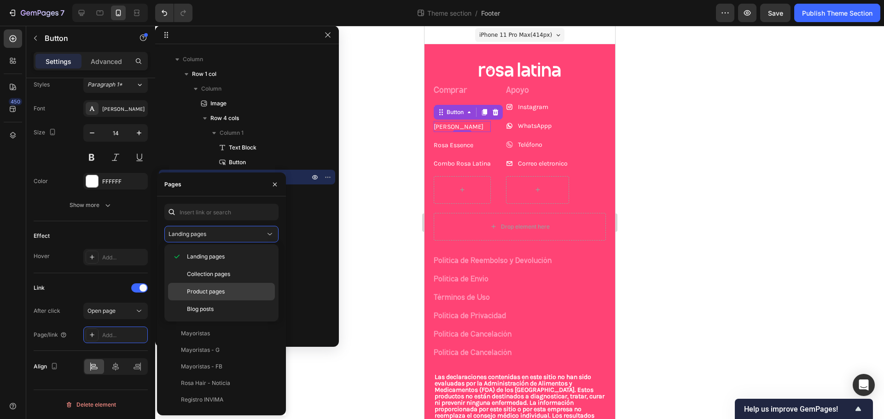
click at [213, 294] on span "Product pages" at bounding box center [206, 292] width 38 height 8
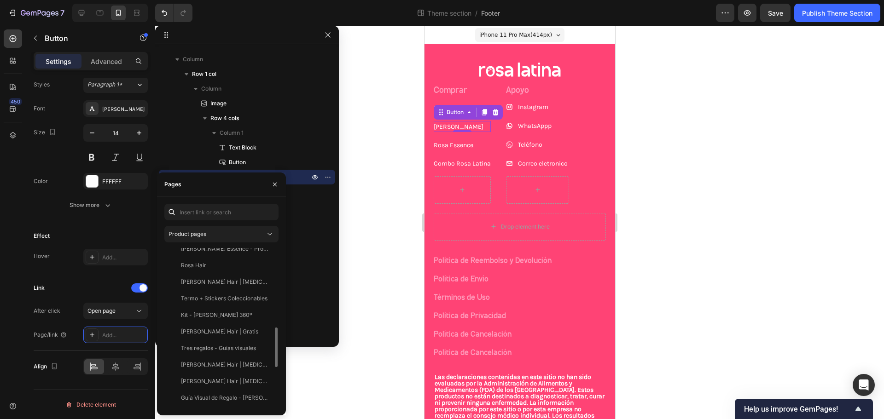
scroll to position [486, 0]
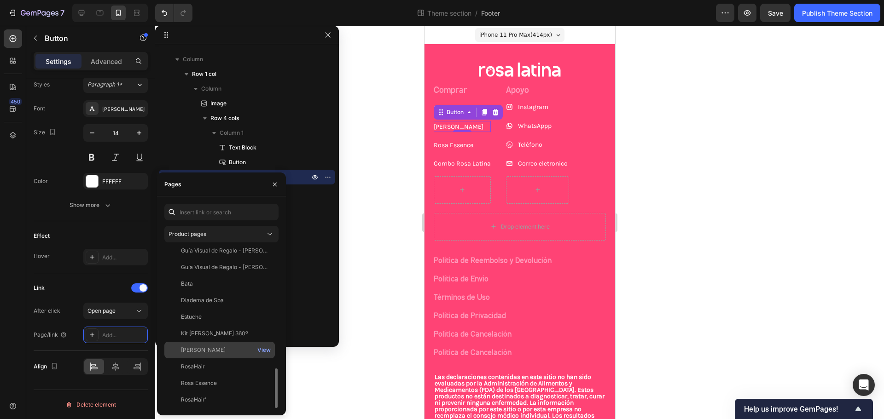
click at [212, 352] on div "[PERSON_NAME]" at bounding box center [219, 350] width 103 height 8
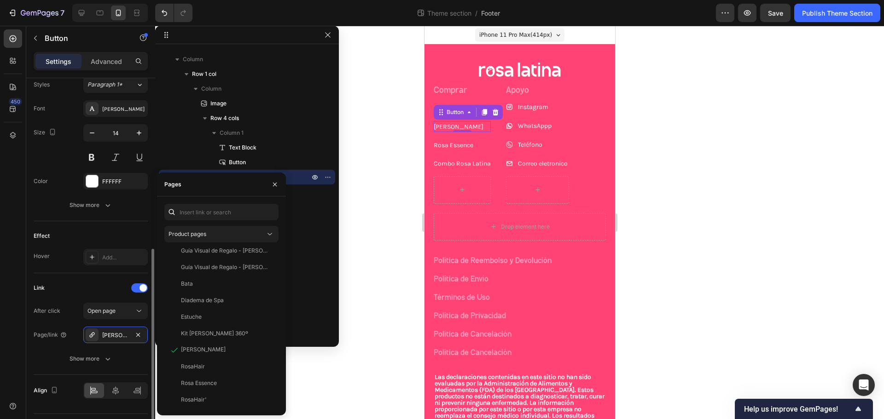
click at [93, 288] on div "Link" at bounding box center [91, 288] width 114 height 15
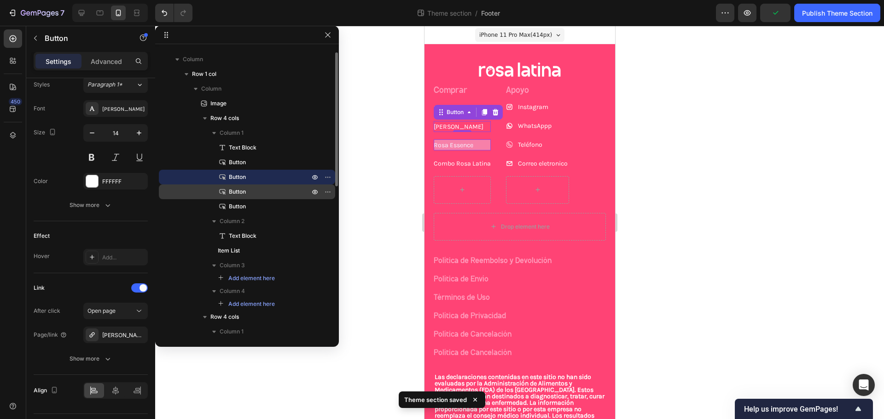
click at [245, 191] on span "Button" at bounding box center [237, 191] width 17 height 9
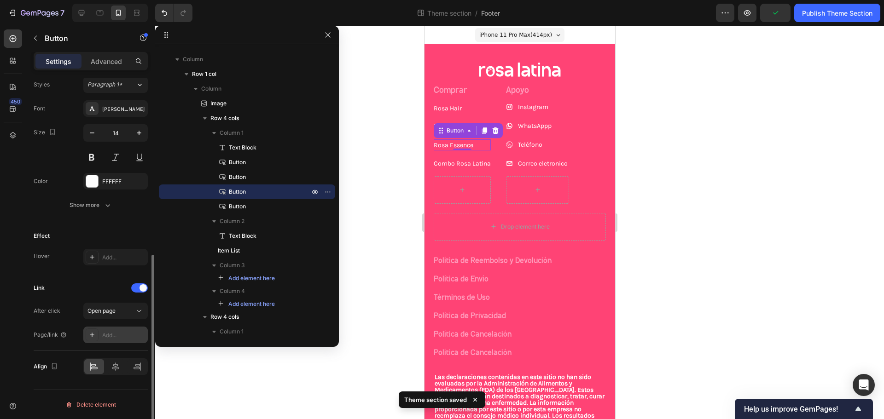
click at [105, 334] on div "Add..." at bounding box center [123, 335] width 43 height 8
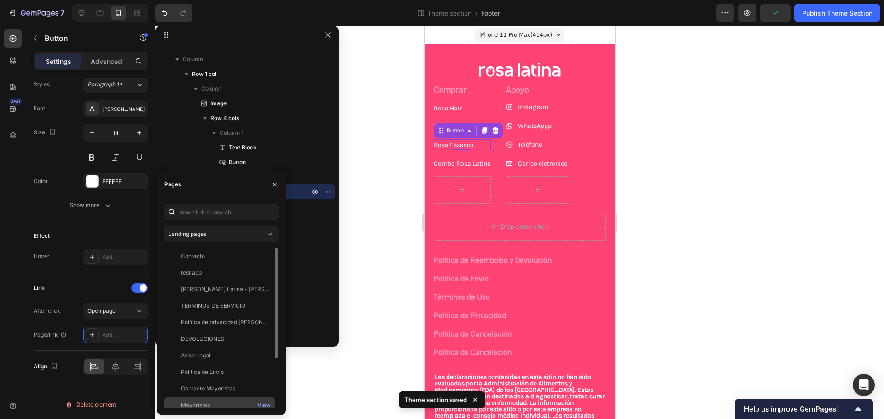
scroll to position [72, 0]
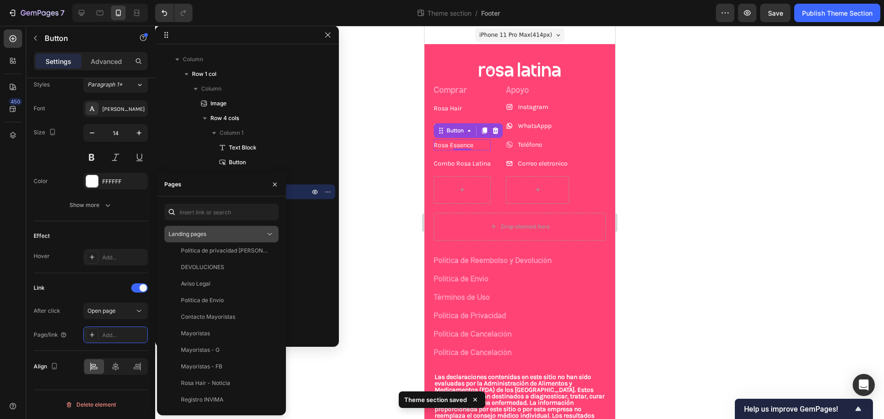
click at [219, 233] on div "Landing pages" at bounding box center [216, 234] width 97 height 8
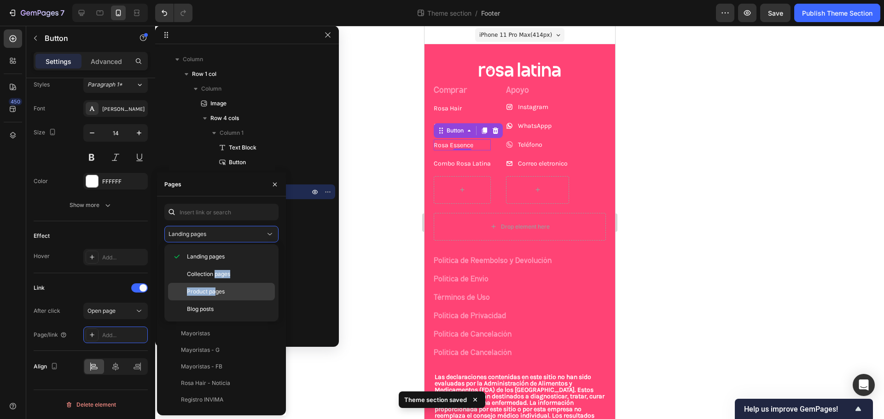
drag, startPoint x: 214, startPoint y: 276, endPoint x: 215, endPoint y: 285, distance: 8.8
click at [215, 285] on div "Landing pages Collection pages Product pages Blog posts" at bounding box center [221, 283] width 107 height 70
click at [215, 287] on div "Product pages" at bounding box center [221, 291] width 107 height 17
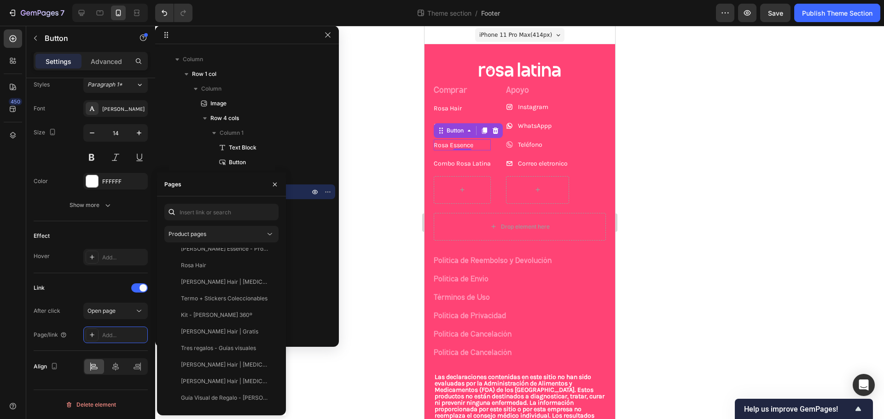
scroll to position [486, 0]
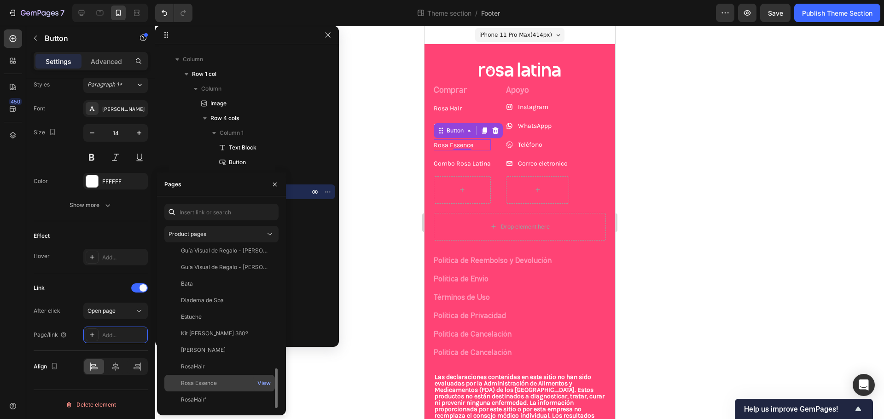
click at [205, 386] on div "Rosa Essence" at bounding box center [199, 383] width 36 height 8
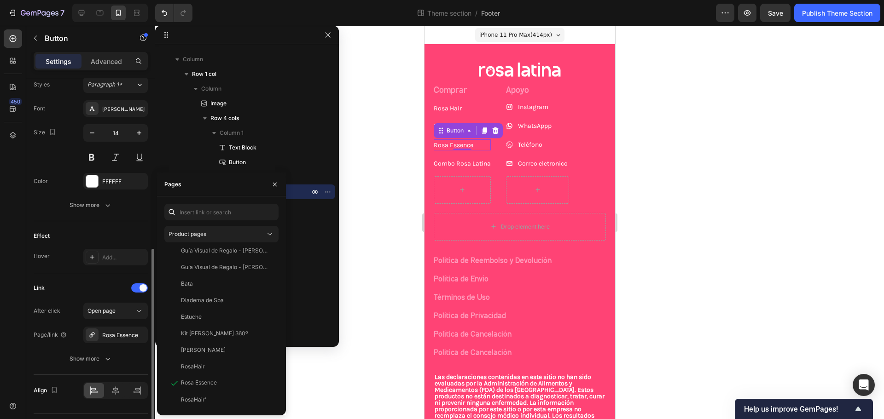
click at [98, 281] on div "Link" at bounding box center [91, 288] width 114 height 15
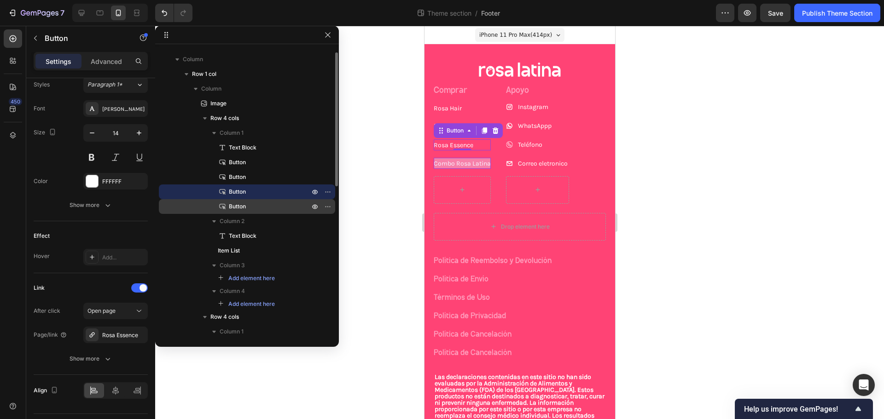
click at [237, 203] on span "Button" at bounding box center [237, 206] width 17 height 9
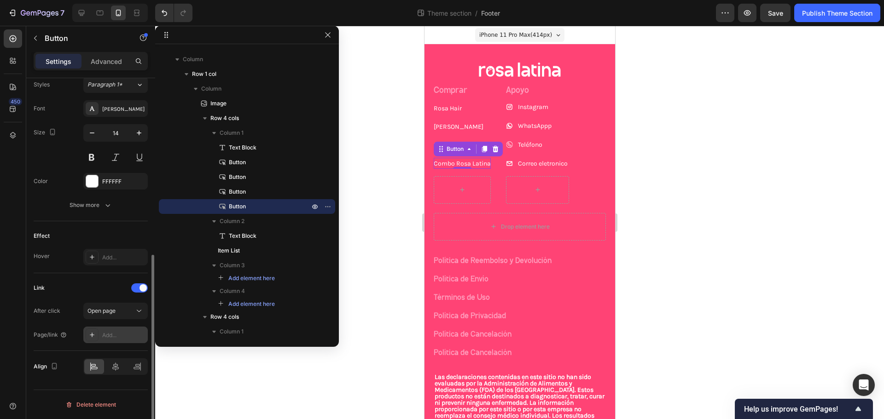
click at [105, 334] on div "Add..." at bounding box center [123, 335] width 43 height 8
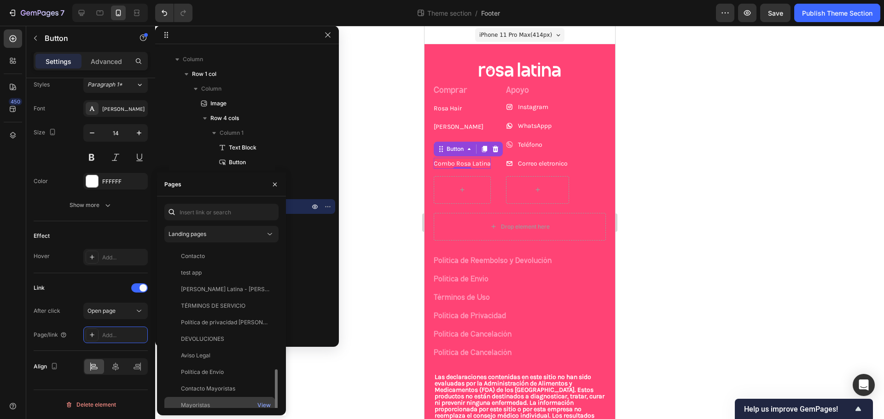
scroll to position [72, 0]
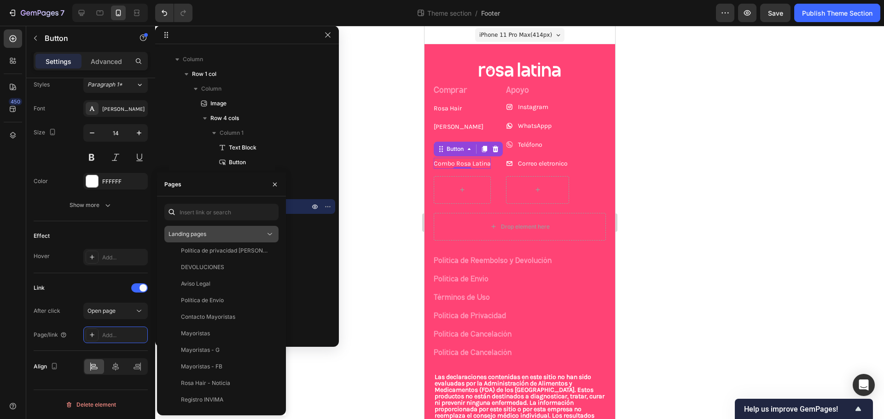
click at [221, 238] on div "Landing pages" at bounding box center [216, 234] width 97 height 8
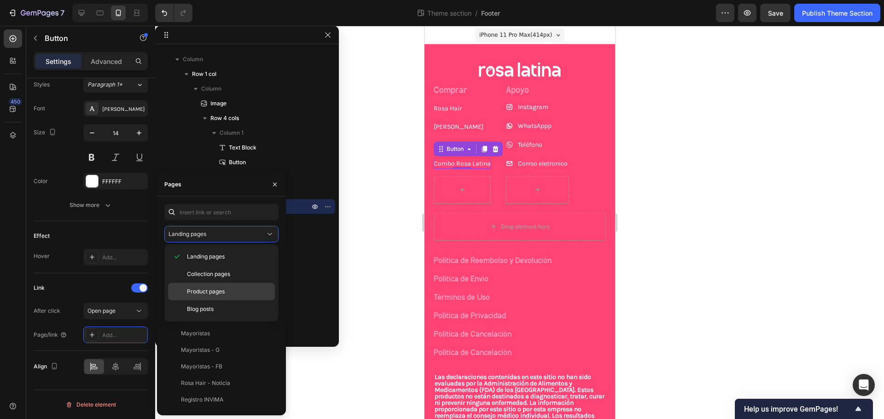
click at [218, 286] on div "Product pages" at bounding box center [221, 291] width 107 height 17
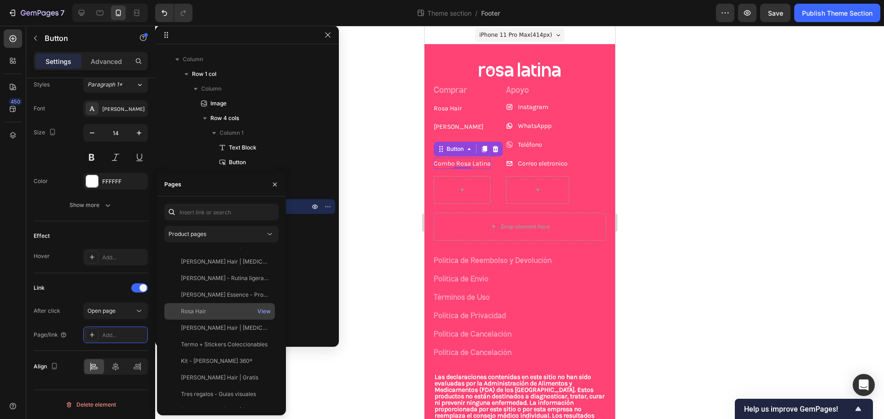
scroll to position [486, 0]
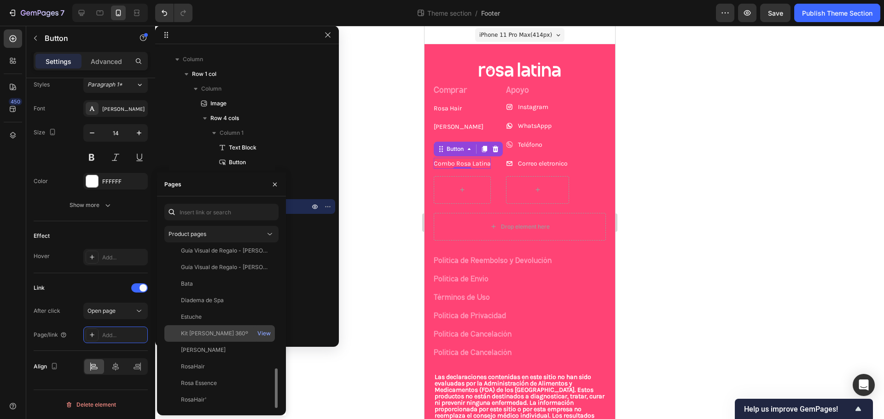
click at [215, 334] on div "Kit [PERSON_NAME] 360º" at bounding box center [214, 334] width 67 height 8
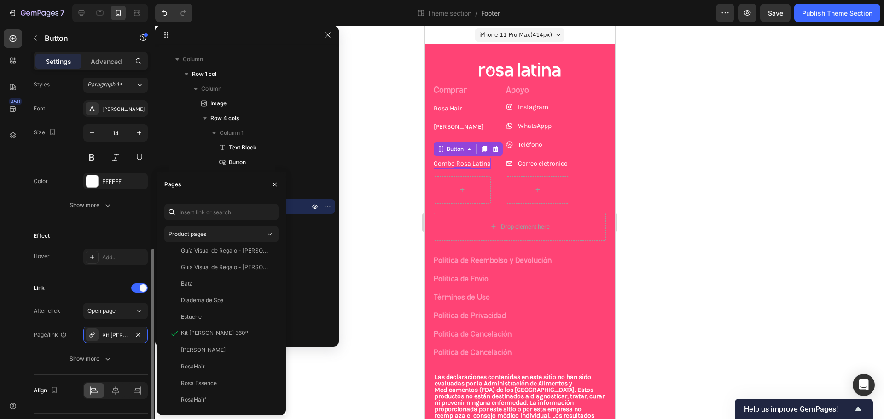
click at [92, 273] on div "Effect Hover Add..." at bounding box center [91, 247] width 114 height 52
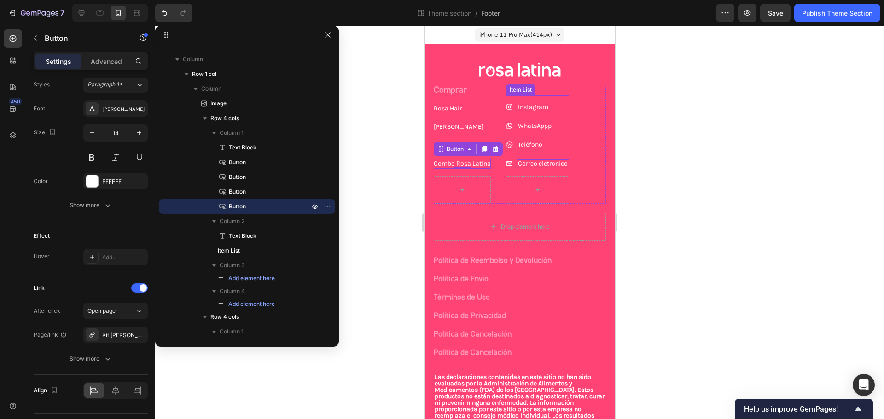
click at [535, 163] on p "Correo eletronico" at bounding box center [542, 164] width 50 height 6
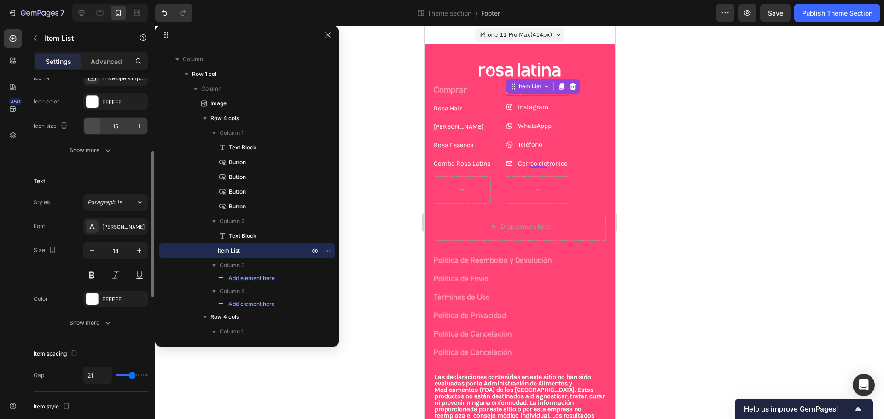
scroll to position [46, 0]
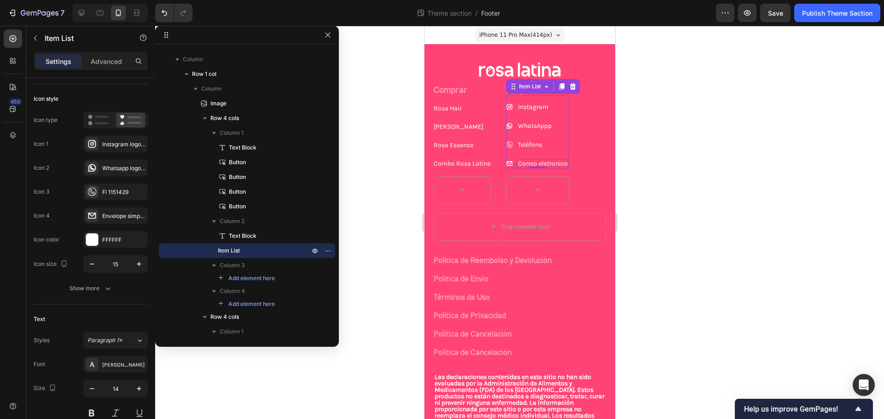
click at [529, 162] on p "Correo eletronico" at bounding box center [542, 164] width 50 height 6
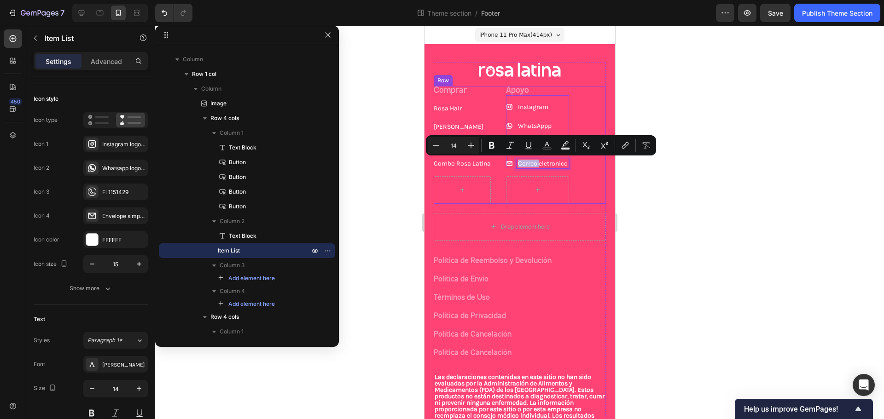
click at [592, 170] on div "Comprar Text Block [PERSON_NAME] Hair Button [PERSON_NAME] Button [PERSON_NAME]…" at bounding box center [519, 145] width 172 height 118
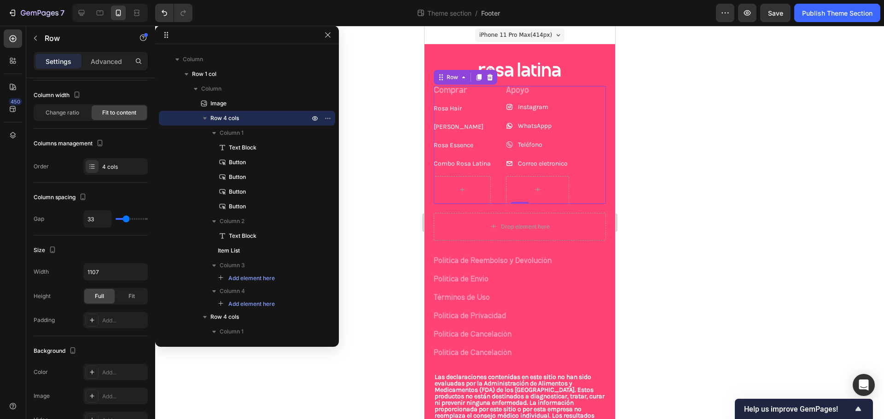
scroll to position [0, 0]
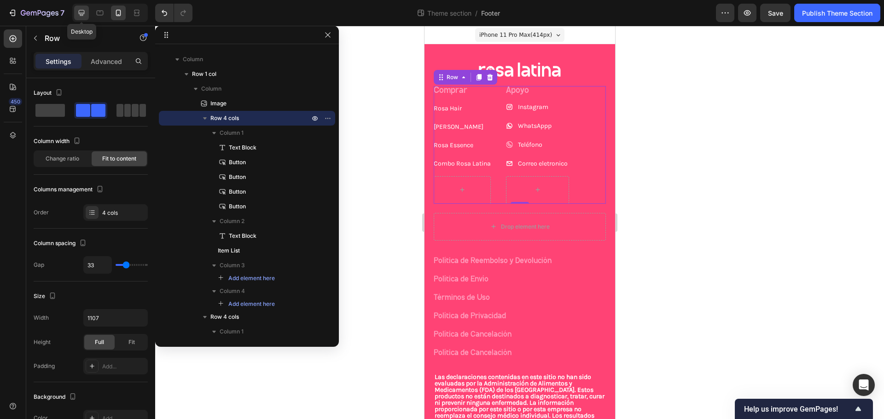
click at [83, 14] on icon at bounding box center [82, 13] width 6 height 6
type input "64"
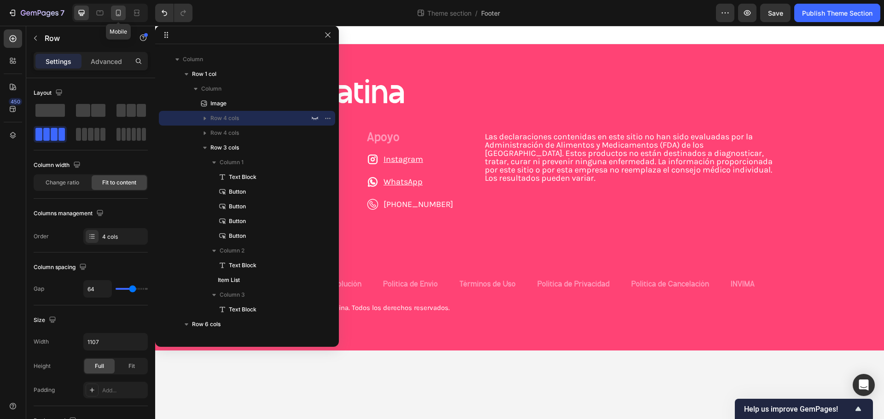
click at [116, 9] on icon at bounding box center [118, 12] width 9 height 9
type input "33"
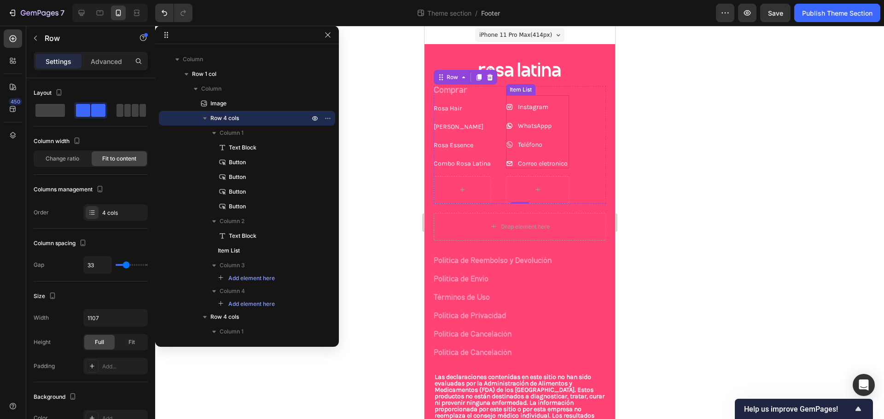
scroll to position [28, 0]
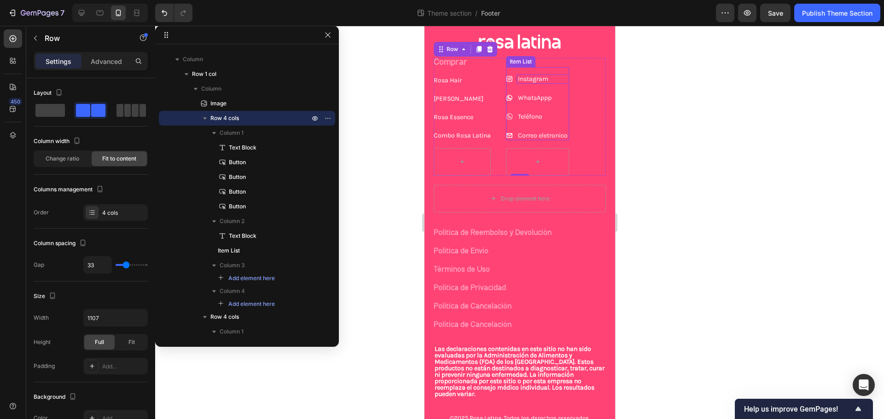
click at [532, 79] on p "Instagram" at bounding box center [542, 79] width 50 height 6
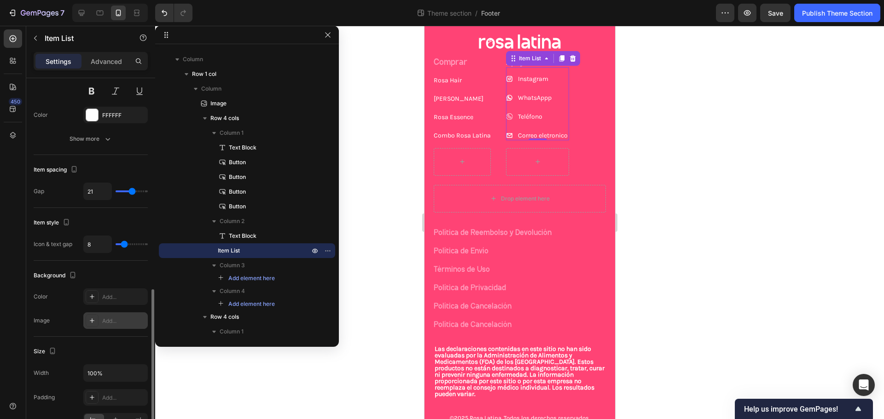
scroll to position [460, 0]
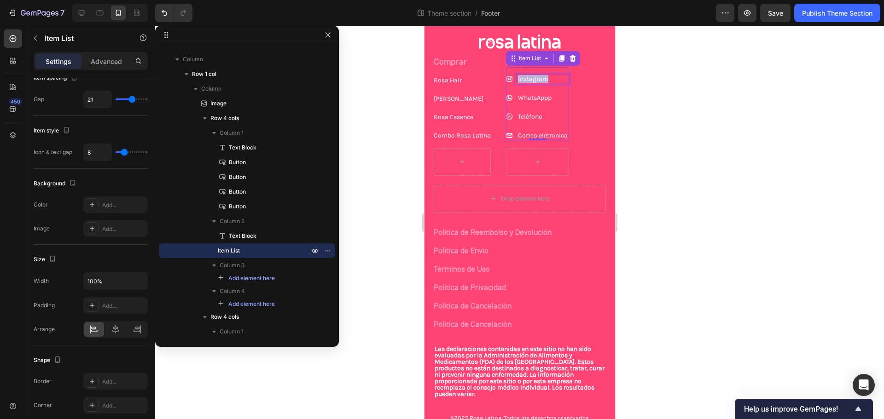
click at [545, 76] on p "Instagram" at bounding box center [542, 79] width 50 height 6
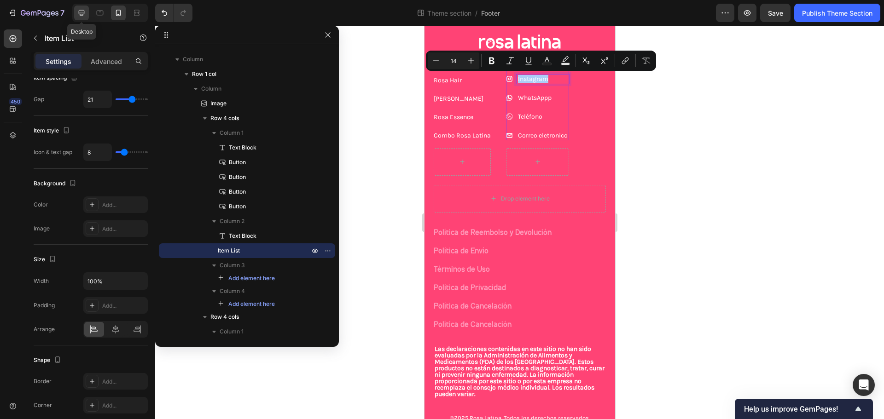
click at [84, 12] on icon at bounding box center [81, 12] width 9 height 9
type input "25"
type input "18"
type input "24"
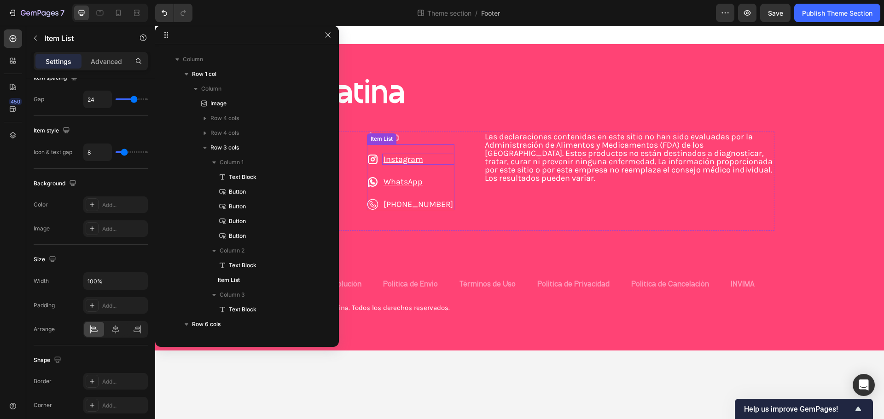
click at [414, 161] on u "Instagram" at bounding box center [403, 159] width 40 height 10
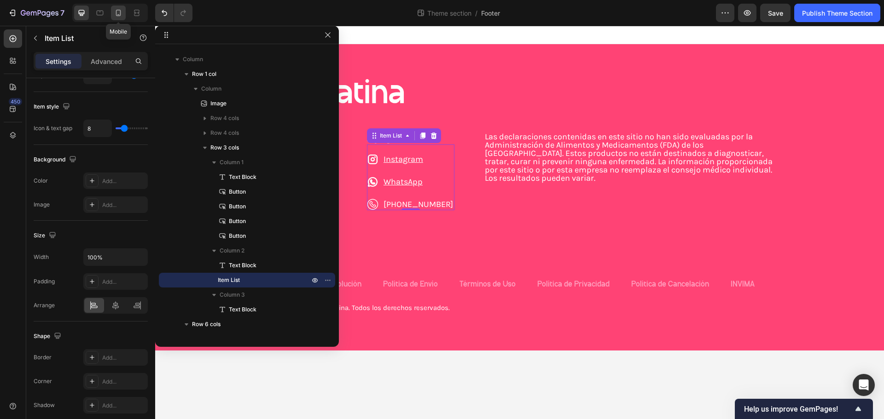
click at [120, 15] on icon at bounding box center [118, 13] width 5 height 6
type input "14"
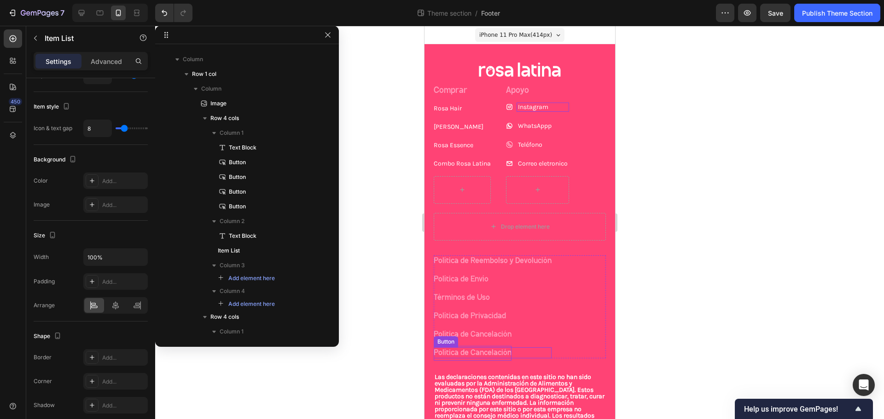
click at [478, 352] on p "Política de Cancelación" at bounding box center [472, 353] width 78 height 15
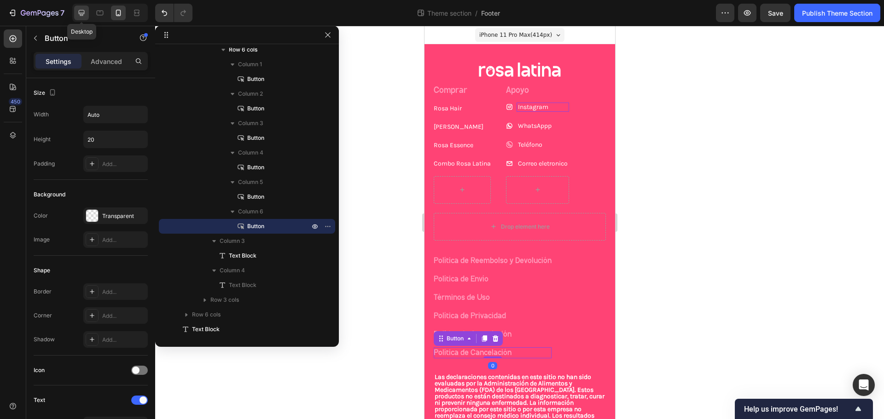
click at [88, 11] on div at bounding box center [81, 13] width 15 height 15
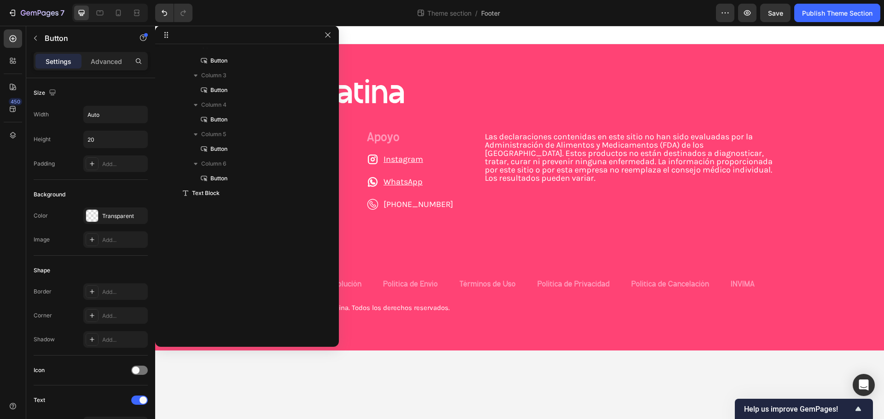
click at [109, 11] on div at bounding box center [109, 13] width 75 height 18
click at [111, 11] on div at bounding box center [118, 13] width 15 height 15
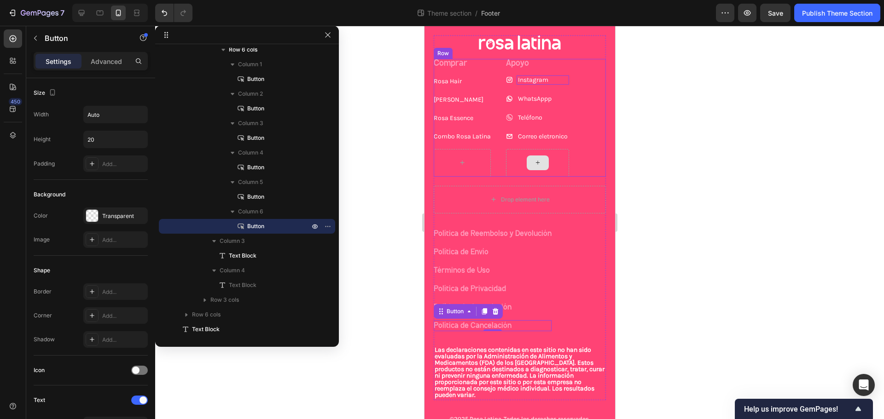
scroll to position [52, 0]
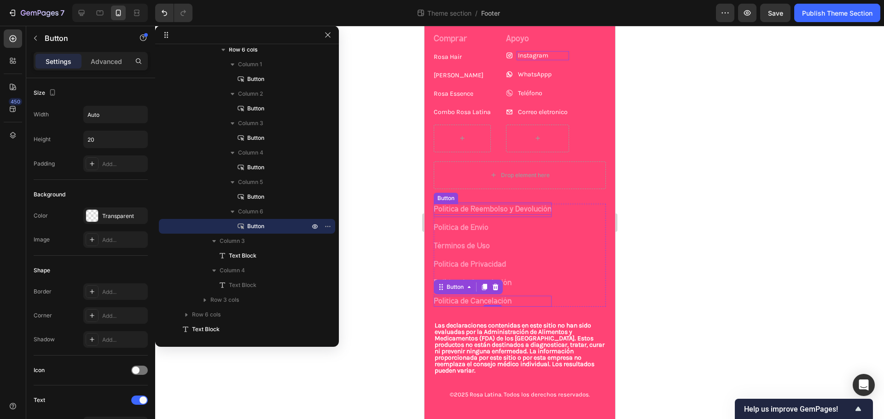
click at [500, 204] on p "Política de Reembolso y Devolución" at bounding box center [492, 210] width 118 height 15
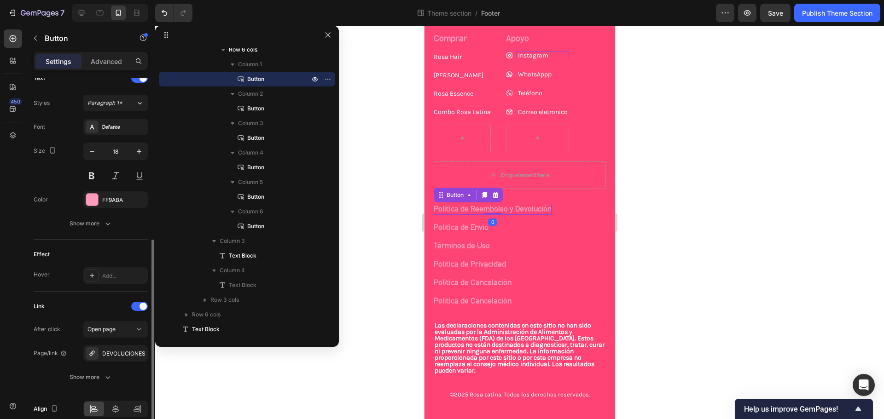
scroll to position [365, 0]
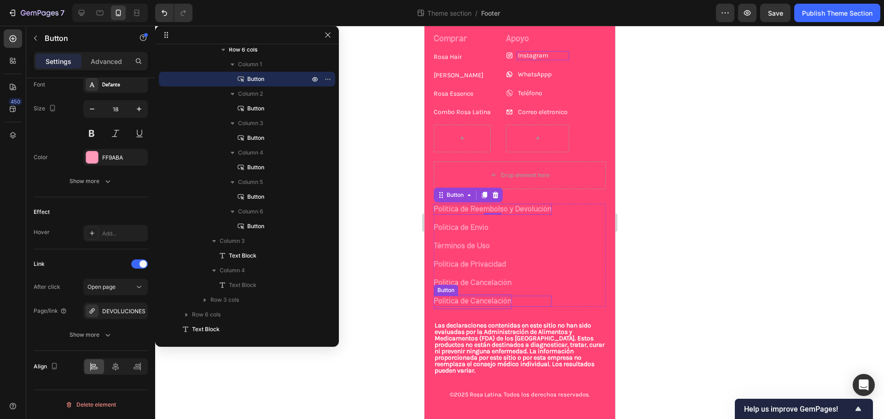
drag, startPoint x: 482, startPoint y: 299, endPoint x: 478, endPoint y: 300, distance: 4.8
click at [482, 299] on p "Política de Cancelación" at bounding box center [472, 302] width 78 height 15
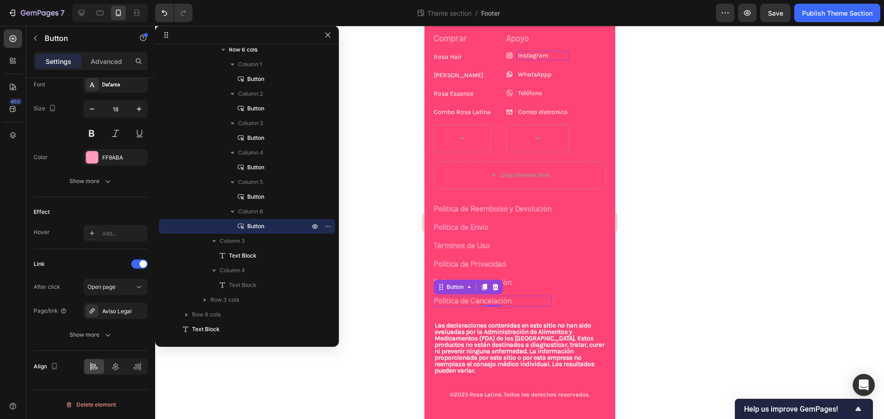
click at [514, 304] on div "Política de Cancelación Button 0" at bounding box center [492, 301] width 118 height 11
click at [506, 302] on p "Política de Cancelación" at bounding box center [472, 302] width 78 height 15
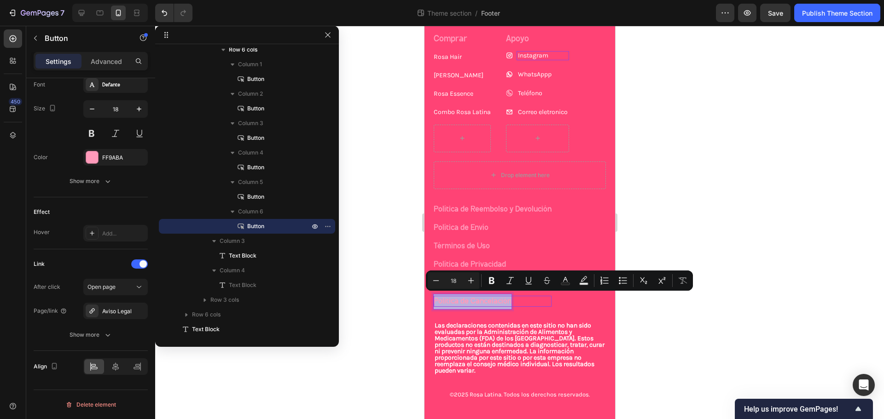
click at [506, 302] on p "Política de Cancelación" at bounding box center [472, 302] width 78 height 15
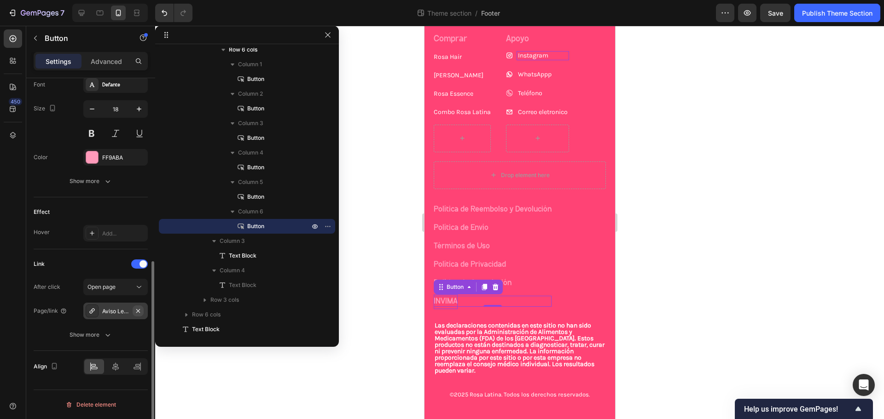
click at [139, 312] on icon "button" at bounding box center [138, 311] width 4 height 4
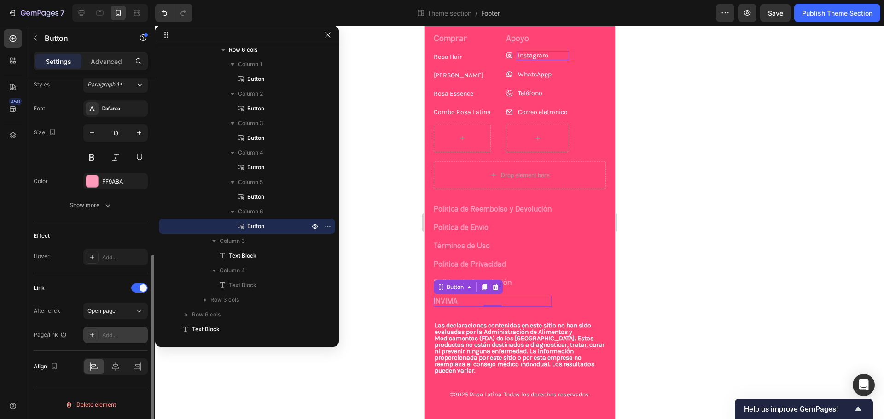
scroll to position [341, 0]
click at [107, 336] on div "Add..." at bounding box center [123, 335] width 43 height 8
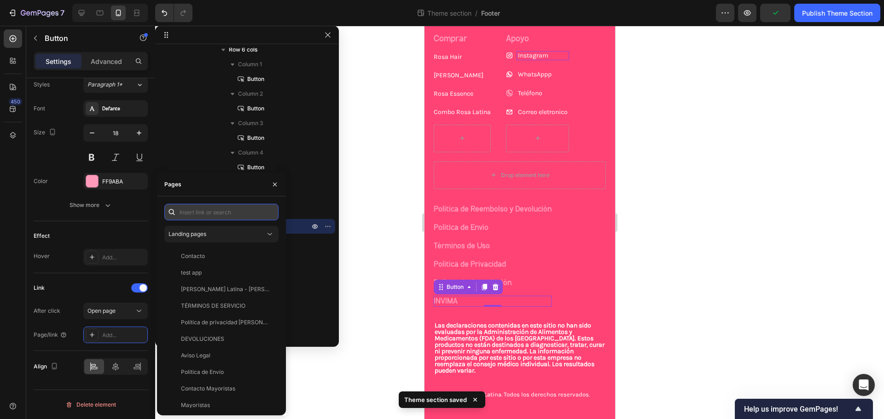
click at [219, 216] on input "text" at bounding box center [221, 212] width 114 height 17
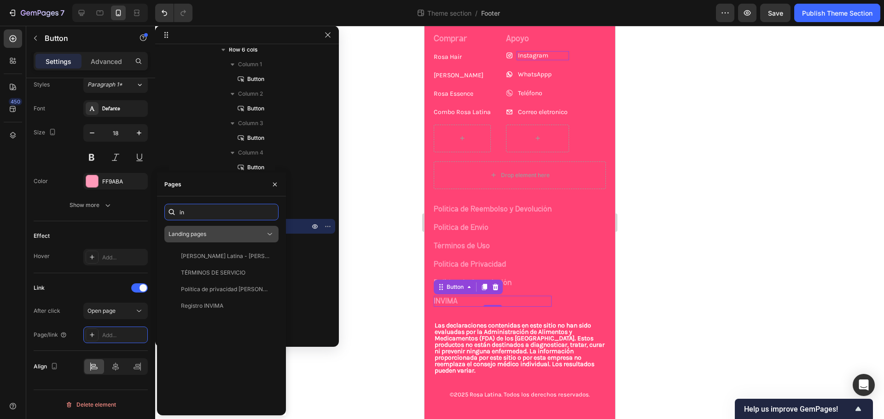
type input "i"
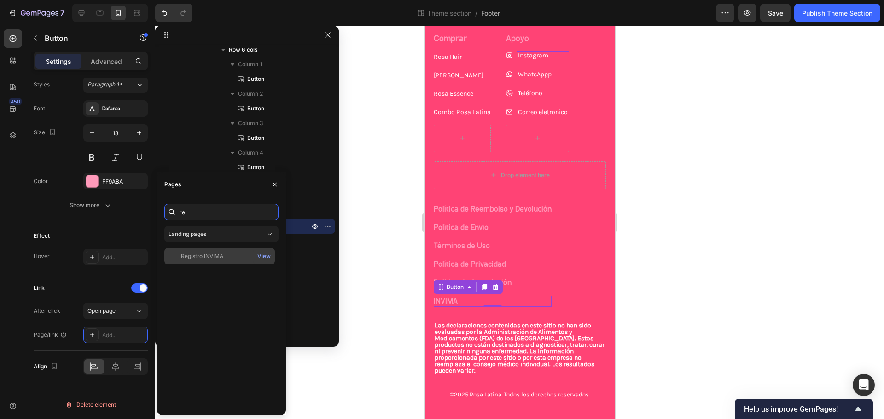
type input "re"
click at [207, 251] on div "Registro INVIMA View" at bounding box center [219, 256] width 110 height 17
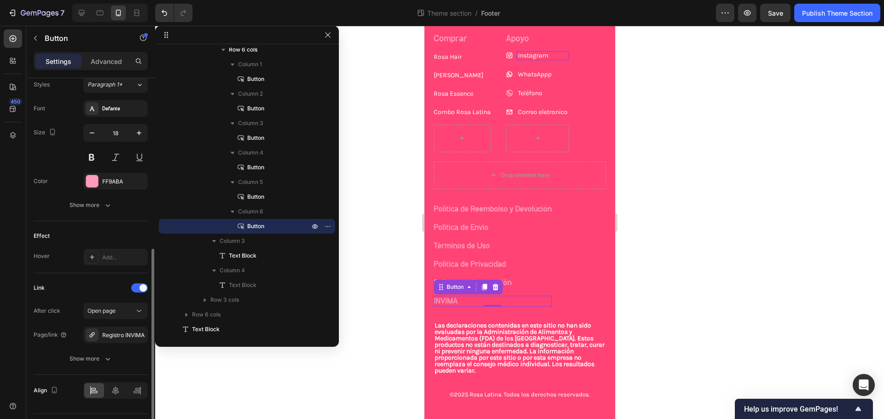
click at [92, 289] on div "Link" at bounding box center [91, 288] width 114 height 15
click at [544, 111] on p "Correo eletronico" at bounding box center [542, 112] width 50 height 6
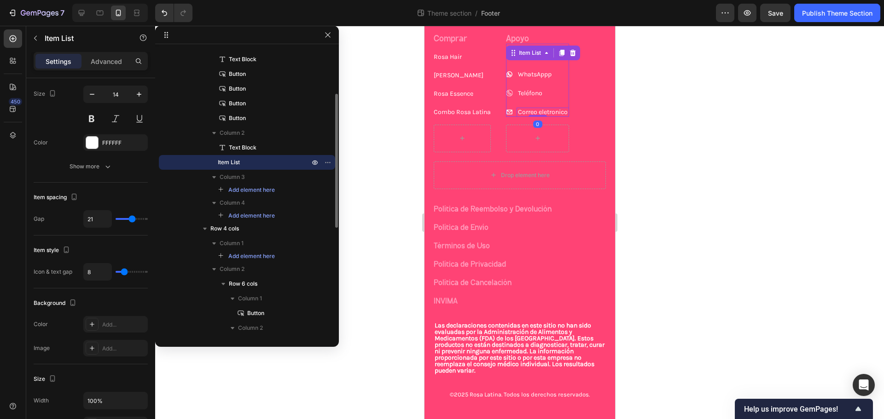
scroll to position [0, 0]
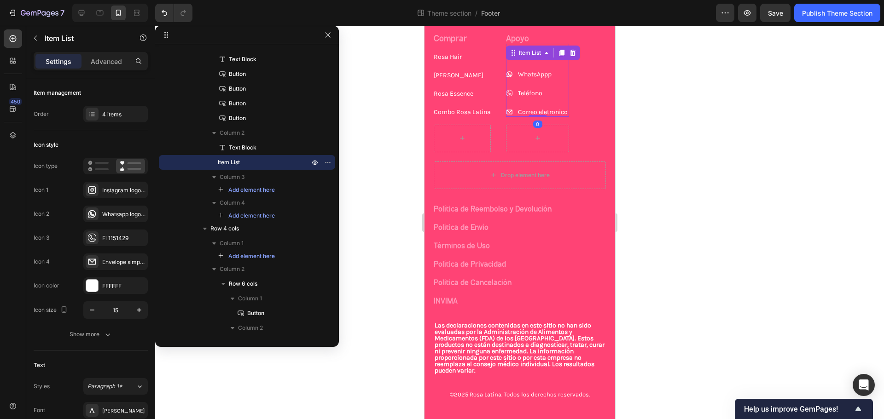
click at [513, 110] on div "Correo eletronico" at bounding box center [536, 112] width 63 height 9
click at [113, 112] on div "4 items" at bounding box center [123, 114] width 43 height 8
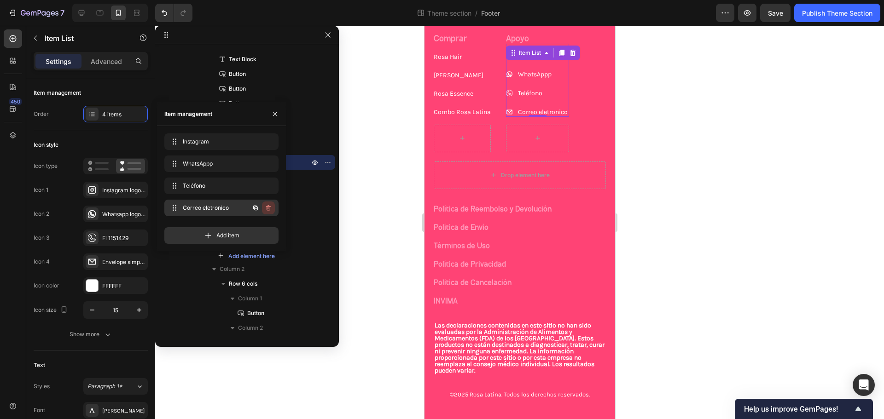
click at [269, 208] on icon "button" at bounding box center [269, 209] width 0 height 2
click at [267, 206] on div "Delete" at bounding box center [262, 208] width 17 height 8
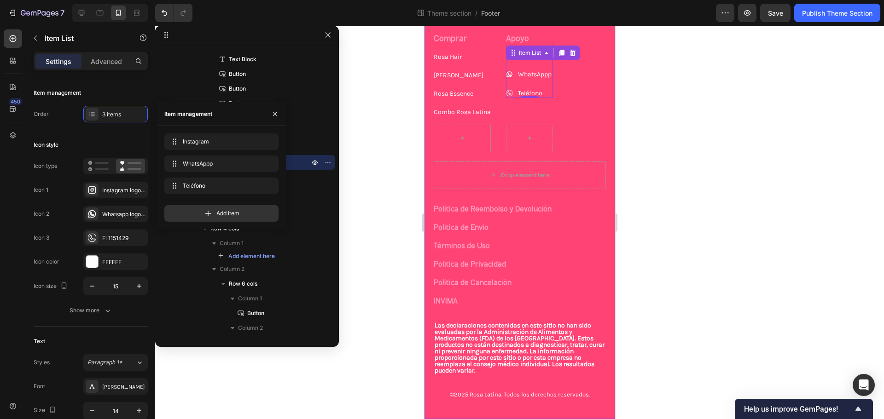
drag, startPoint x: 581, startPoint y: 82, endPoint x: 575, endPoint y: 85, distance: 6.6
click at [581, 82] on div "Comprar Text Block [PERSON_NAME] Hair Button [PERSON_NAME] Button [PERSON_NAME]…" at bounding box center [519, 94] width 172 height 118
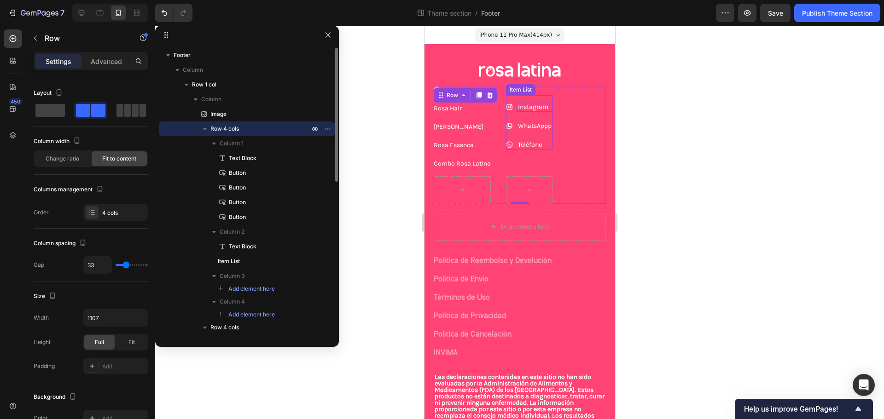
click at [539, 106] on p "Instagram" at bounding box center [534, 107] width 34 height 6
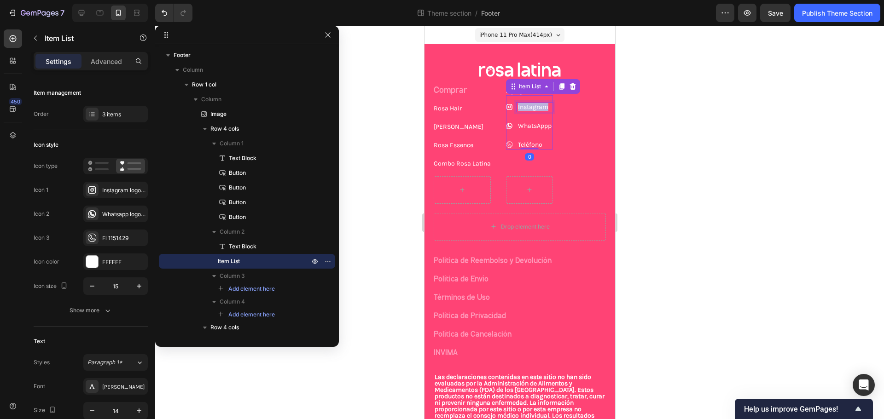
click at [539, 106] on p "Instagram" at bounding box center [534, 107] width 34 height 6
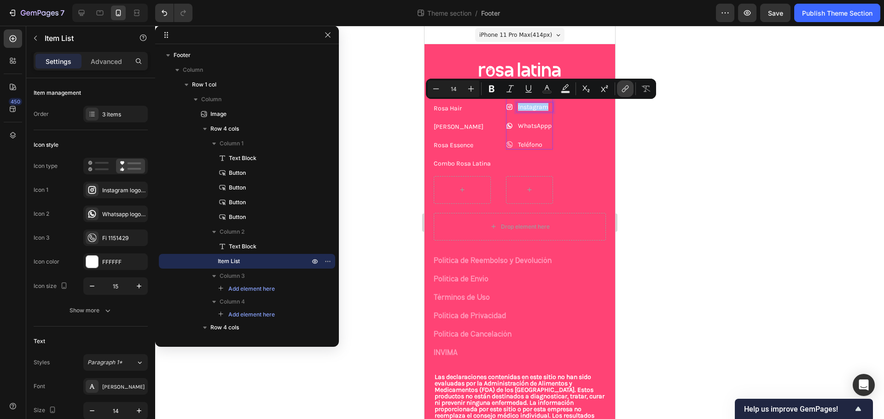
click at [619, 89] on button "link" at bounding box center [625, 89] width 17 height 17
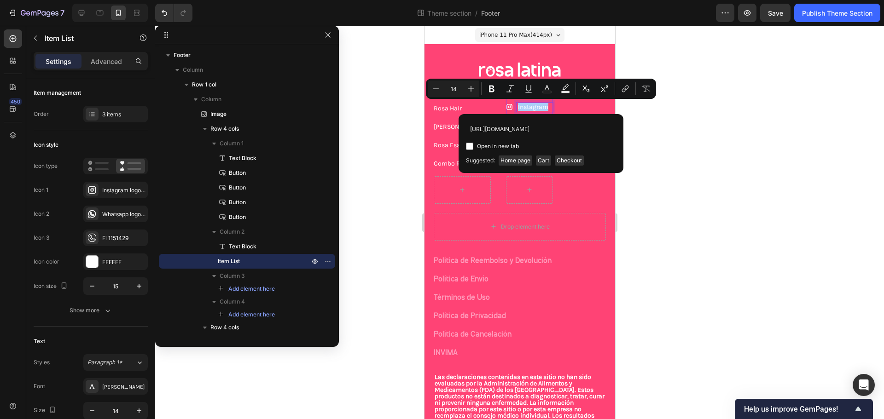
scroll to position [0, 14]
type input "[URL][DOMAIN_NAME]"
click at [509, 149] on span "Open in new tab" at bounding box center [498, 146] width 42 height 11
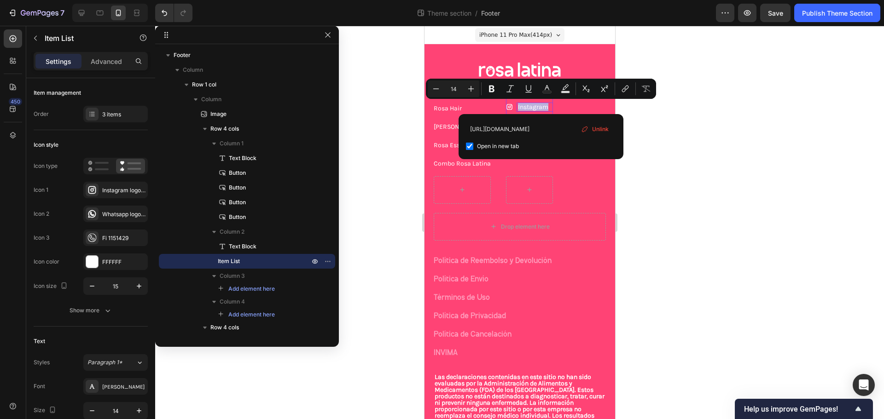
checkbox input "true"
click at [573, 169] on div "Comprar Text Block [PERSON_NAME] Hair Button [PERSON_NAME] Button [PERSON_NAME]…" at bounding box center [519, 145] width 172 height 118
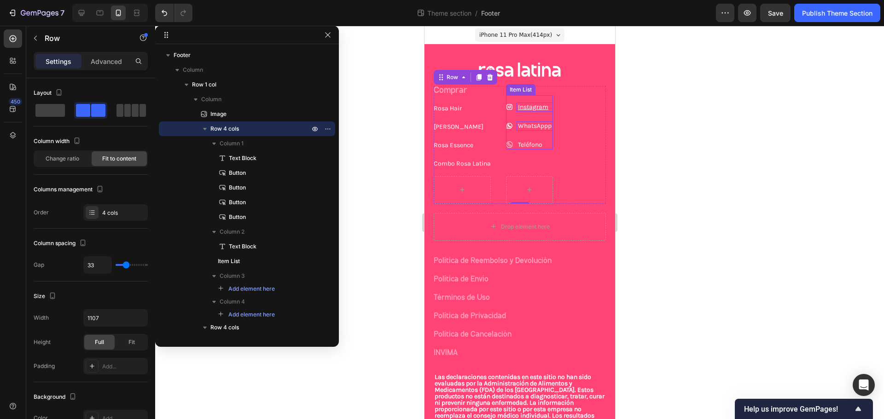
click at [527, 122] on div "WhatsAppp" at bounding box center [534, 126] width 36 height 9
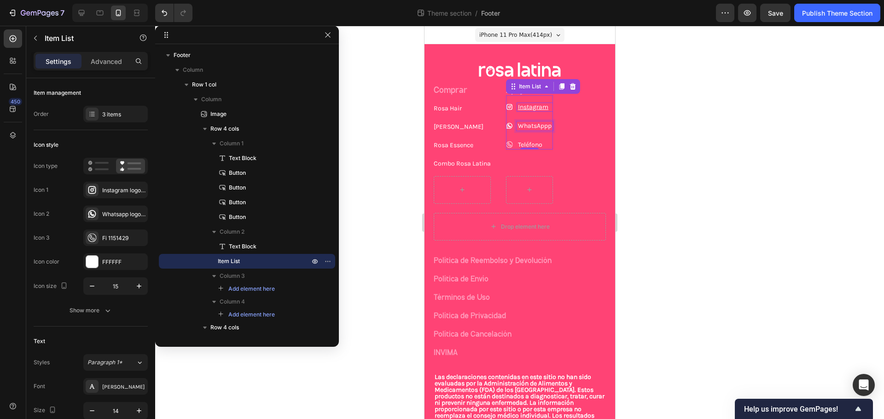
click at [533, 123] on p "WhatsAppp" at bounding box center [534, 126] width 34 height 6
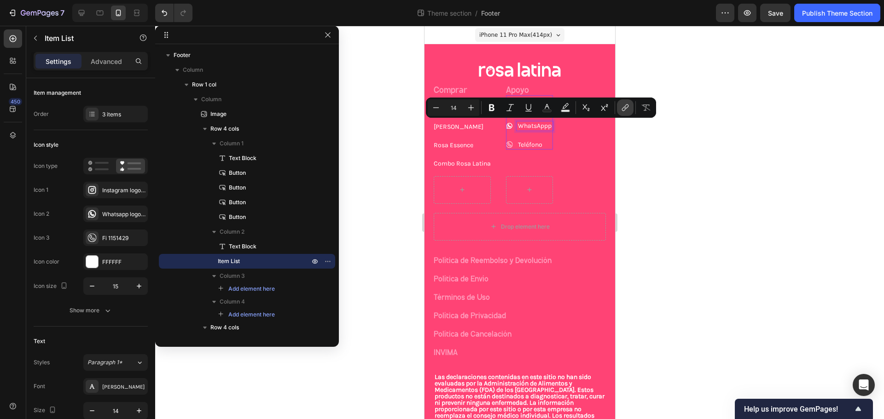
click at [623, 109] on icon "Editor contextual toolbar" at bounding box center [624, 109] width 4 height 5
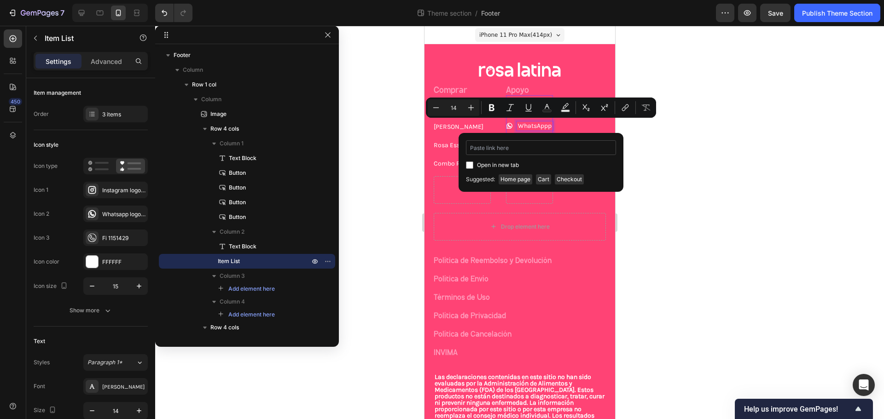
type input "[URL][DOMAIN_NAME][PHONE_NUMBER]"
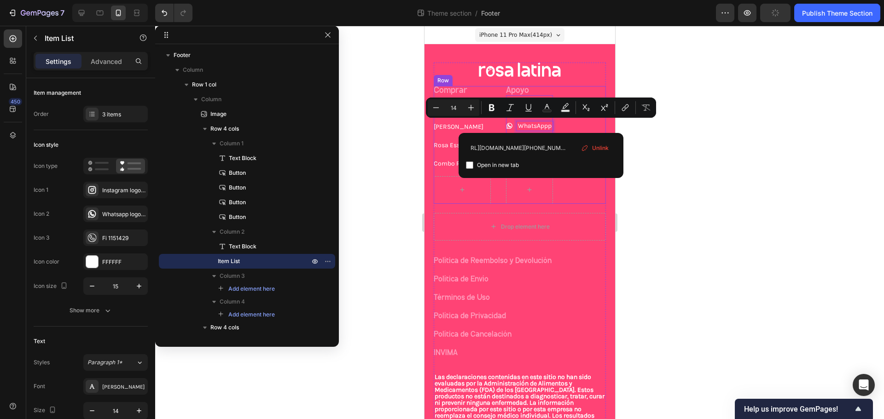
click at [585, 190] on div "Comprar Text Block [PERSON_NAME] Hair Button [PERSON_NAME] Button [PERSON_NAME]…" at bounding box center [519, 145] width 172 height 118
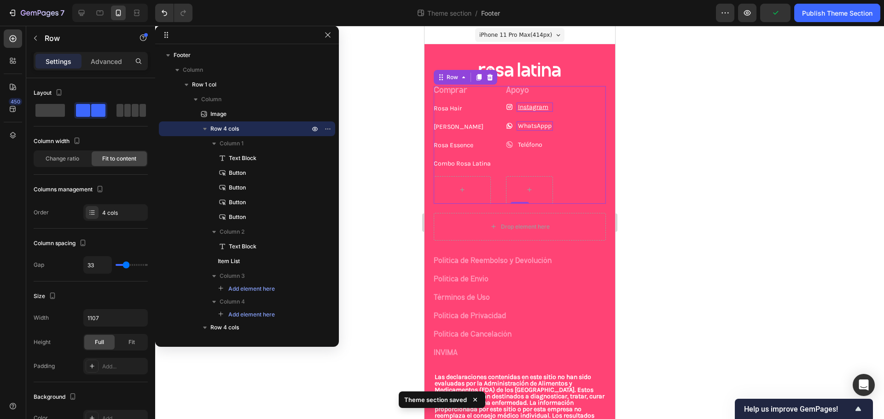
click at [540, 123] on p "WhatsAppp" at bounding box center [534, 126] width 34 height 6
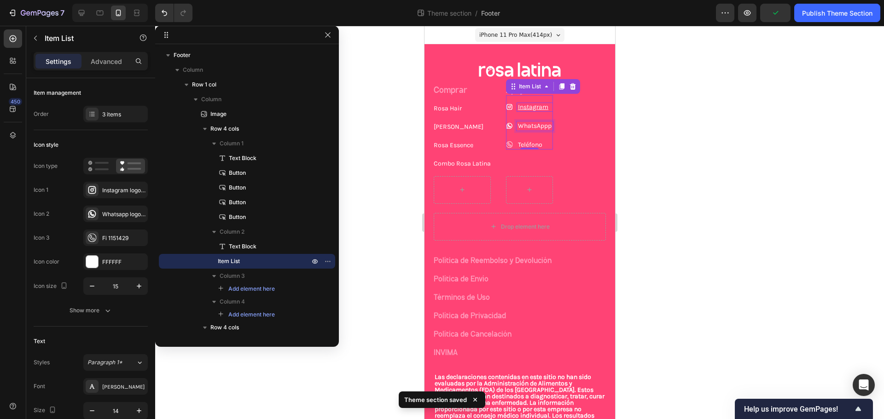
click at [540, 127] on p "WhatsAppp" at bounding box center [534, 126] width 34 height 6
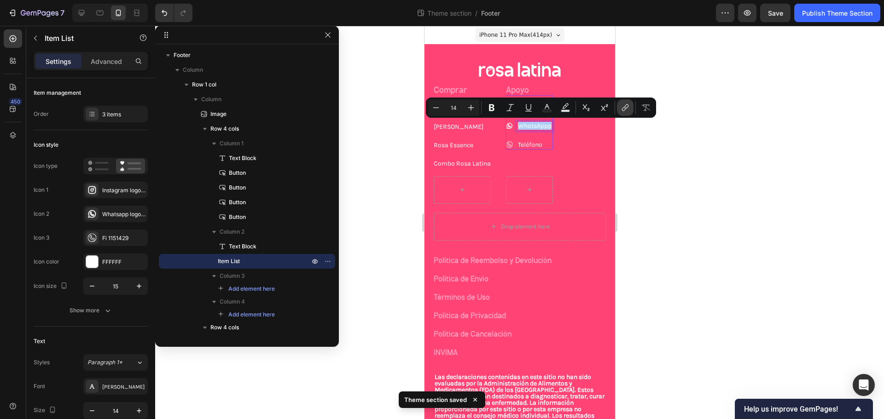
click at [628, 108] on icon "Editor contextual toolbar" at bounding box center [625, 107] width 9 height 9
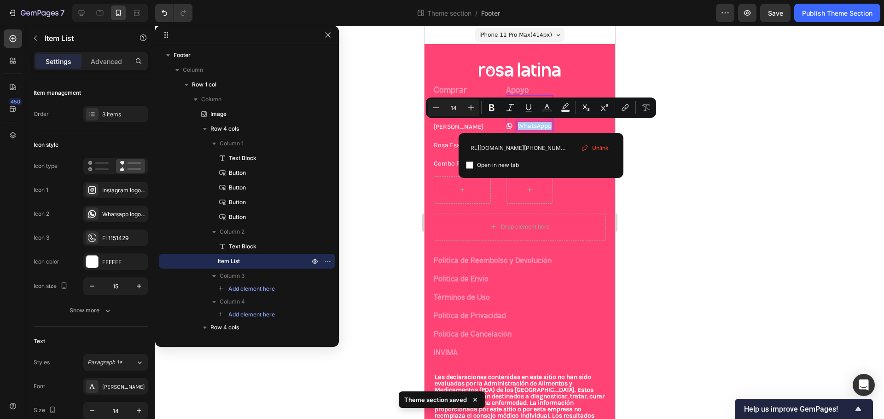
type input "[URL][DOMAIN_NAME][PHONE_NUMBER]"
click at [578, 163] on div "Open in new tab" at bounding box center [541, 165] width 150 height 11
click at [517, 164] on span "Open in new tab" at bounding box center [498, 165] width 42 height 11
checkbox input "false"
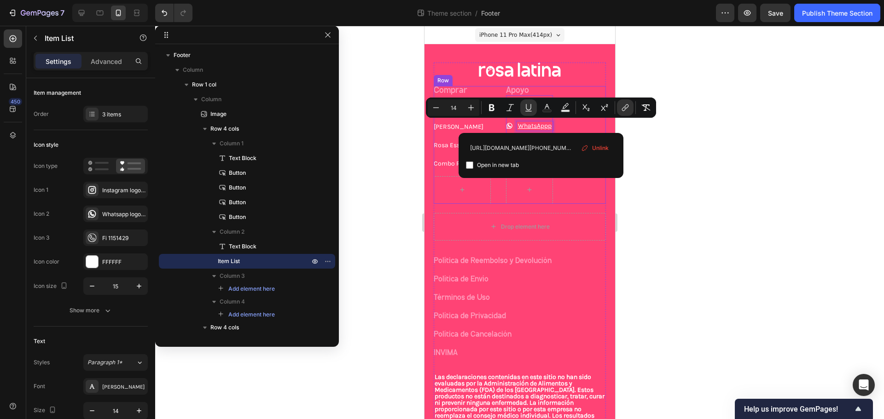
click at [589, 192] on div "Comprar Text Block [PERSON_NAME] Hair Button [PERSON_NAME] Button [PERSON_NAME]…" at bounding box center [519, 145] width 172 height 118
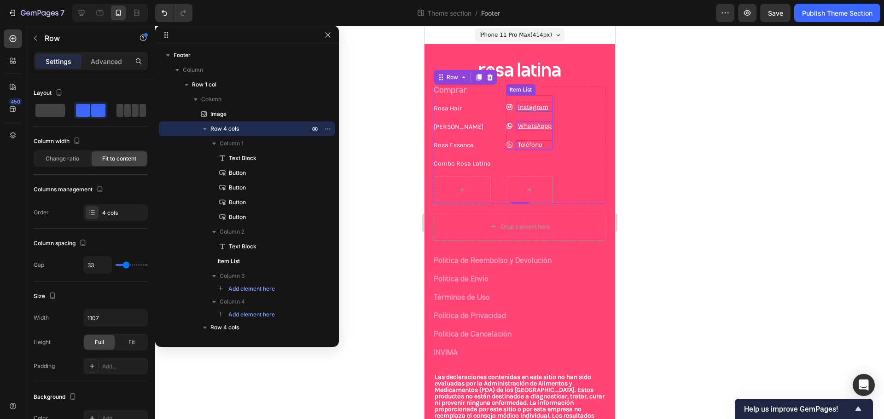
click at [535, 140] on div "Teléfono" at bounding box center [534, 144] width 36 height 9
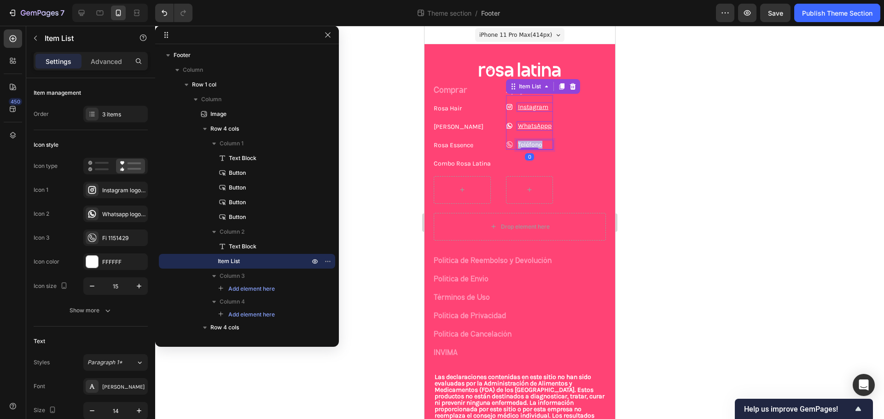
click at [535, 144] on p "Teléfono" at bounding box center [534, 145] width 34 height 6
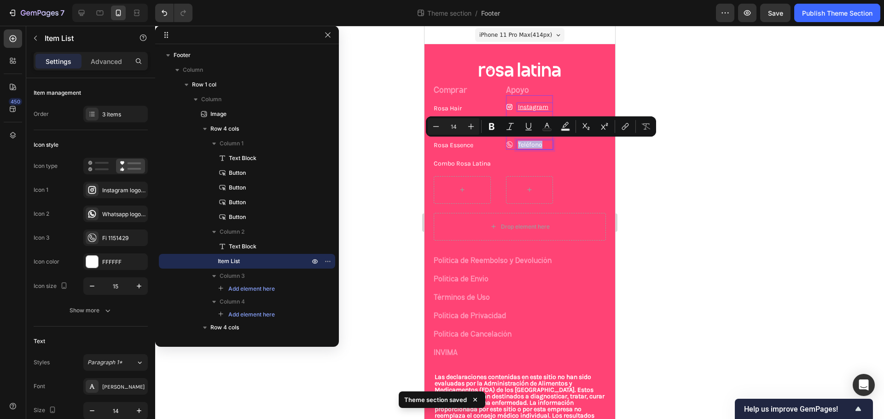
click at [528, 149] on div "Teléfono" at bounding box center [534, 144] width 36 height 9
click at [424, 26] on div at bounding box center [424, 26] width 0 height 0
type input "100%"
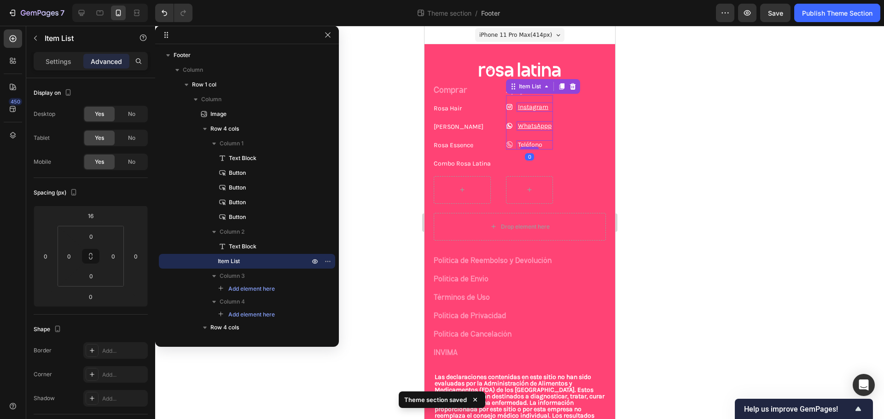
click at [534, 144] on p "Teléfono" at bounding box center [534, 145] width 34 height 6
click at [561, 163] on div "Apoyo Text Block Instagram WhatsAppp [PHONE_NUMBER] Item List 0" at bounding box center [539, 127] width 68 height 83
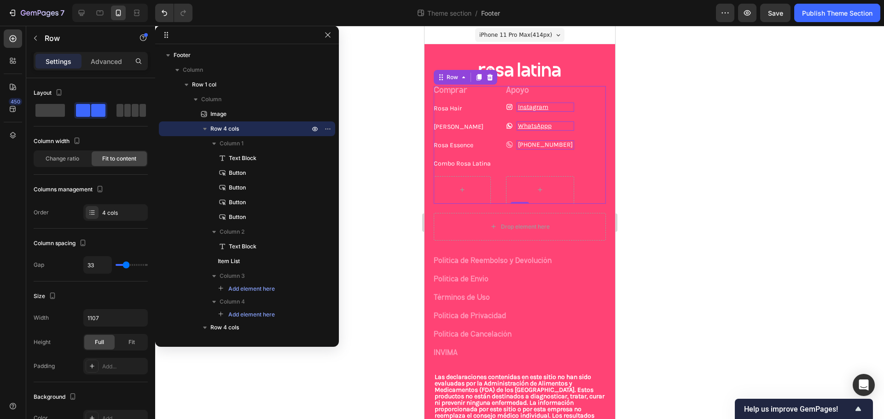
click at [499, 189] on div "Comprar Text Block [PERSON_NAME] Hair Button [PERSON_NAME] Button [PERSON_NAME]…" at bounding box center [519, 145] width 172 height 118
click at [139, 12] on icon at bounding box center [137, 11] width 6 height 2
type input "64"
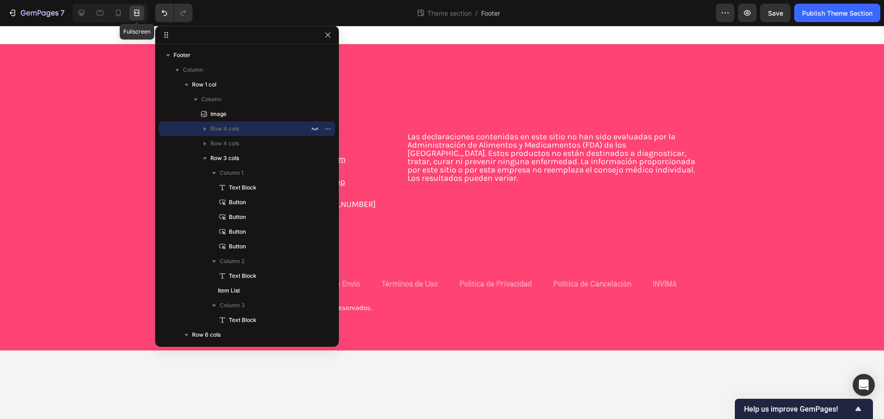
click at [139, 12] on icon at bounding box center [137, 11] width 6 height 2
click at [83, 12] on icon at bounding box center [81, 12] width 9 height 9
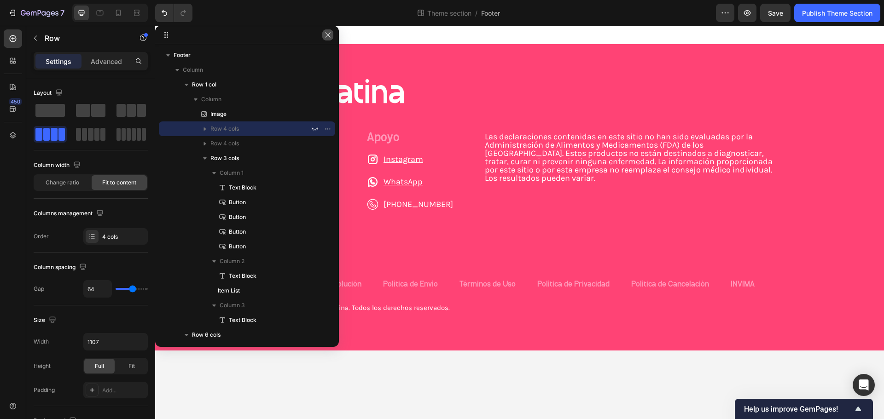
click at [330, 29] on button "button" at bounding box center [327, 34] width 11 height 11
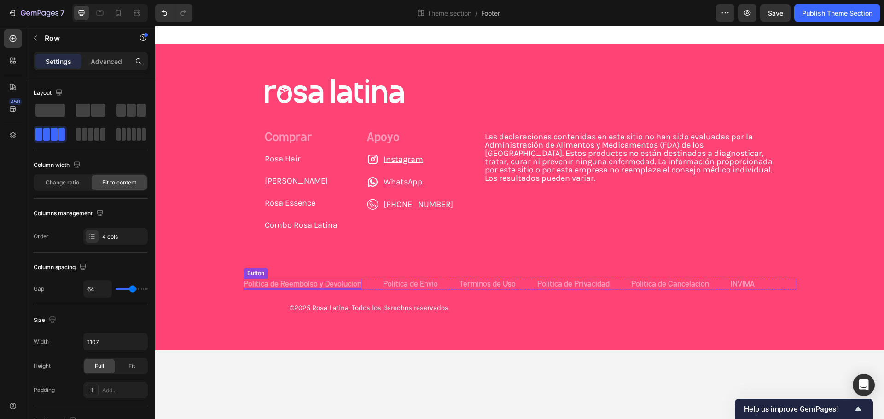
click at [317, 287] on p "Política de Reembolso y Devolución" at bounding box center [303, 285] width 118 height 8
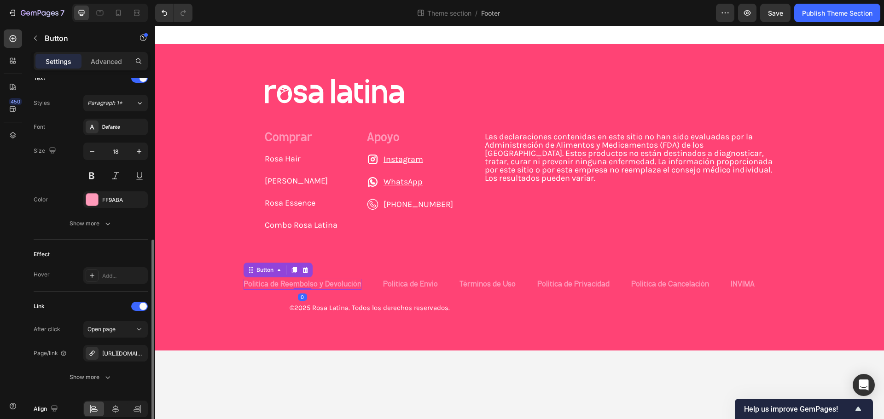
scroll to position [365, 0]
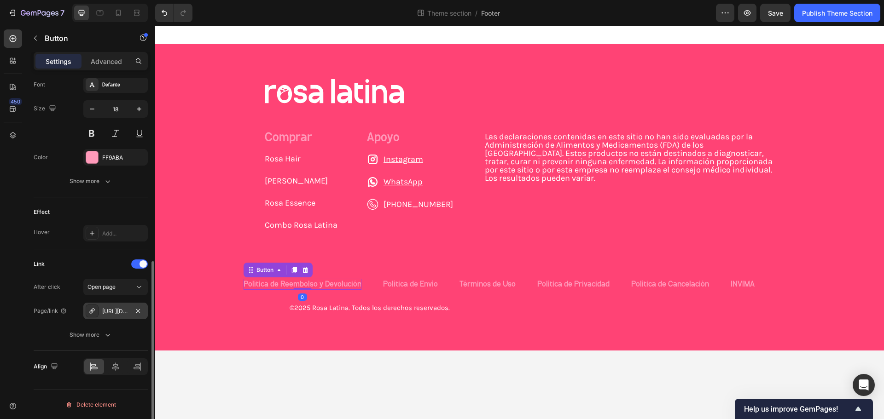
click at [111, 310] on div "[URL][DOMAIN_NAME]" at bounding box center [115, 312] width 27 height 8
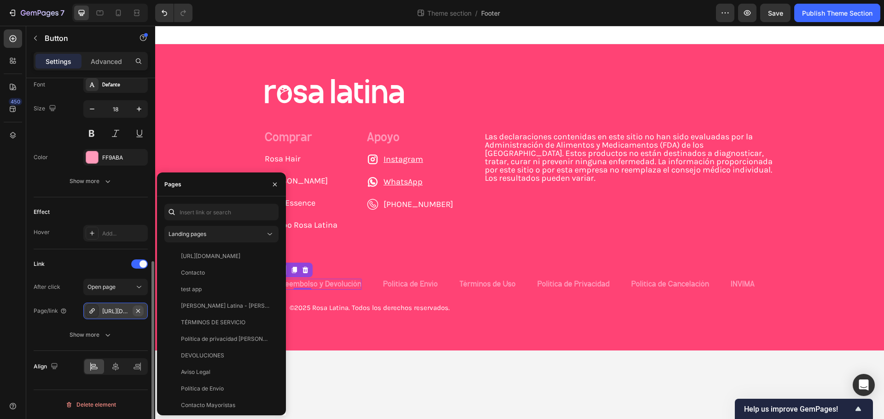
click at [137, 312] on icon "button" at bounding box center [138, 311] width 4 height 4
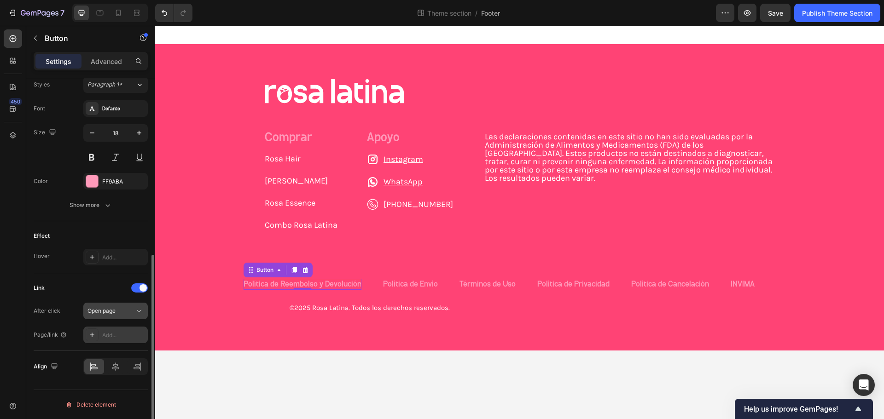
scroll to position [341, 0]
click at [109, 329] on div "Add..." at bounding box center [115, 335] width 64 height 17
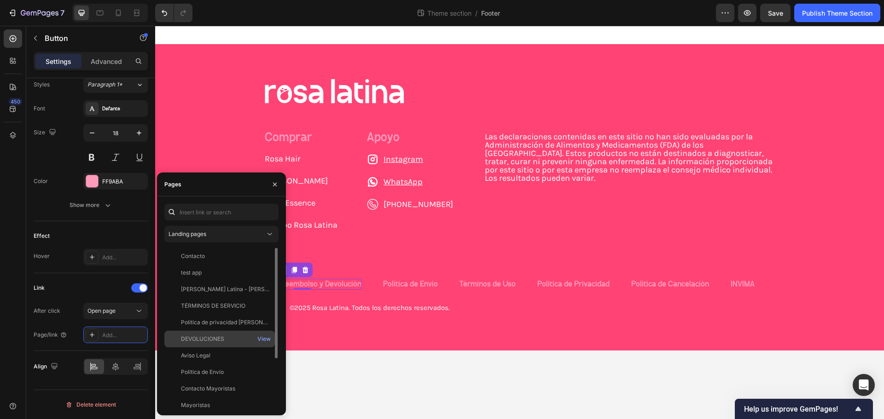
click at [217, 334] on div "DEVOLUCIONES View" at bounding box center [219, 339] width 110 height 17
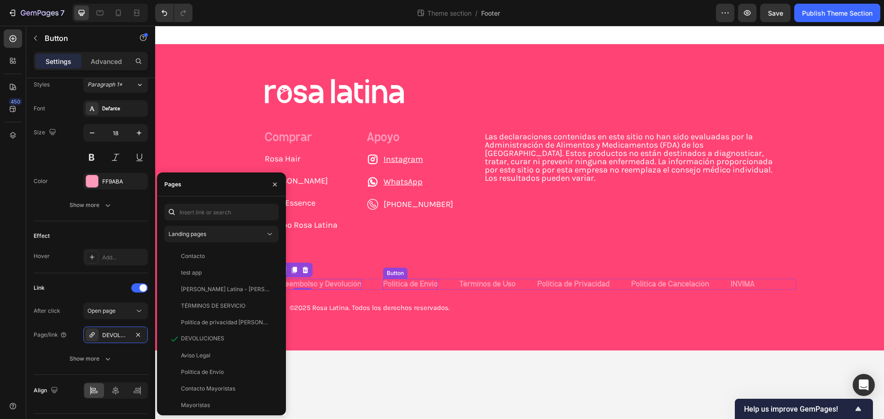
click at [389, 278] on div "Image Comprar Text Block [PERSON_NAME] Hair Button [PERSON_NAME] Button [PERSON…" at bounding box center [519, 195] width 729 height 233
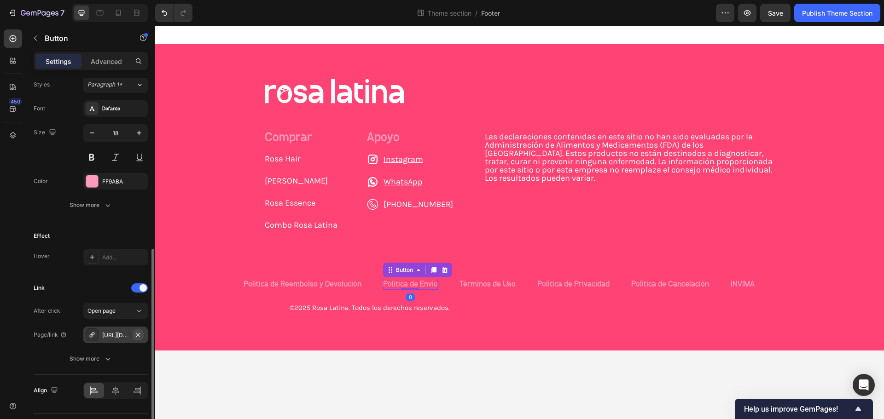
click at [139, 335] on icon "button" at bounding box center [138, 335] width 4 height 4
click at [107, 337] on div "Add..." at bounding box center [123, 335] width 43 height 8
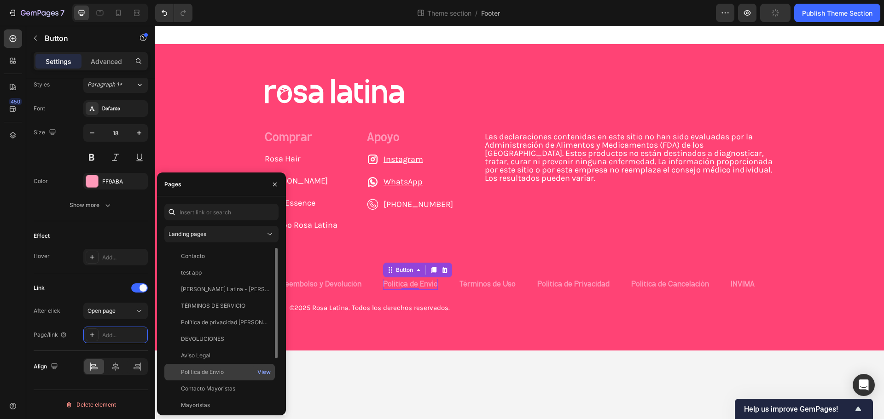
click at [218, 367] on div "Política de Envío View" at bounding box center [219, 372] width 110 height 17
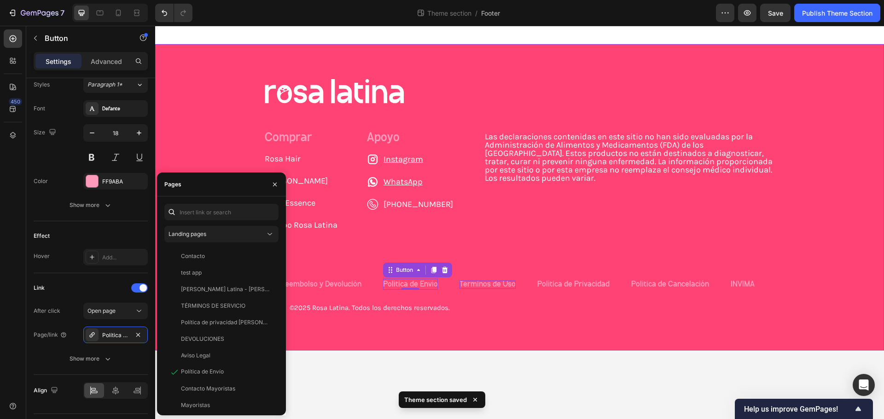
click at [487, 281] on p "Términos de Uso" at bounding box center [487, 285] width 56 height 8
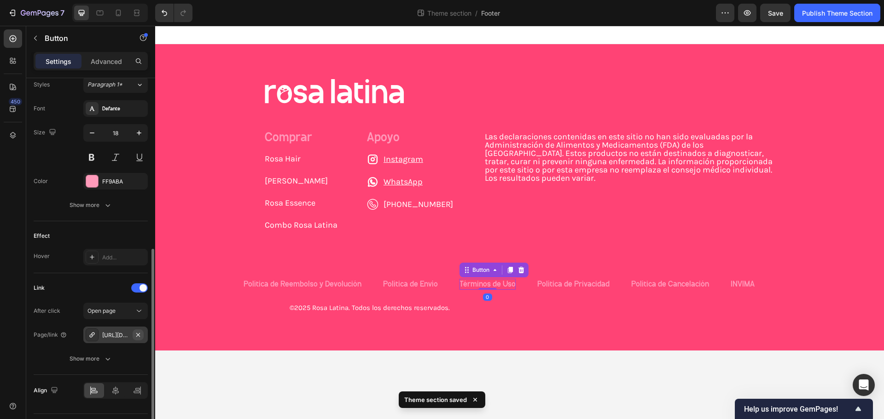
click at [139, 337] on icon "button" at bounding box center [137, 334] width 7 height 7
click at [107, 336] on div "Add..." at bounding box center [123, 335] width 43 height 8
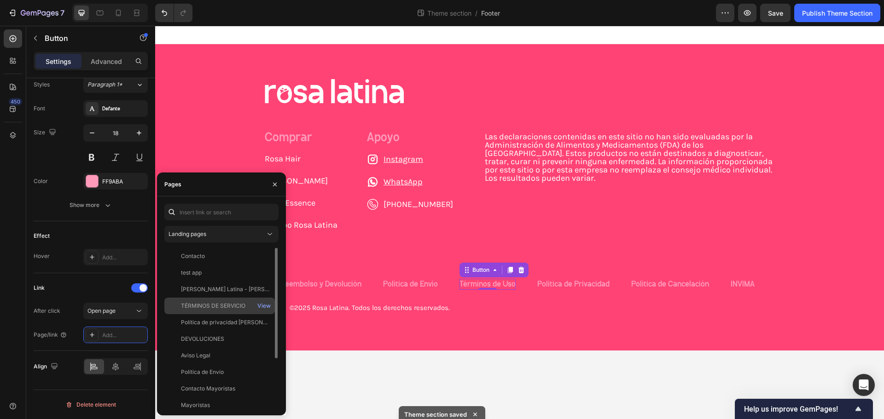
click at [220, 300] on div "TÉRMINOS DE SERVICIO View" at bounding box center [219, 306] width 110 height 17
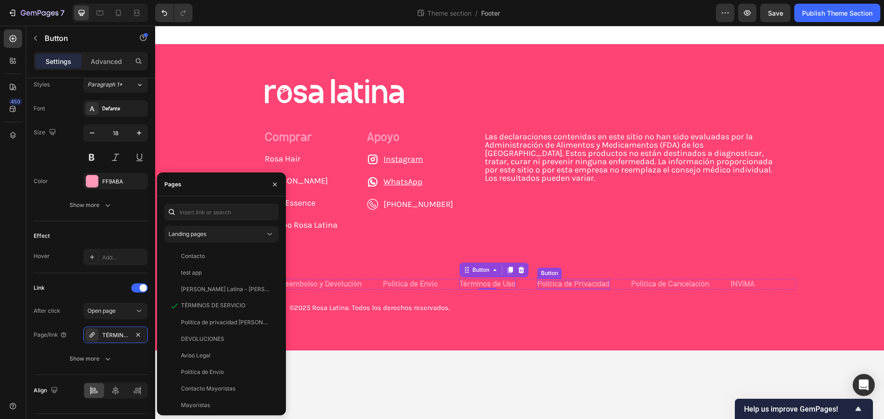
click at [560, 285] on p "Política de Privacidad" at bounding box center [573, 285] width 72 height 8
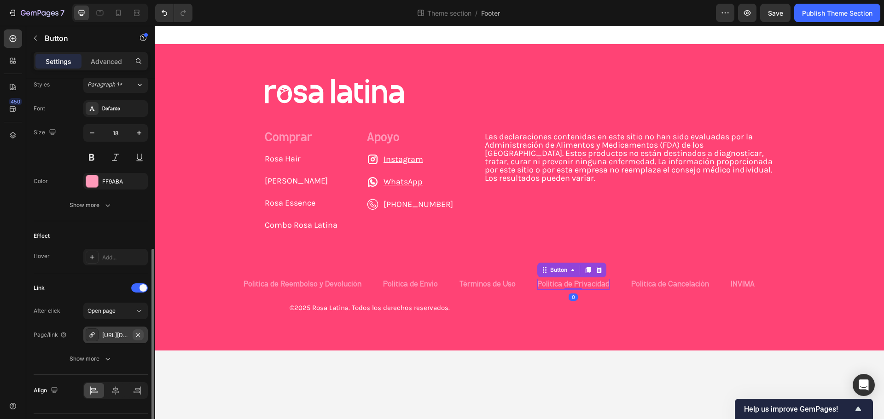
click at [136, 337] on icon "button" at bounding box center [137, 334] width 7 height 7
click at [108, 336] on div "Add..." at bounding box center [123, 335] width 43 height 8
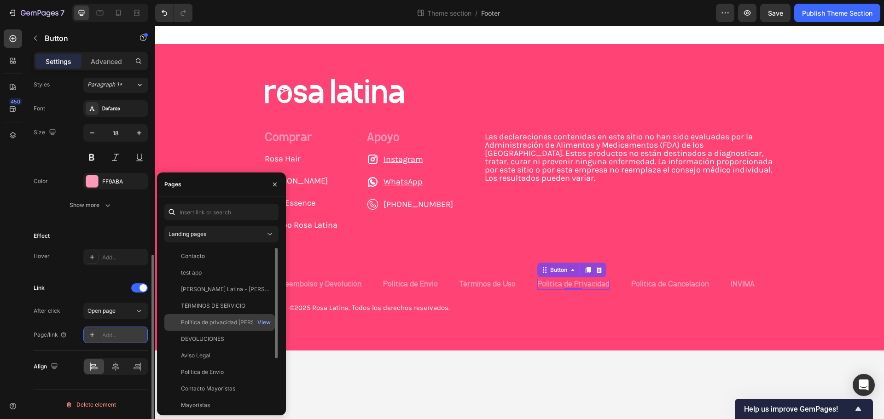
click at [230, 325] on div "Política de privacidad [PERSON_NAME] Latina" at bounding box center [225, 323] width 88 height 8
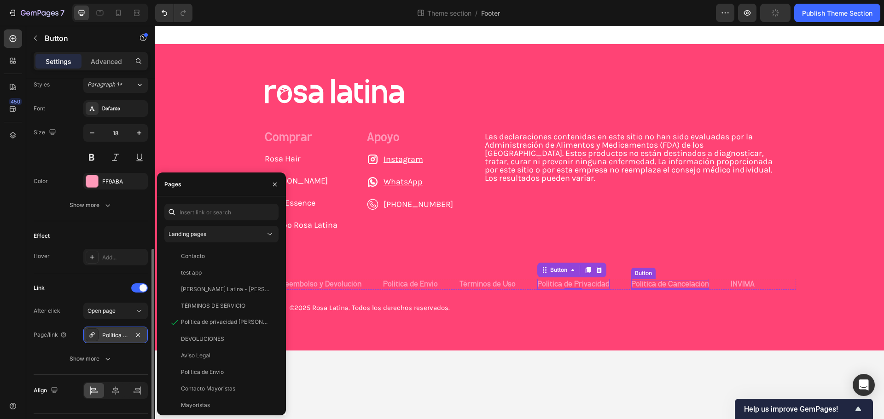
click at [650, 283] on p "Política de Cancelación" at bounding box center [670, 285] width 78 height 8
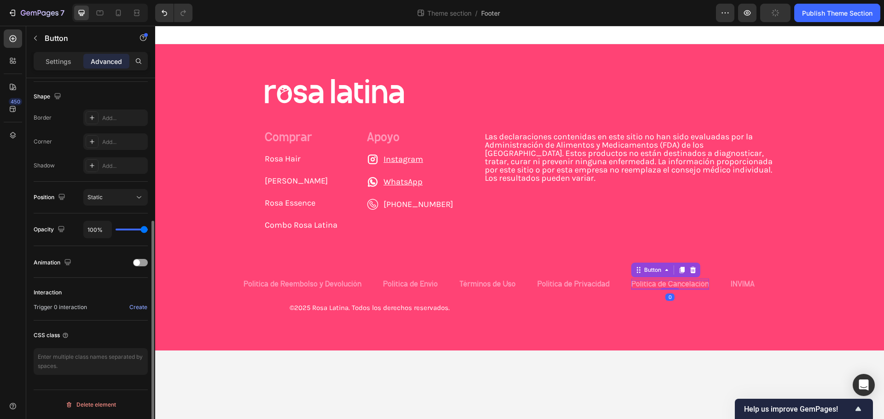
scroll to position [233, 0]
click at [651, 285] on p "Política de Cancelación" at bounding box center [670, 285] width 78 height 8
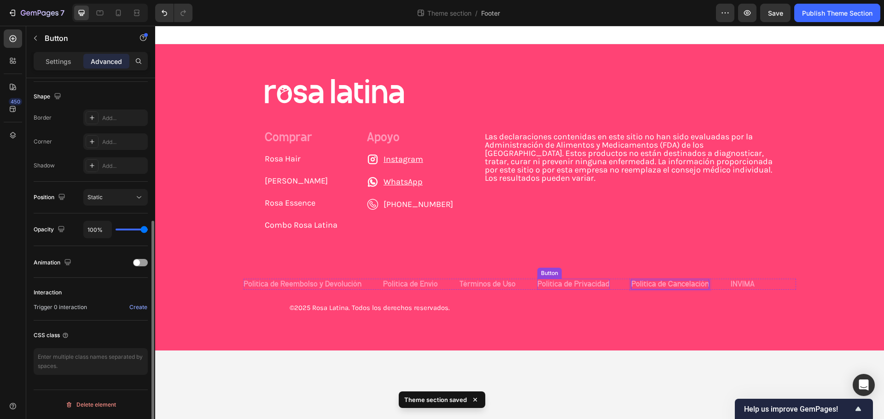
click at [594, 291] on div "Image Comprar Text Block [PERSON_NAME] Hair Button [PERSON_NAME] Button [PERSON…" at bounding box center [519, 195] width 729 height 233
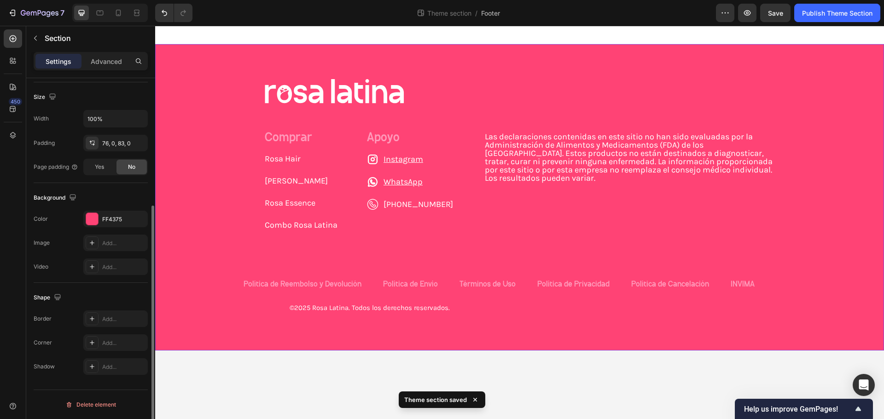
scroll to position [0, 0]
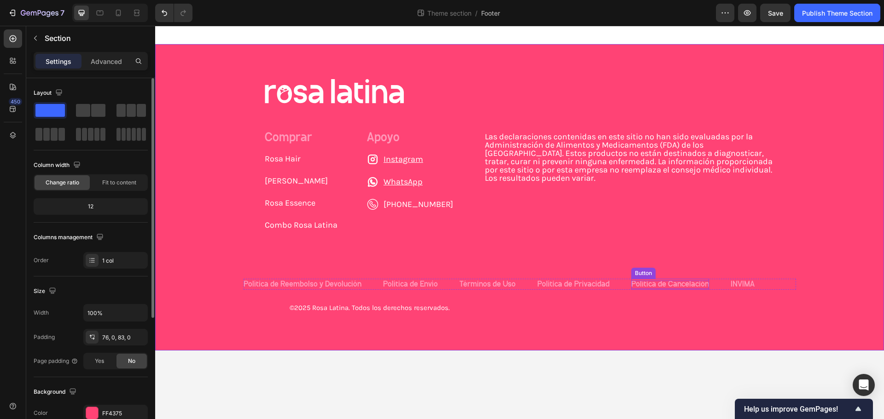
click at [631, 283] on p "Política de Cancelación" at bounding box center [670, 285] width 78 height 8
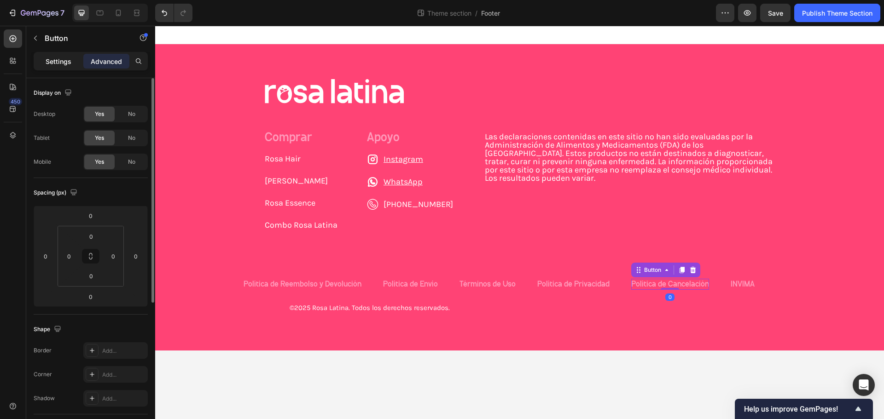
click at [69, 59] on p "Settings" at bounding box center [59, 62] width 26 height 10
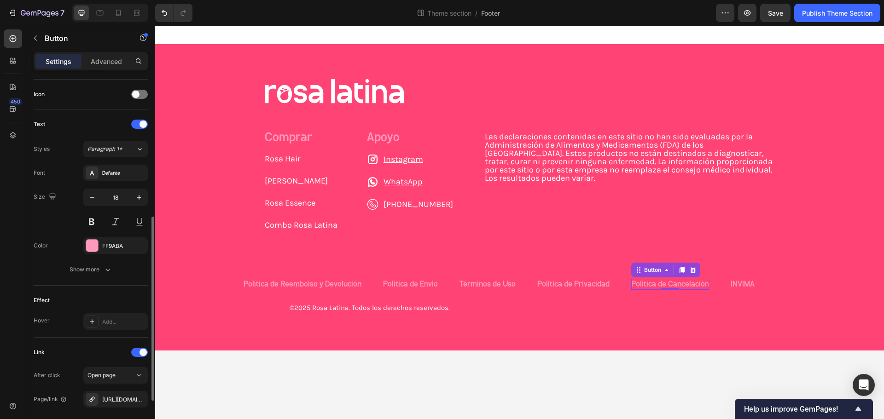
scroll to position [365, 0]
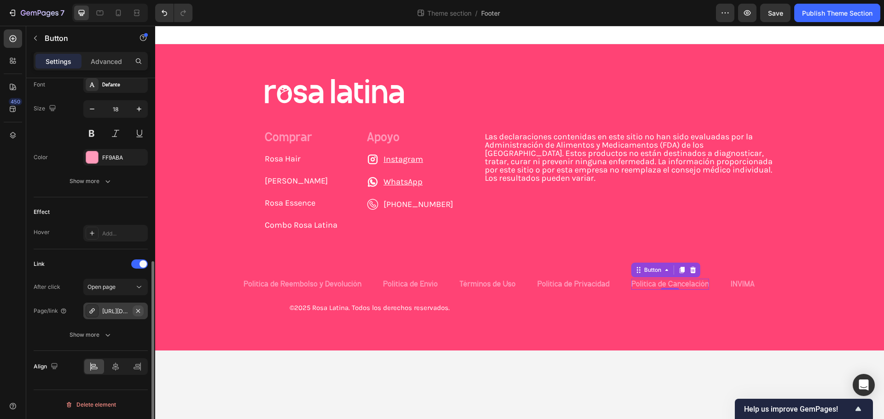
click at [140, 314] on icon "button" at bounding box center [137, 311] width 7 height 7
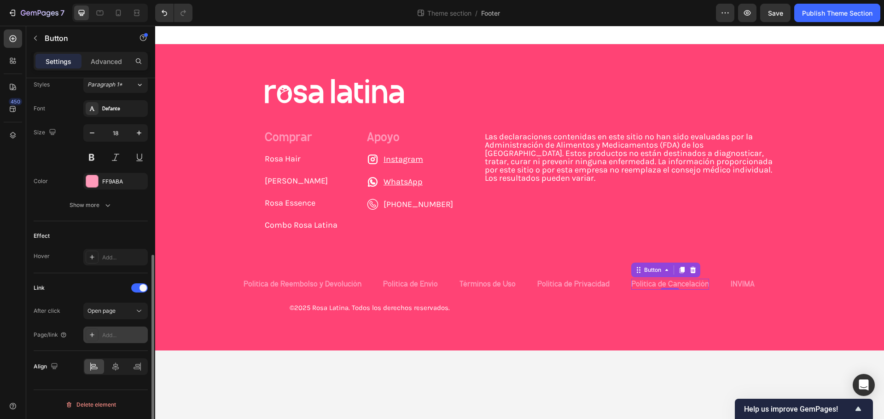
click at [109, 332] on div "Add..." at bounding box center [123, 335] width 43 height 8
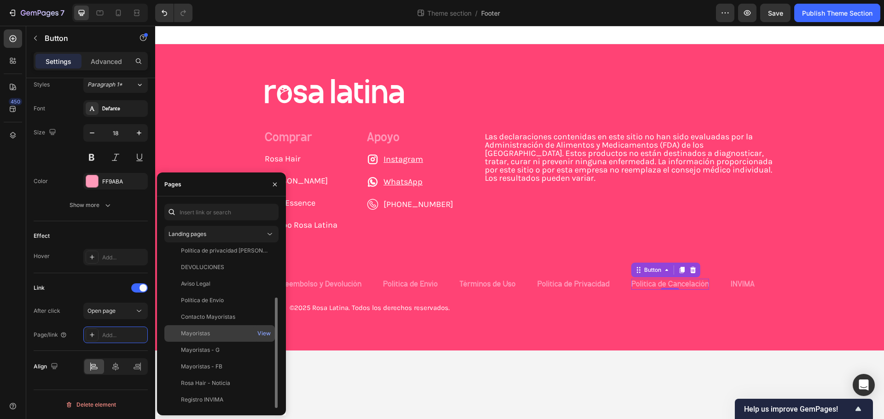
scroll to position [0, 0]
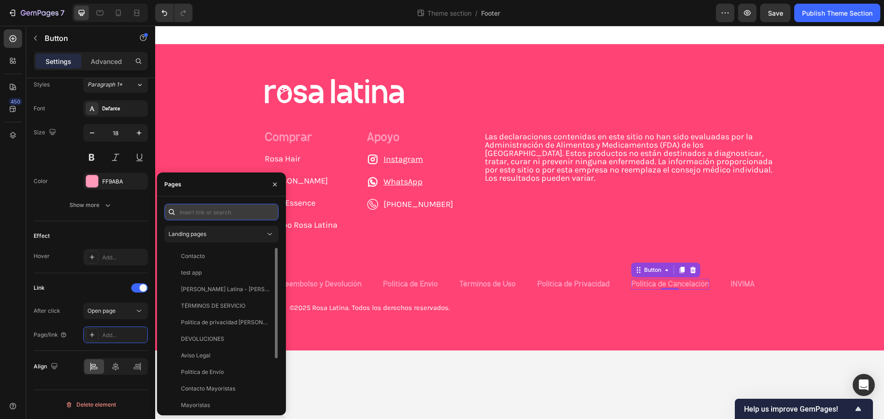
click at [216, 213] on input "text" at bounding box center [221, 212] width 114 height 17
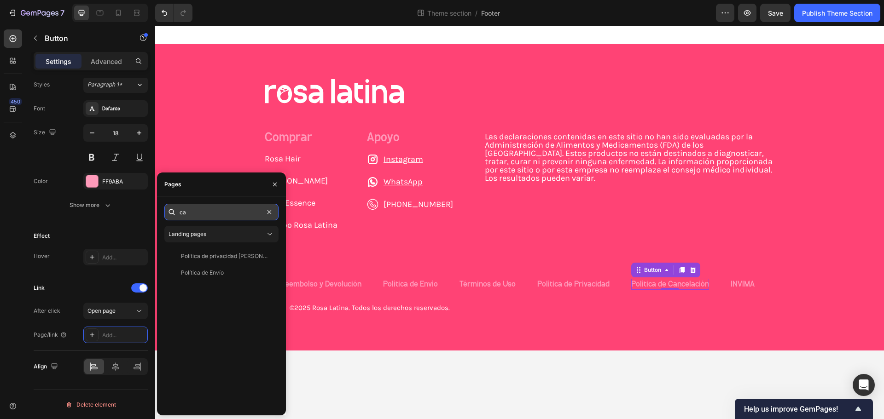
type input "c"
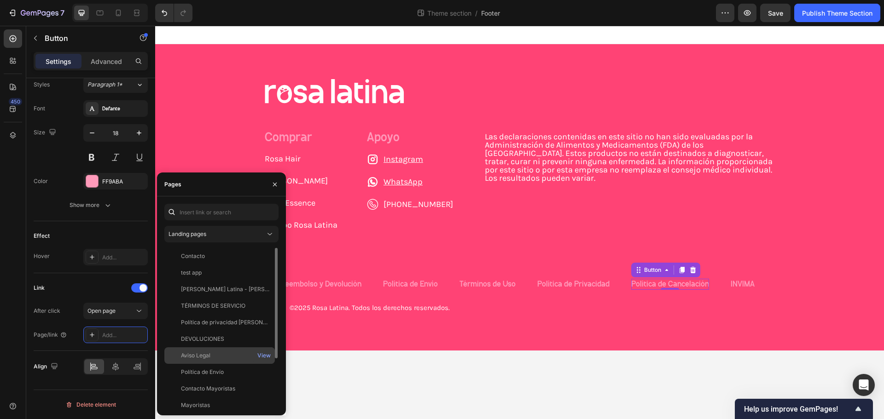
click at [209, 356] on div "Aviso Legal" at bounding box center [195, 356] width 29 height 8
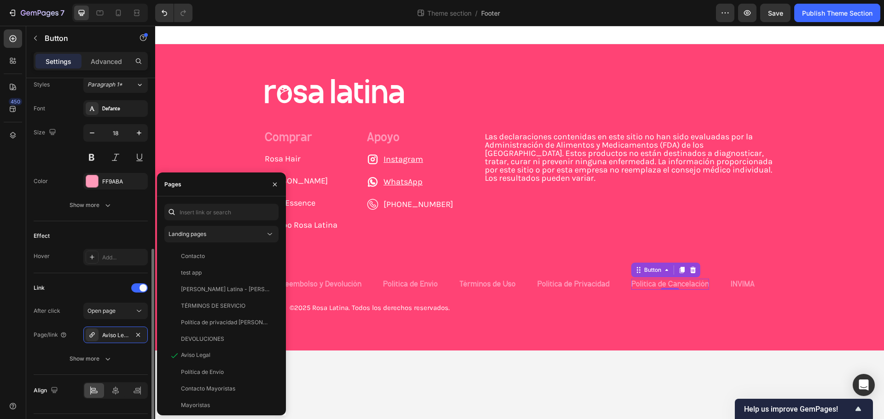
click at [96, 279] on div "Link After click Open page Page/link Aviso Legal Show more" at bounding box center [91, 324] width 114 height 102
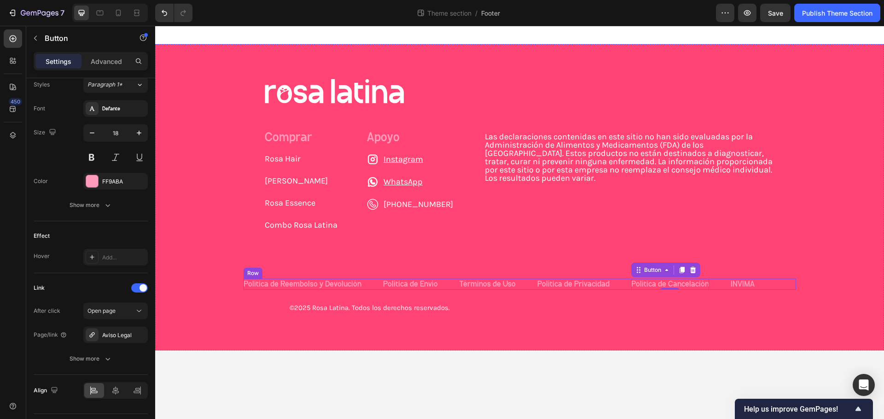
click at [743, 288] on link "INVIMA" at bounding box center [743, 284] width 24 height 9
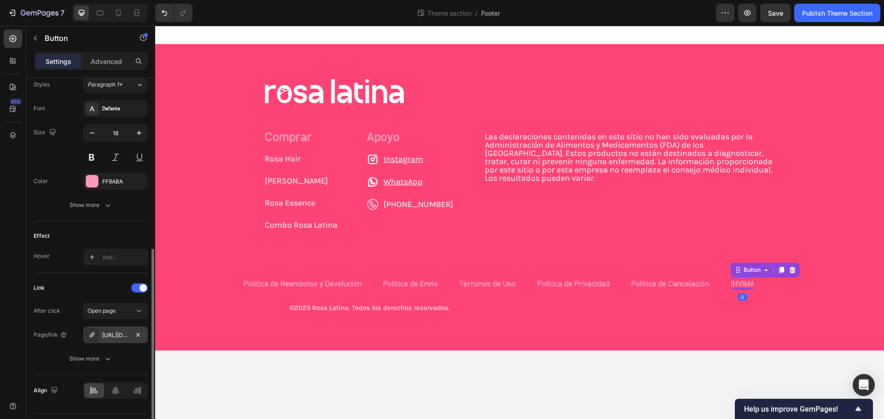
click at [107, 335] on div "[URL][DOMAIN_NAME]" at bounding box center [115, 335] width 27 height 8
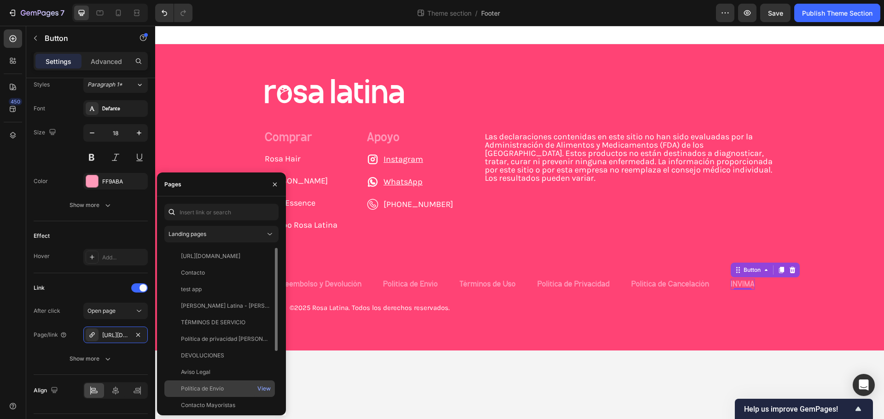
scroll to position [88, 0]
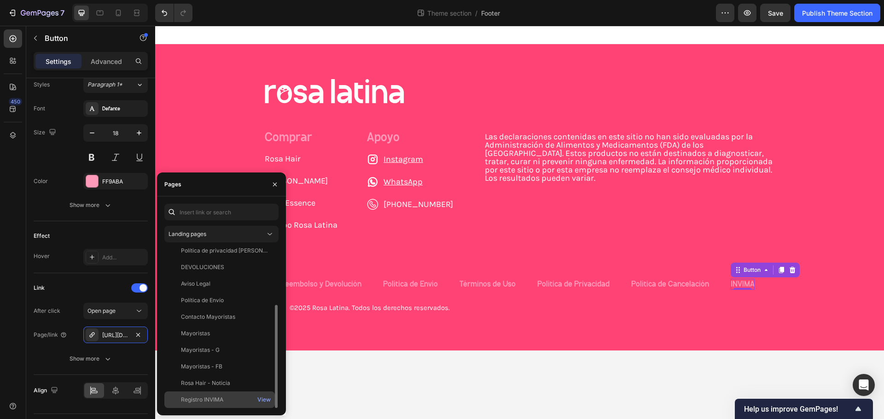
click at [215, 402] on div "Registro INVIMA" at bounding box center [202, 400] width 42 height 8
click at [106, 277] on div "Link After click Open page Page/link Registro INVIMA Show more" at bounding box center [91, 324] width 114 height 102
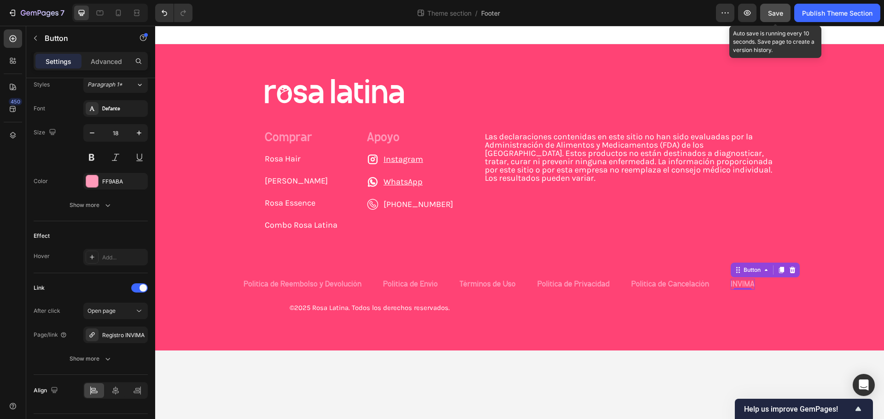
click at [775, 5] on button "Save" at bounding box center [775, 13] width 30 height 18
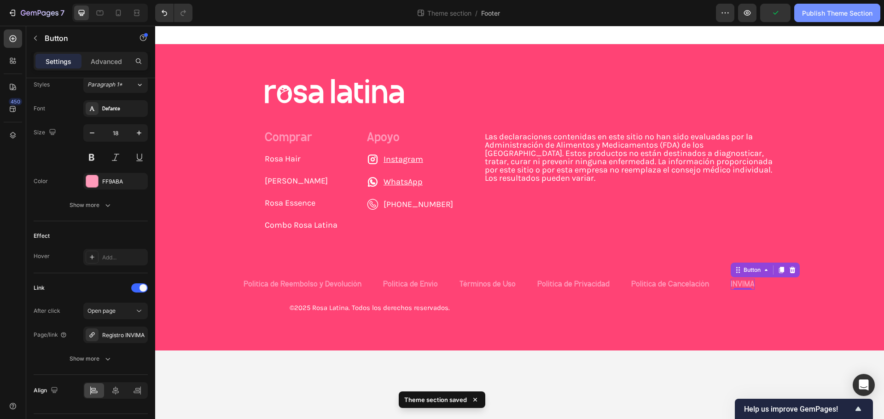
click at [826, 16] on div "Publish Theme Section" at bounding box center [837, 13] width 70 height 10
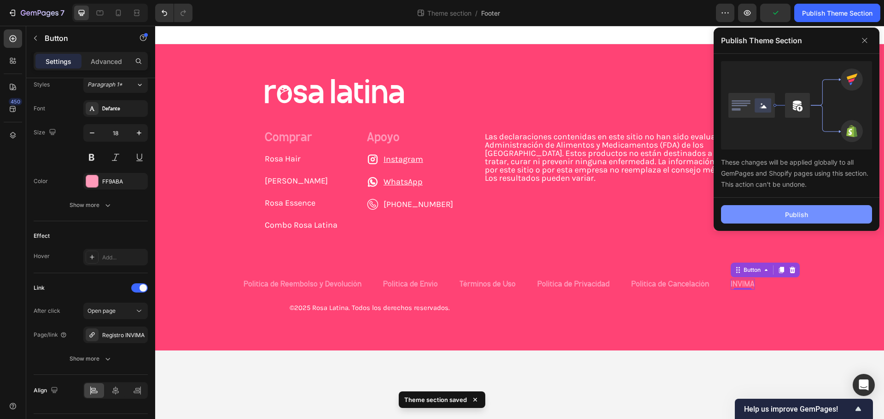
click at [785, 220] on button "Publish" at bounding box center [796, 214] width 151 height 18
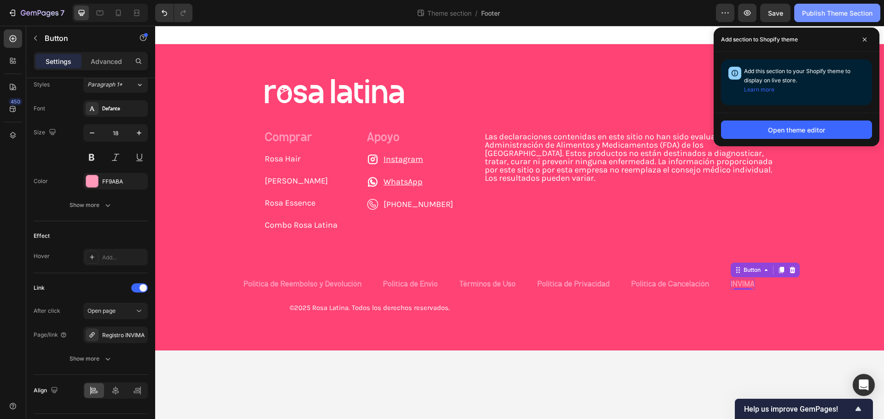
click at [820, 12] on div "Publish Theme Section" at bounding box center [837, 13] width 70 height 10
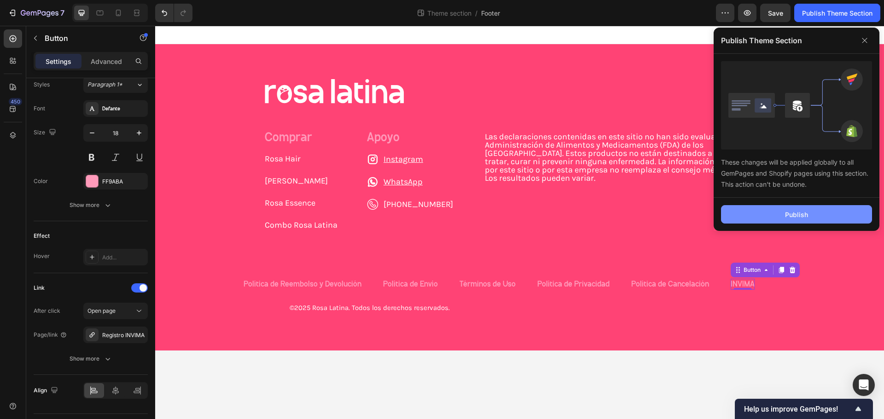
click at [780, 221] on button "Publish" at bounding box center [796, 214] width 151 height 18
